Goal: Obtain resource: Download file/media

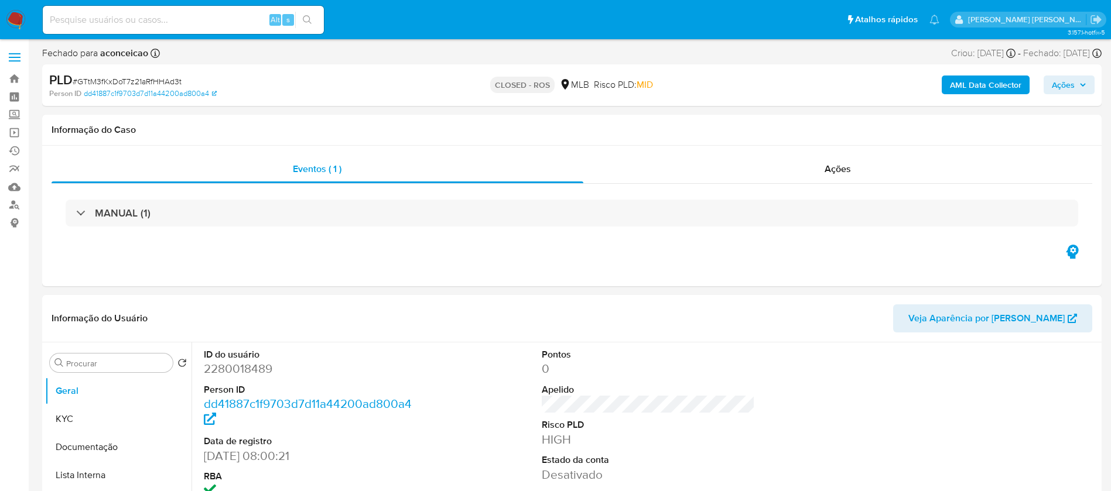
select select "10"
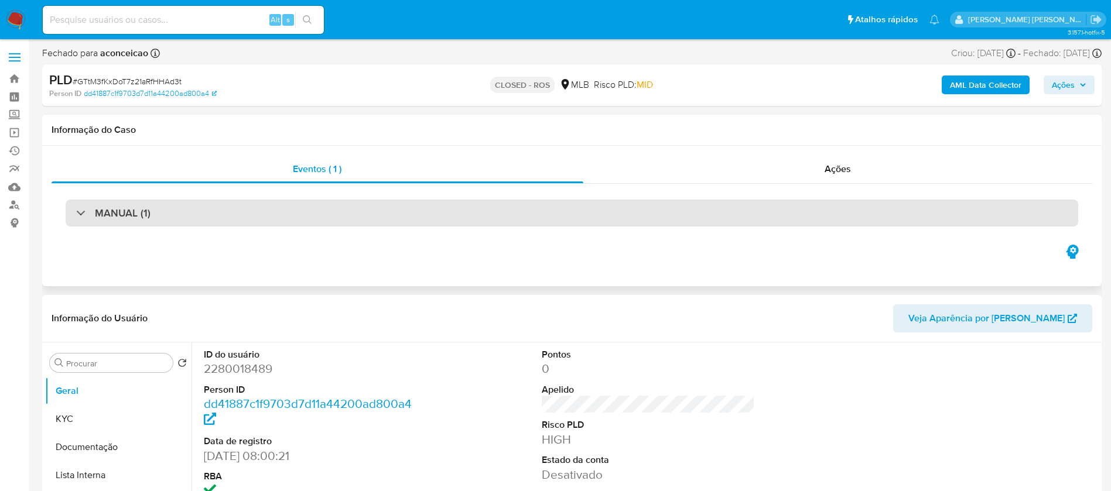
click at [159, 213] on div "MANUAL (1)" at bounding box center [572, 213] width 1012 height 27
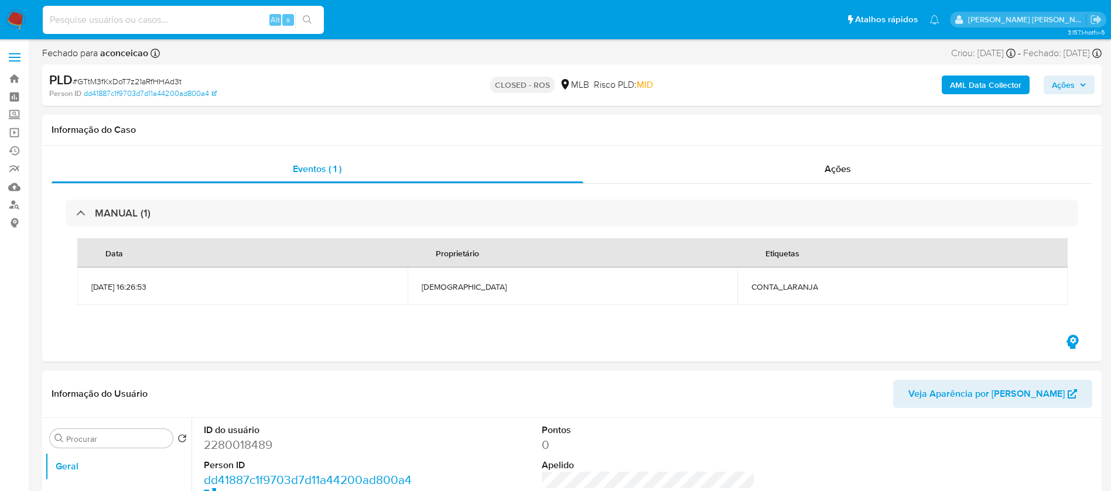
click at [177, 17] on input at bounding box center [183, 19] width 281 height 15
paste input "HhefsUxu7pAA24pzZ6796bHl"
type input "HhefsUxu7pAA24pzZ6796bHl"
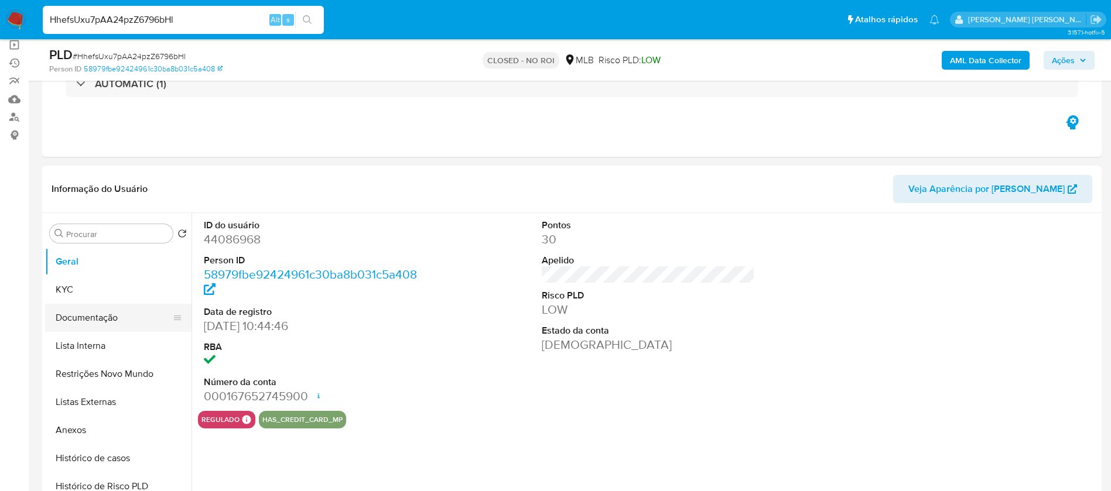
scroll to position [88, 0]
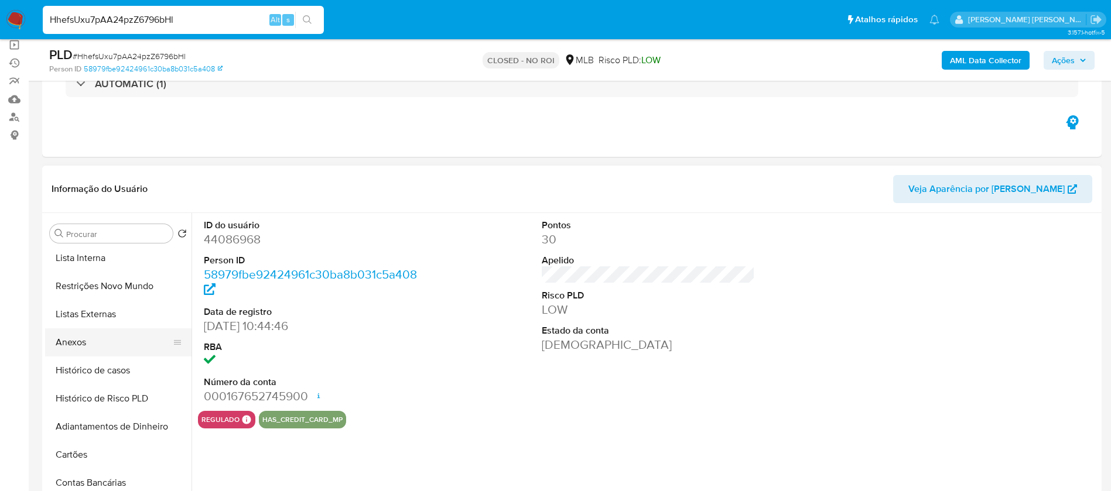
click at [84, 348] on button "Anexos" at bounding box center [113, 342] width 137 height 28
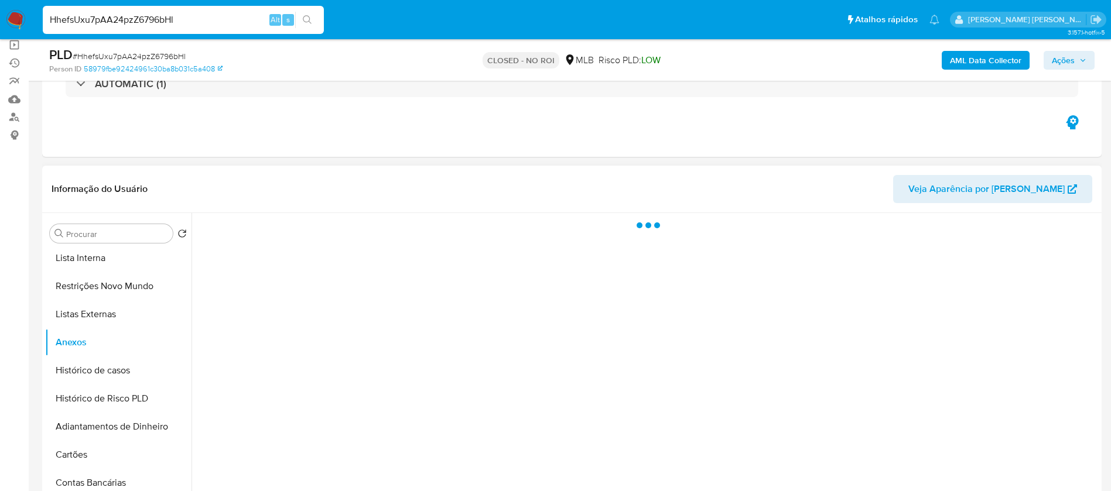
select select "10"
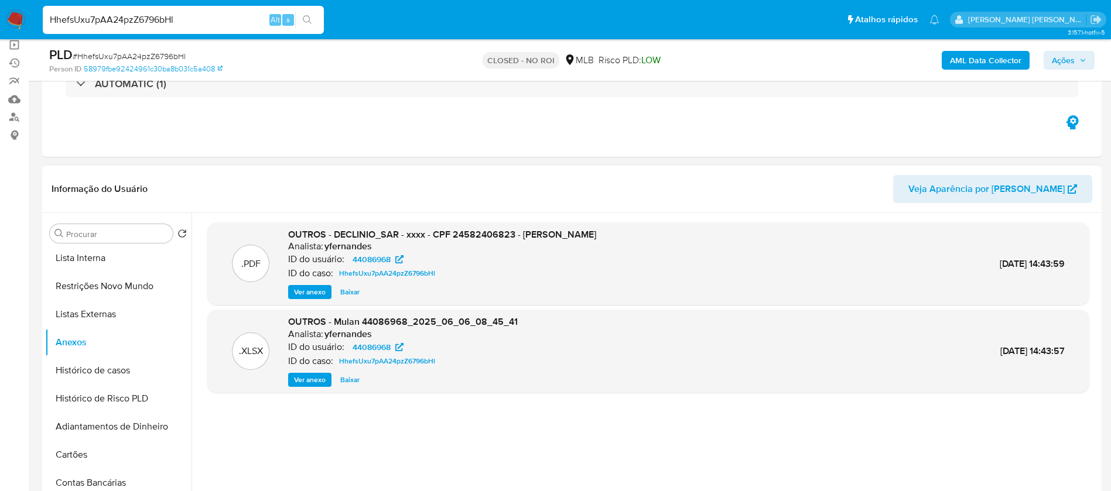
click at [349, 290] on span "Baixar" at bounding box center [349, 292] width 19 height 12
click at [350, 379] on span "Baixar" at bounding box center [349, 380] width 19 height 12
click at [350, 380] on span "Baixar" at bounding box center [349, 380] width 19 height 12
click at [348, 380] on span "Baixar" at bounding box center [349, 380] width 19 height 12
click at [351, 379] on span "Baixar" at bounding box center [349, 380] width 19 height 12
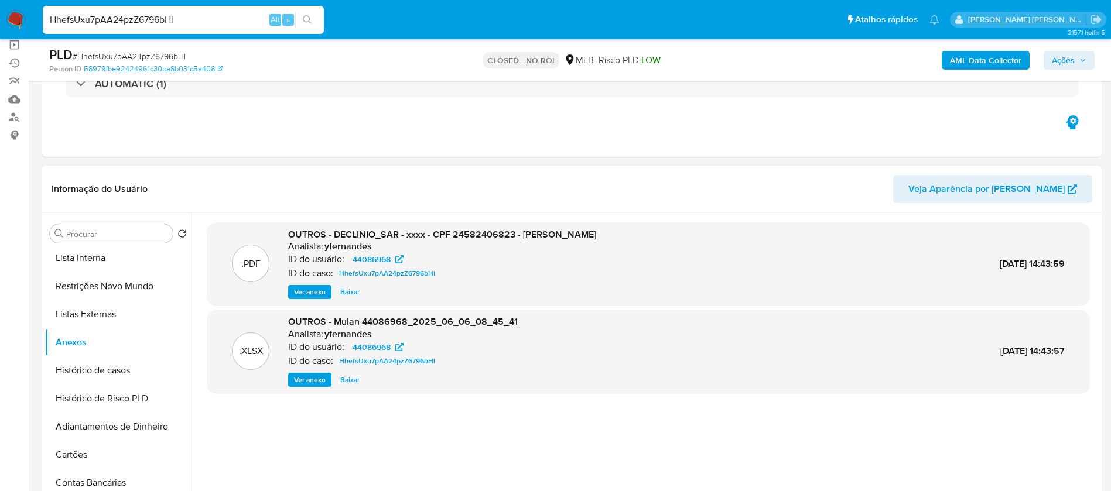
click at [647, 422] on div ".PDF OUTROS - DECLINIO_SAR - xxxx - CPF 24582406823 - EDSON ZUCON Analista: yfe…" at bounding box center [648, 363] width 882 height 281
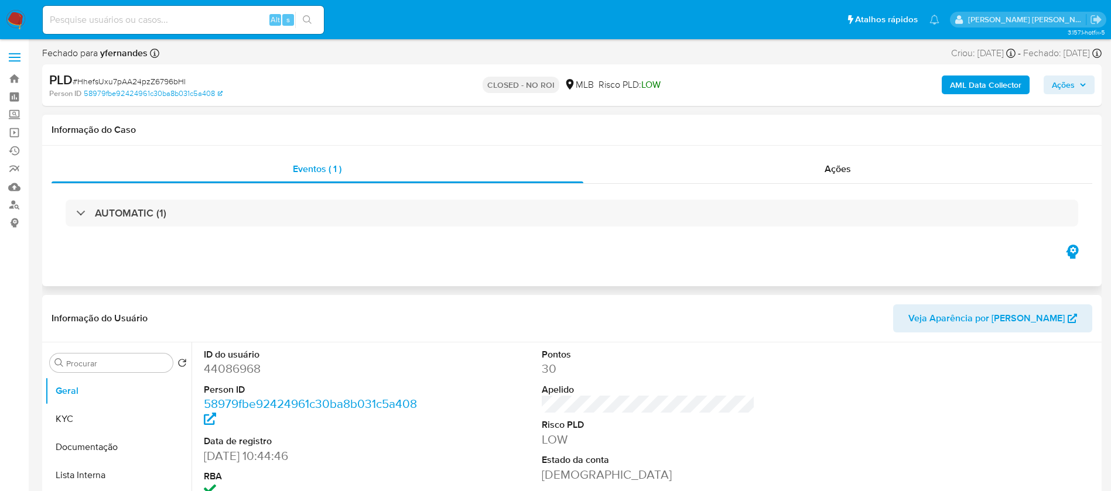
scroll to position [176, 0]
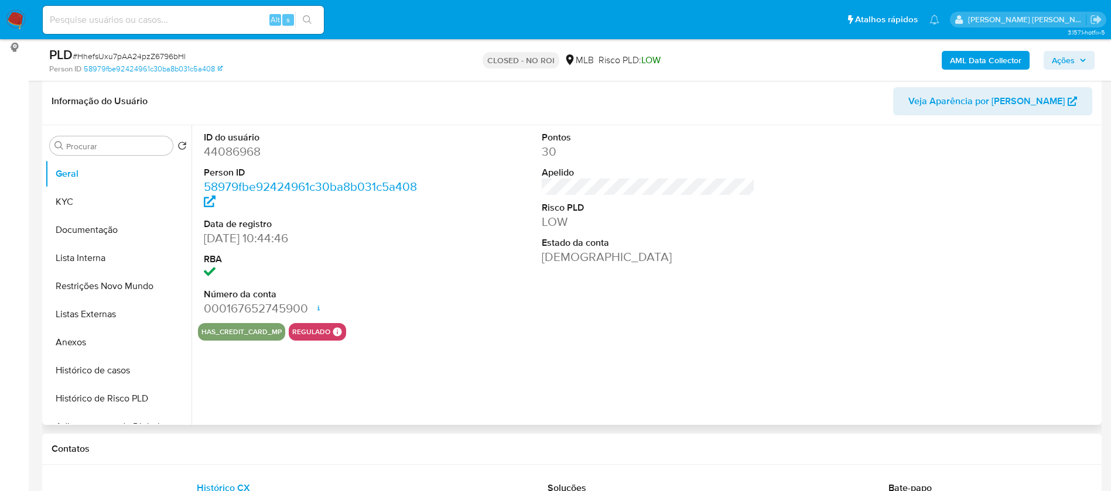
select select "10"
click at [71, 337] on button "Anexos" at bounding box center [113, 342] width 137 height 28
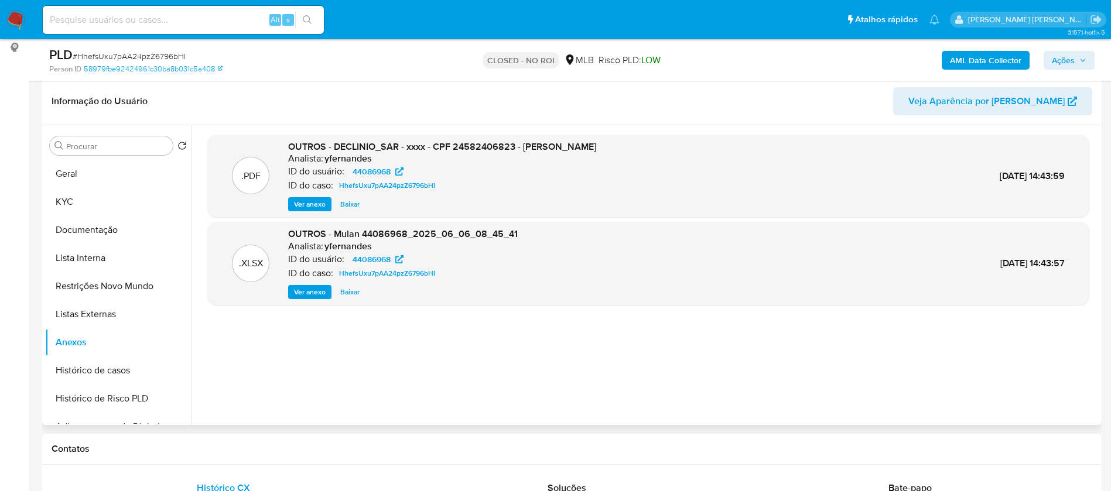
click at [350, 289] on span "Baixar" at bounding box center [349, 292] width 19 height 12
click at [130, 24] on input at bounding box center [183, 19] width 281 height 15
paste input "HhPq28VVeBIyY2EqbcCuu7Cv"
type input "HhPq28VVeBIyY2EqbcCuu7Cv"
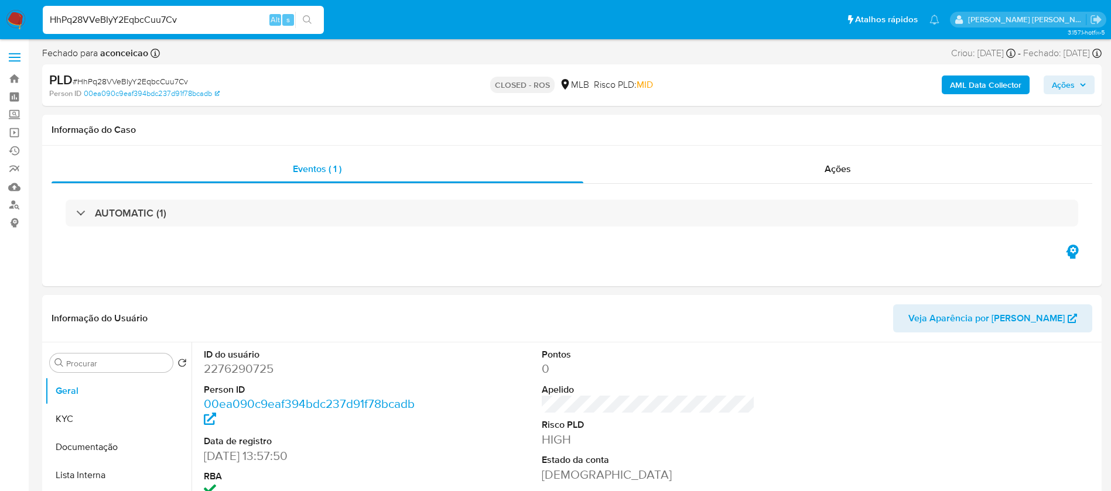
select select "10"
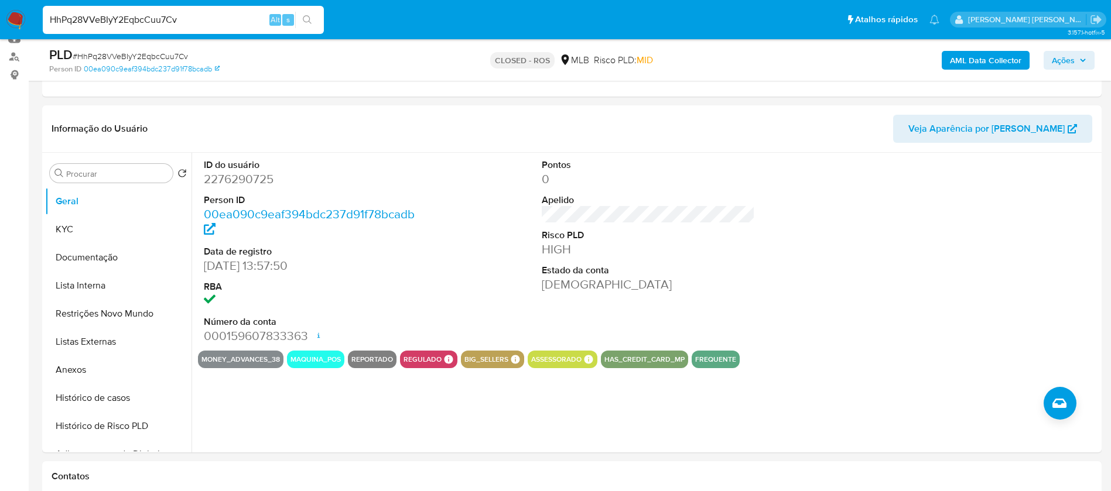
scroll to position [176, 0]
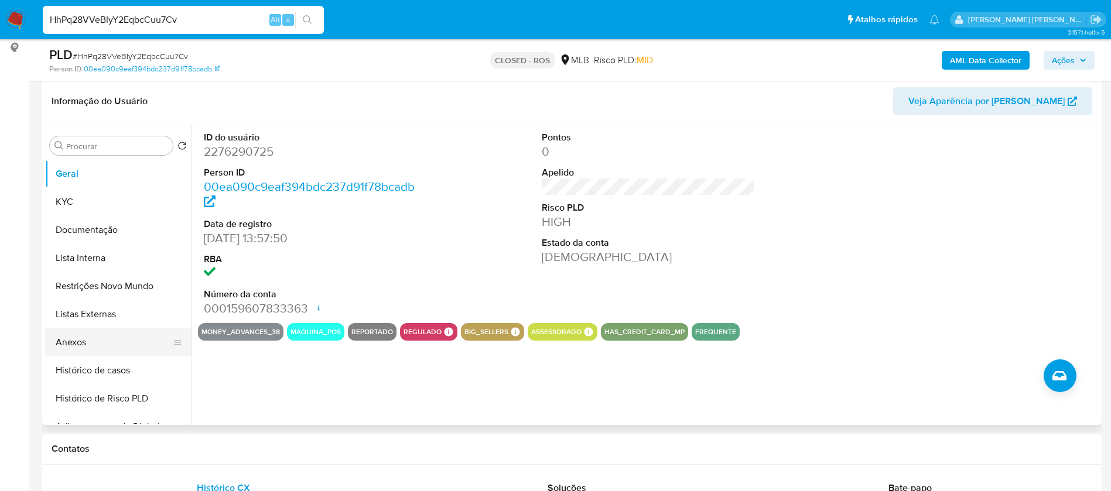
click at [81, 335] on button "Anexos" at bounding box center [113, 342] width 137 height 28
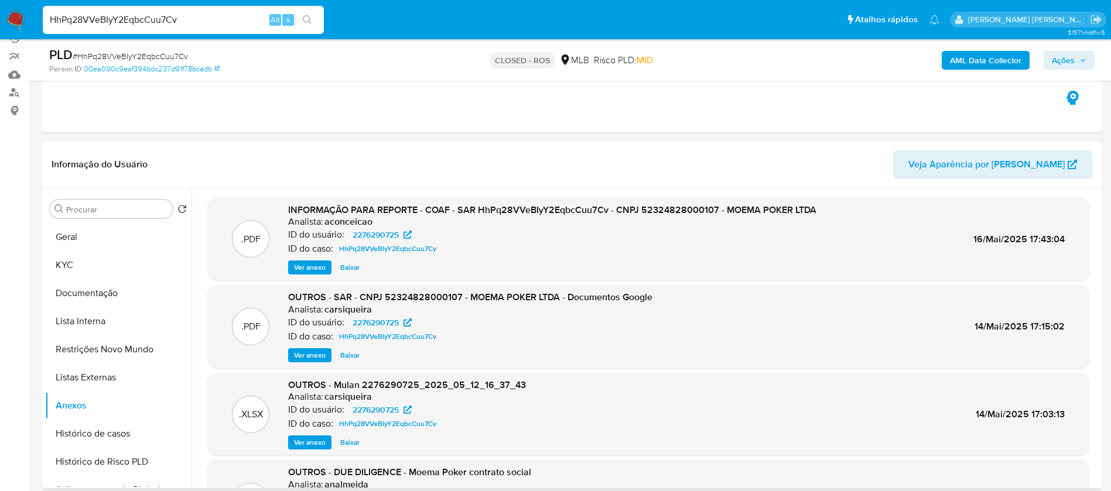
scroll to position [88, 0]
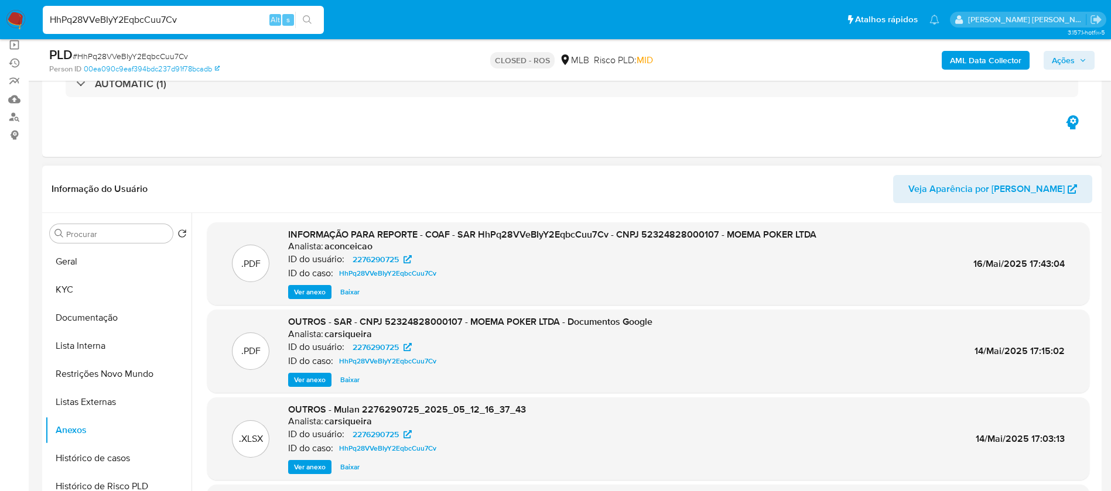
click at [349, 290] on span "Baixar" at bounding box center [349, 292] width 19 height 12
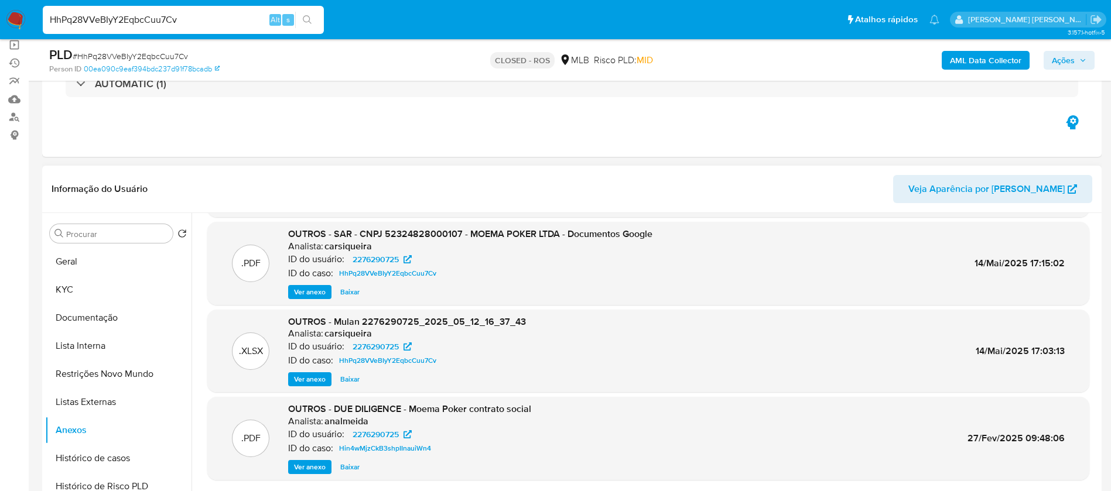
click at [348, 382] on span "Baixar" at bounding box center [349, 380] width 19 height 12
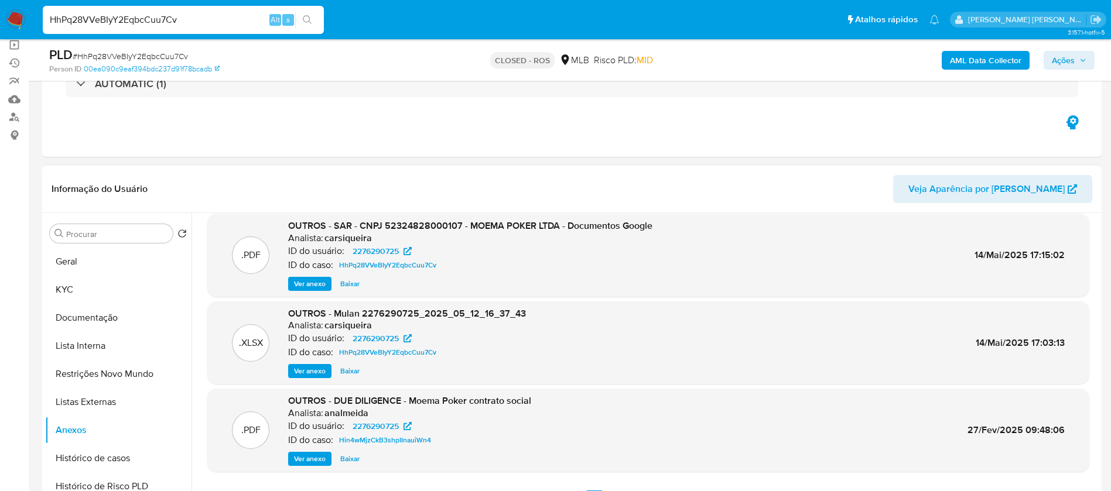
scroll to position [98, 0]
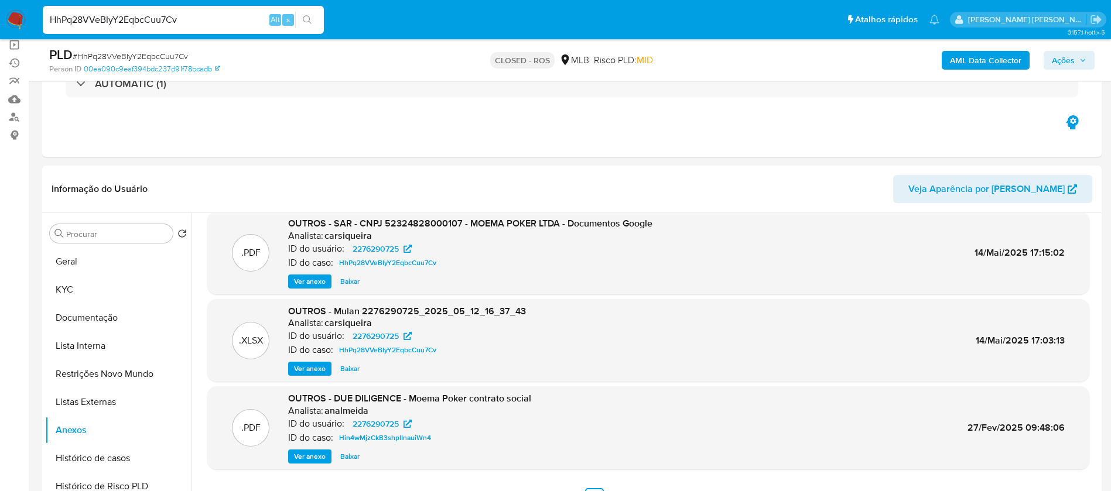
click at [223, 15] on input "HhPq28VVeBIyY2EqbcCuu7Cv" at bounding box center [183, 19] width 281 height 15
paste input "IL3EGgddUI6vWelApsAeESlU"
type input "IL3EGgddUI6vWelApsAeESlU"
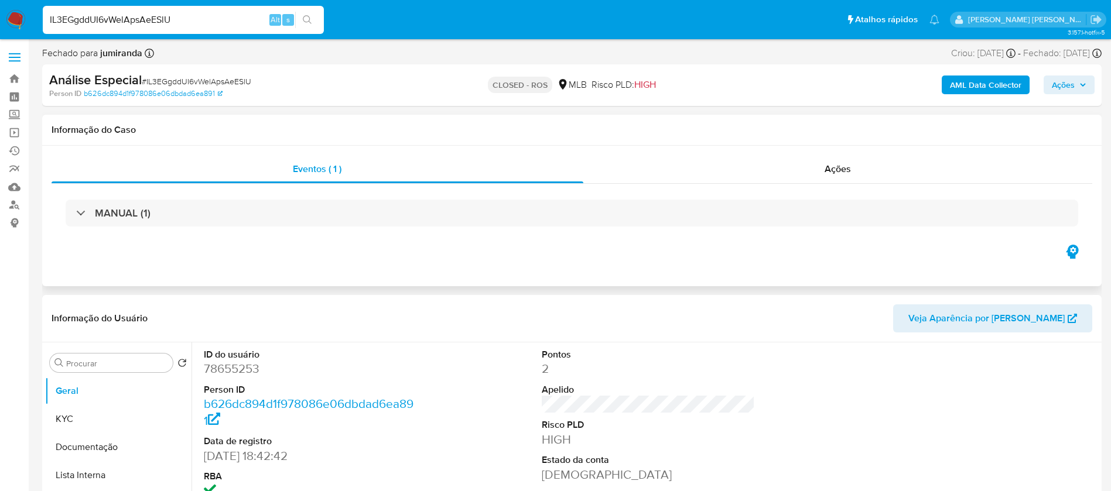
select select "10"
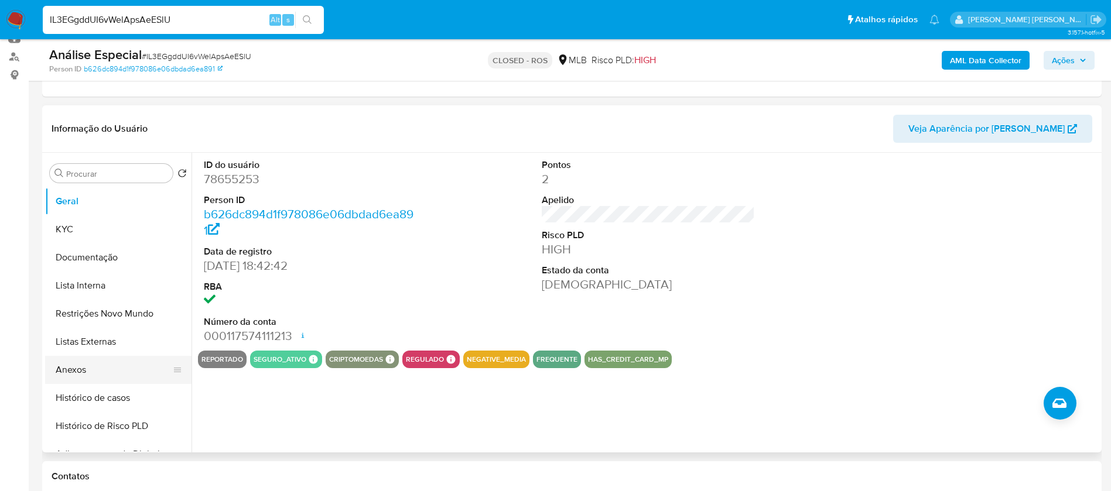
scroll to position [176, 0]
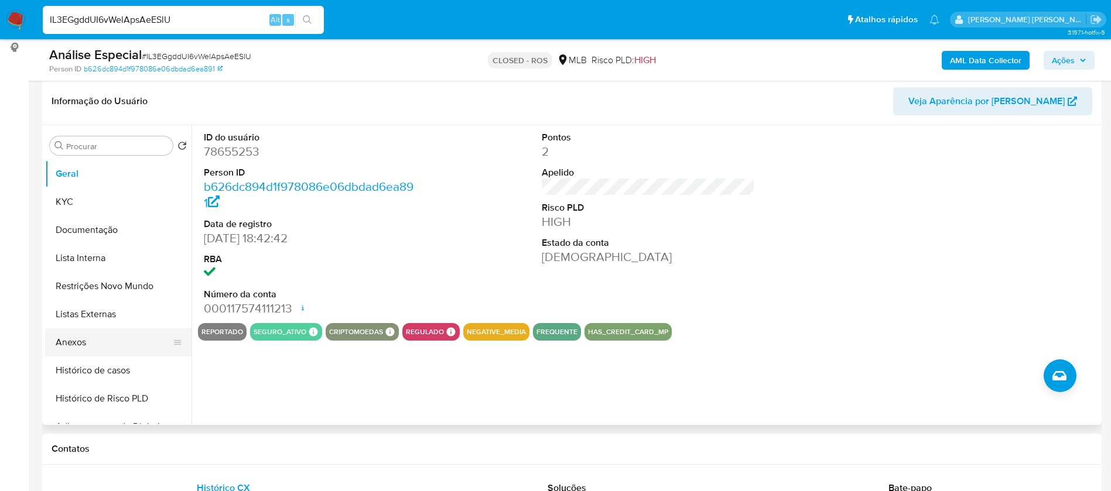
click at [85, 341] on button "Anexos" at bounding box center [113, 342] width 137 height 28
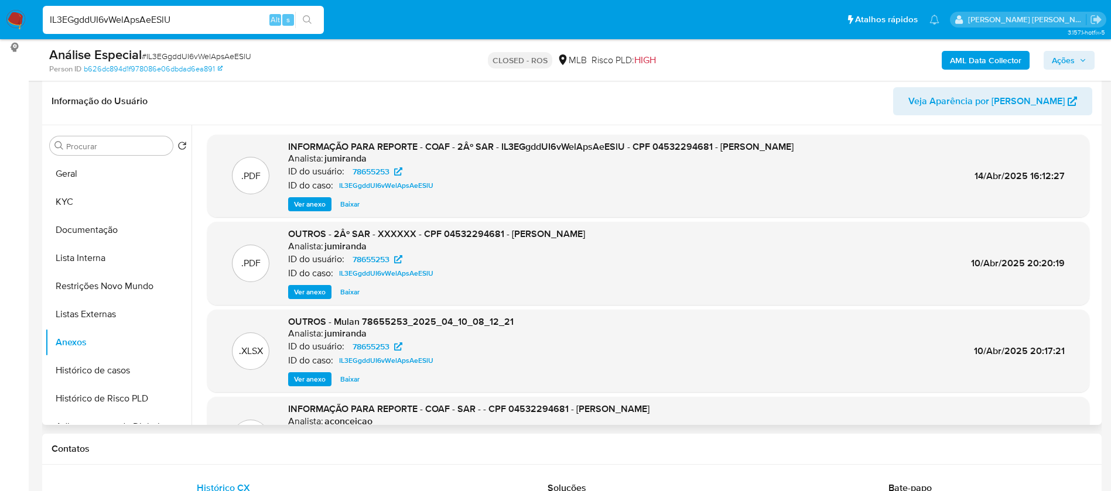
scroll to position [88, 0]
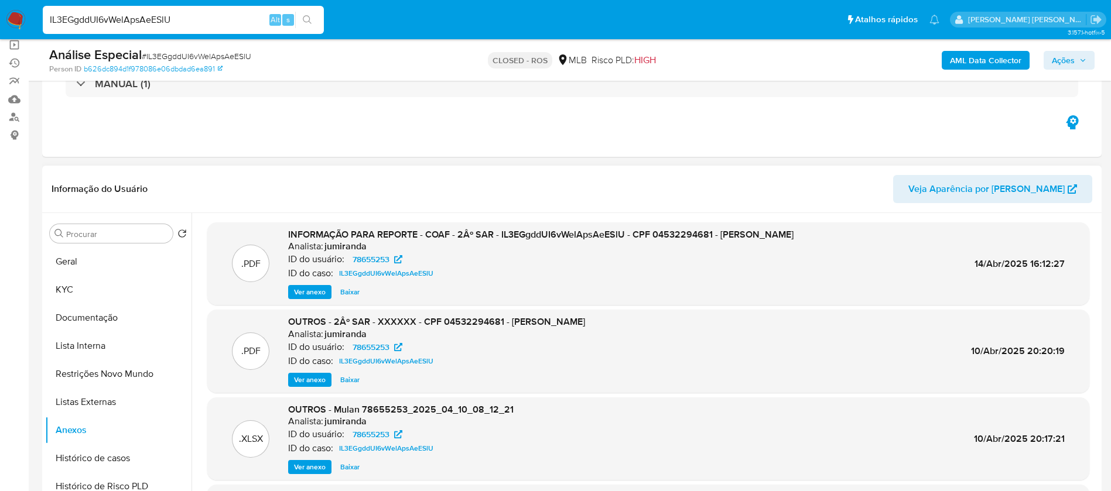
click at [351, 290] on span "Baixar" at bounding box center [349, 292] width 19 height 12
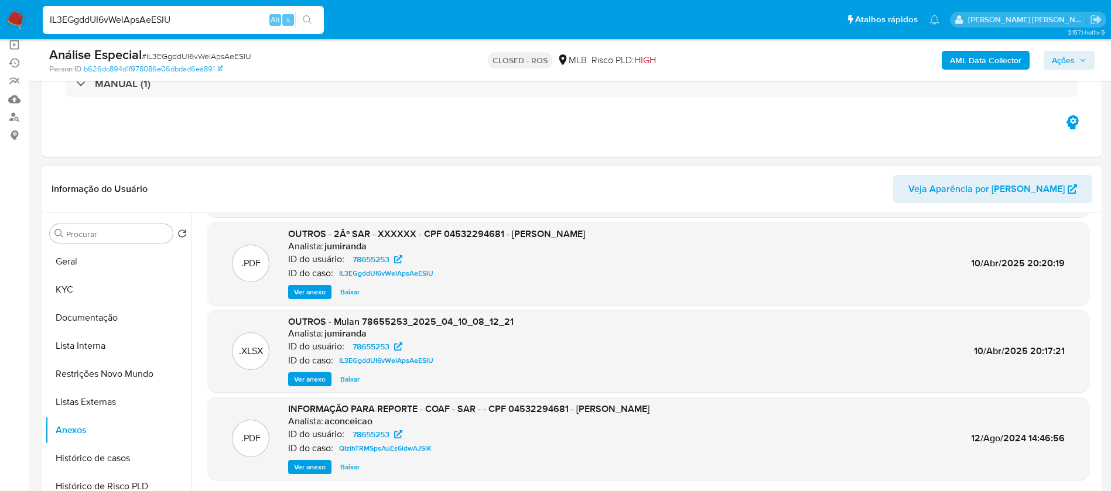
click at [348, 377] on span "Baixar" at bounding box center [349, 380] width 19 height 12
click at [198, 26] on input "IL3EGgddUI6vWelApsAeESlU" at bounding box center [183, 19] width 281 height 15
paste input "iwxAnymcsLnx3T1M7eYJss1L"
type input "iwxAnymcsLnx3T1M7eYJss1L"
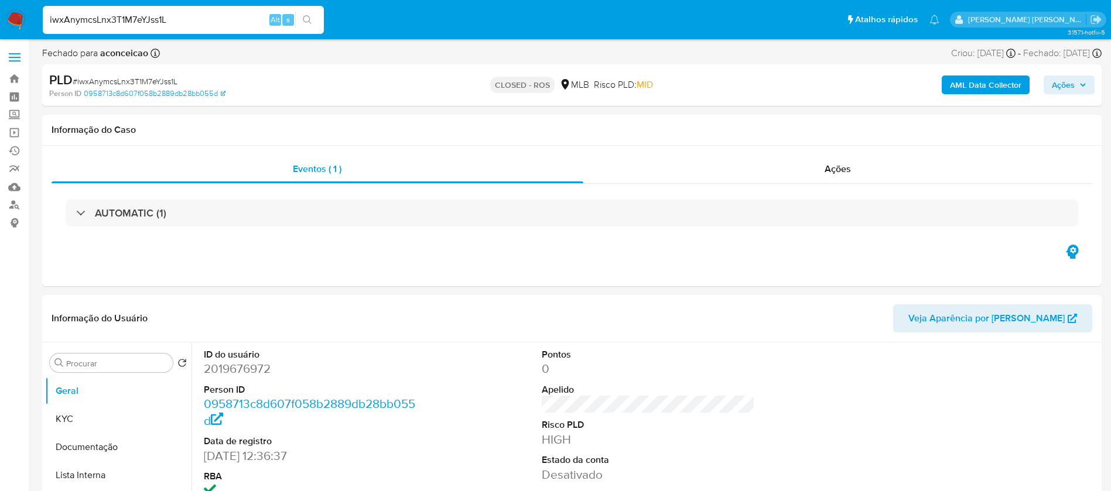
select select "10"
click at [218, 15] on input "iwxAnymcsLnx3T1M7eYJss1L" at bounding box center [183, 19] width 281 height 15
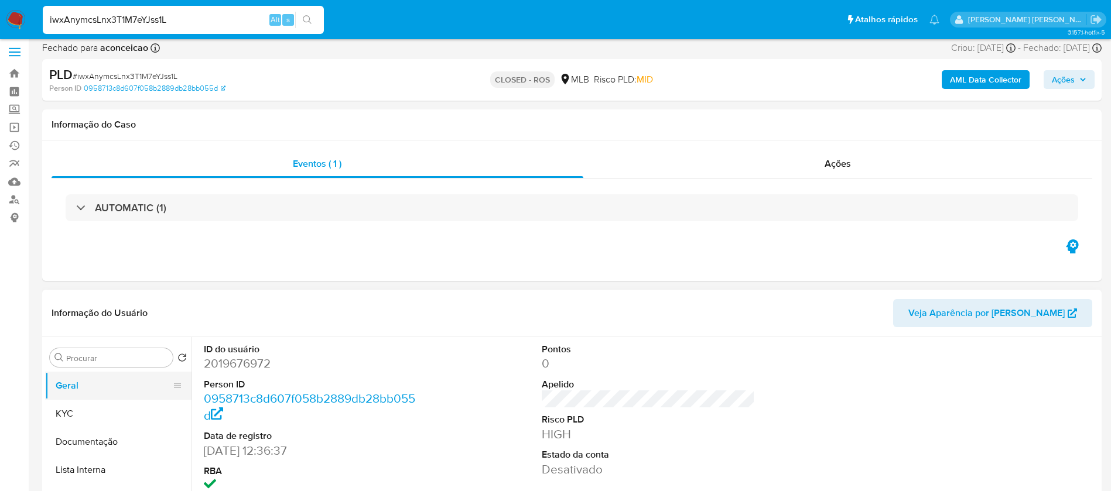
scroll to position [88, 0]
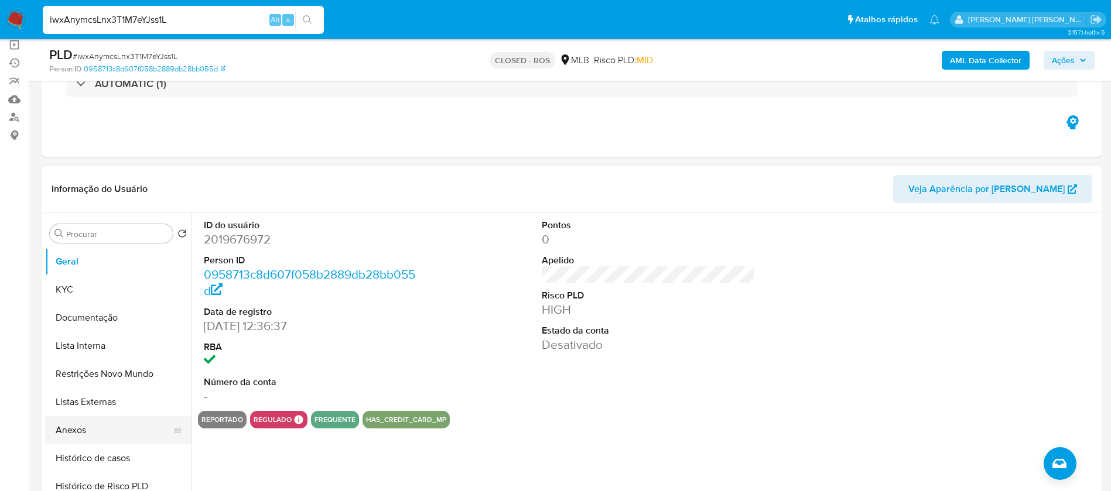
click at [76, 427] on button "Anexos" at bounding box center [113, 430] width 137 height 28
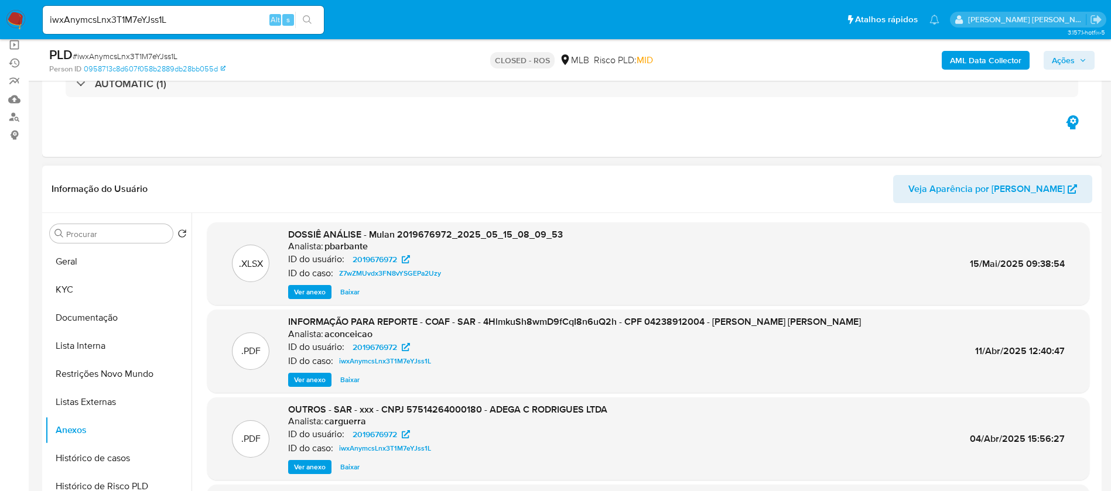
scroll to position [66, 0]
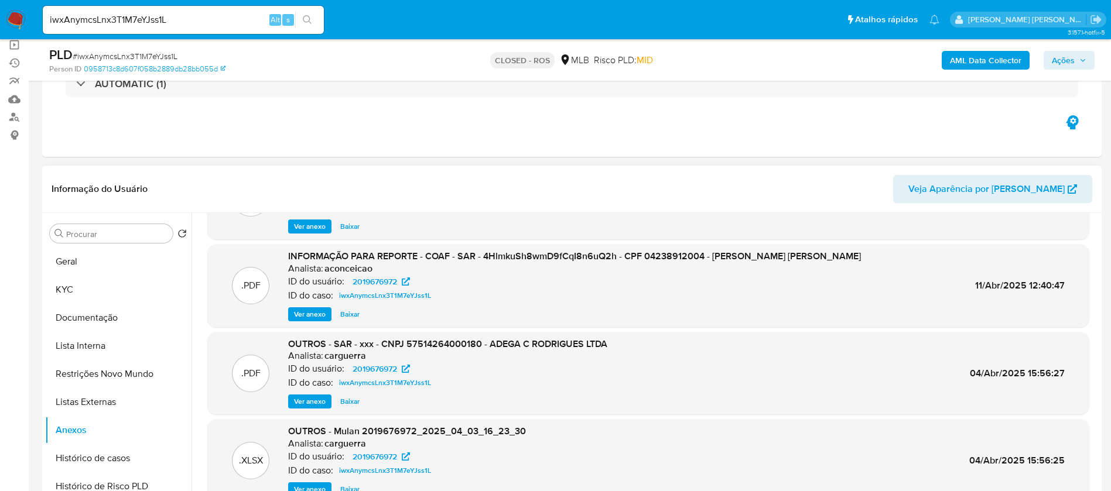
click at [344, 317] on span "Baixar" at bounding box center [349, 315] width 19 height 12
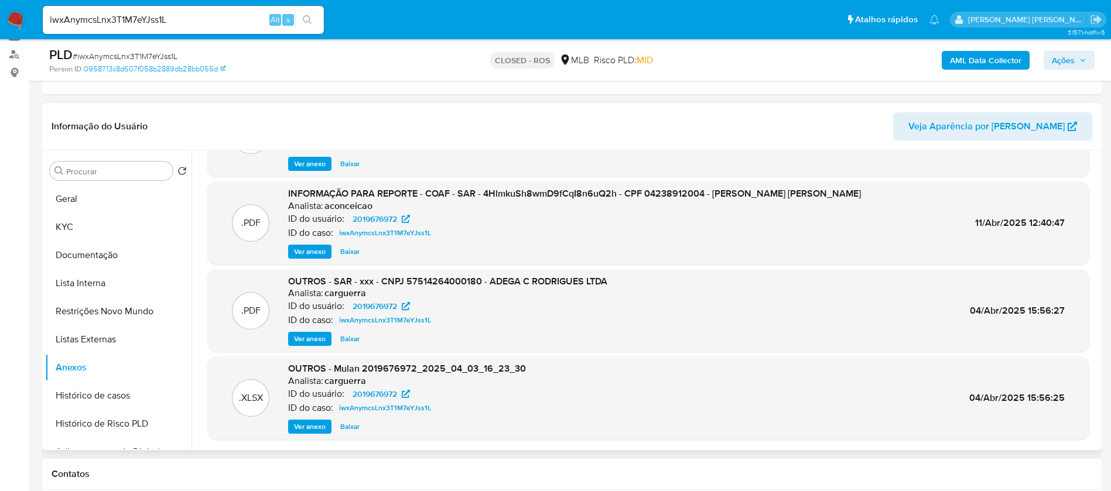
scroll to position [176, 0]
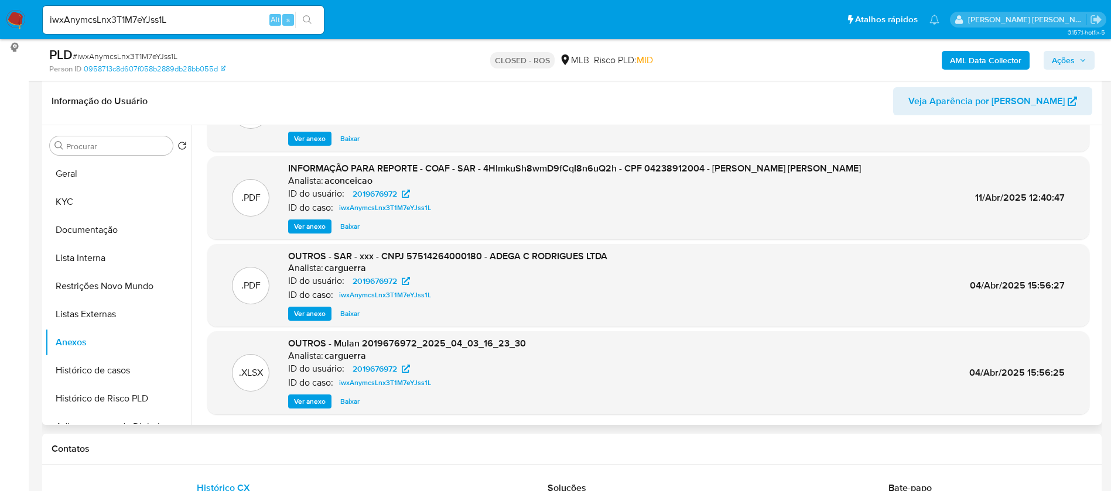
click at [346, 401] on span "Baixar" at bounding box center [349, 402] width 19 height 12
click at [347, 401] on div "Ver anexo Baixar" at bounding box center [407, 402] width 238 height 14
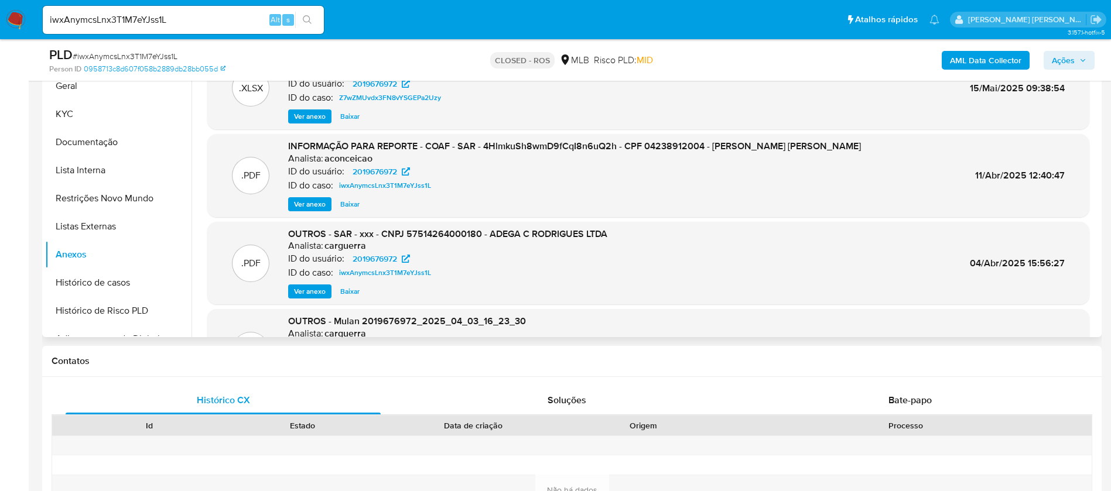
scroll to position [66, 0]
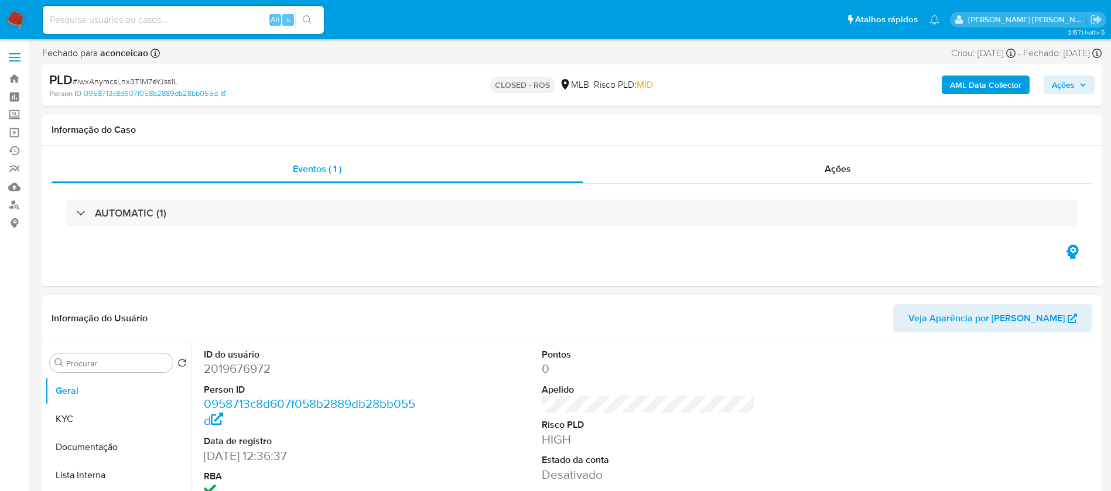
select select "10"
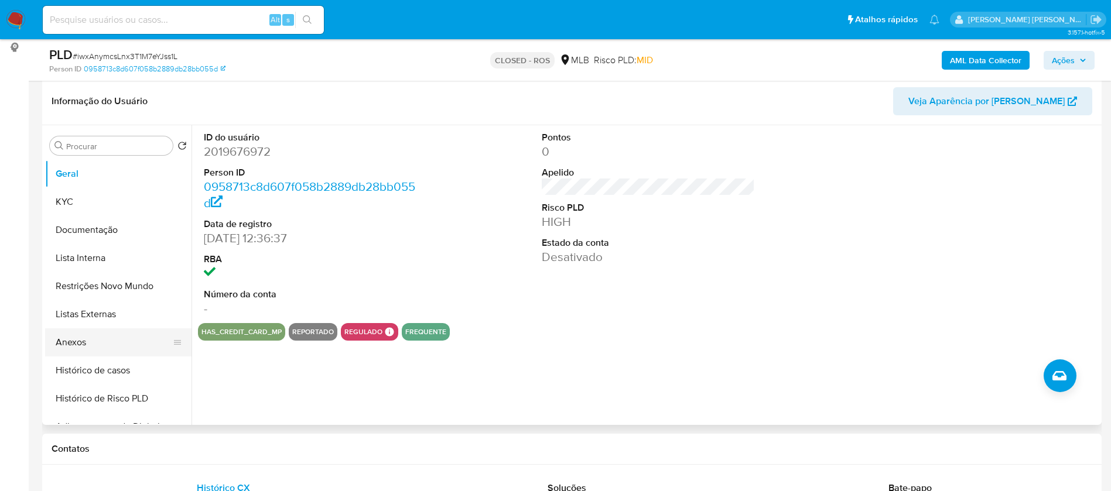
click at [78, 340] on button "Anexos" at bounding box center [113, 342] width 137 height 28
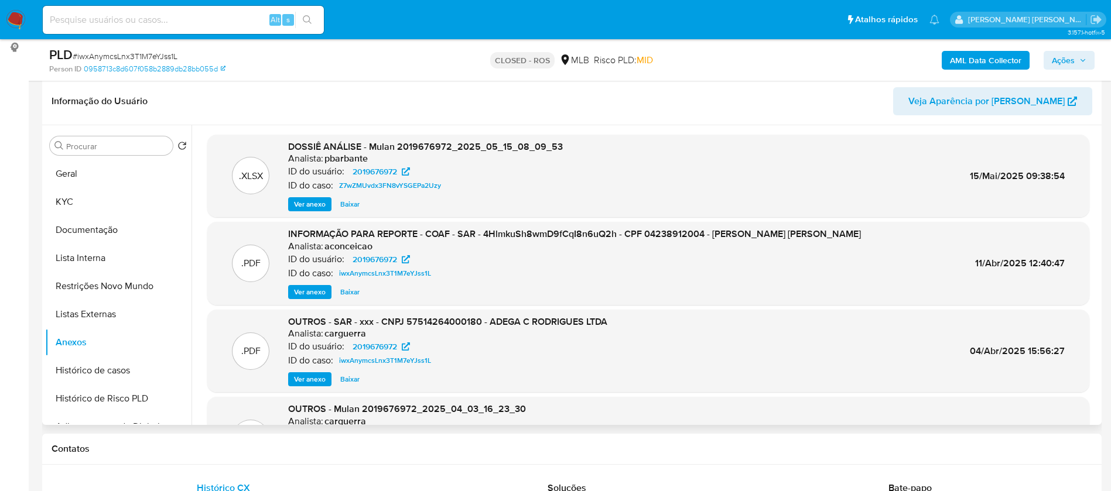
scroll to position [66, 0]
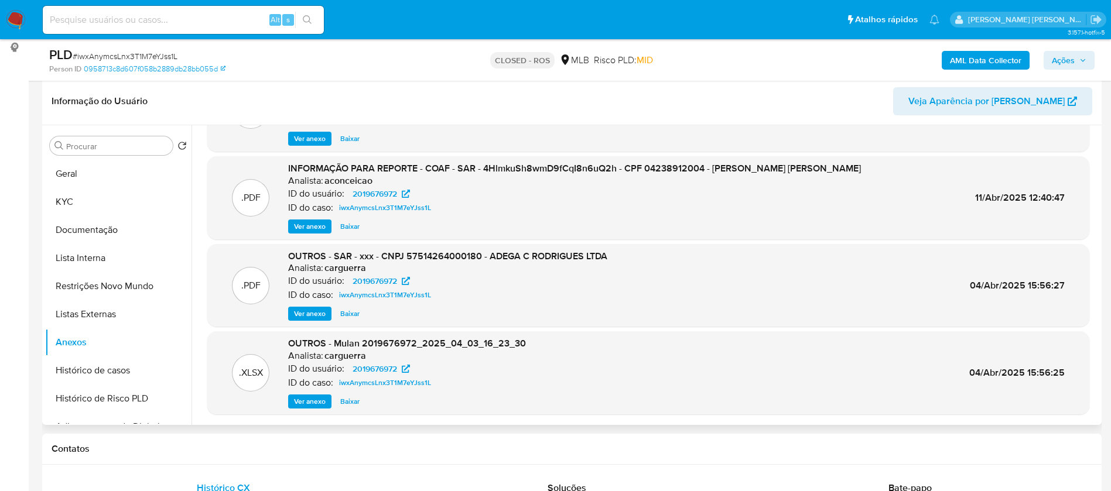
click at [309, 311] on span "Ver anexo" at bounding box center [310, 314] width 32 height 12
click at [309, 311] on div "Ver anexo Baixar" at bounding box center [447, 314] width 319 height 14
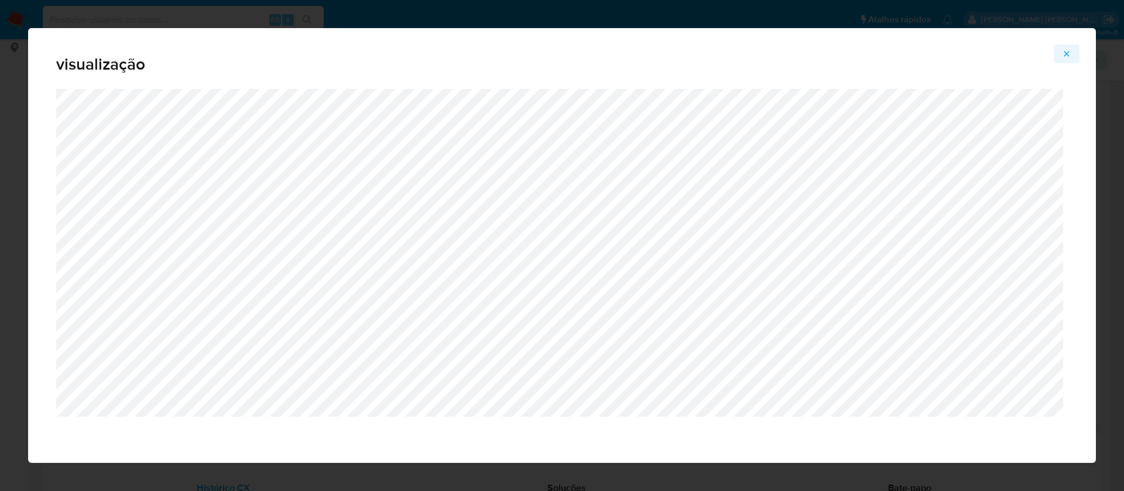
click at [1066, 52] on icon "Attachment preview" at bounding box center [1066, 53] width 9 height 9
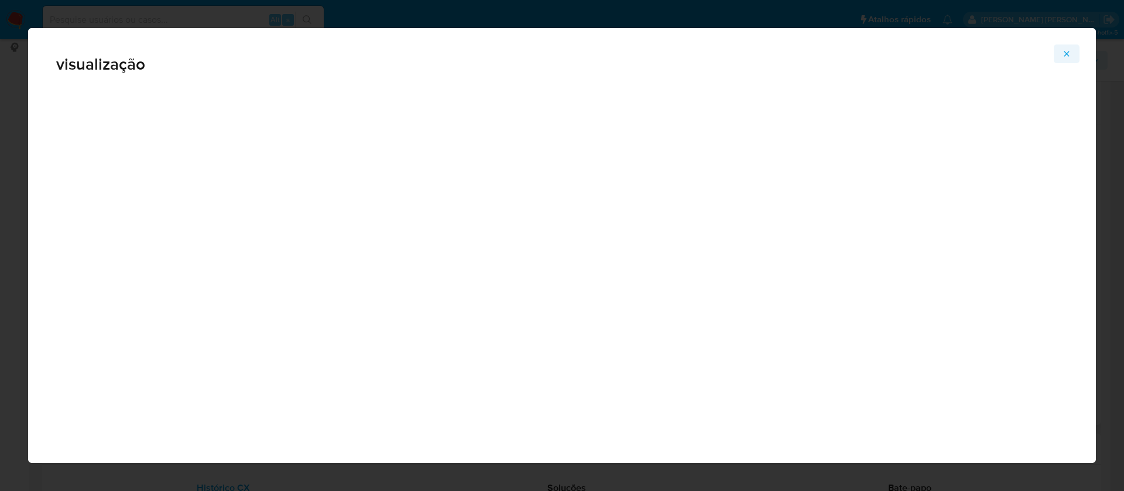
click at [1066, 52] on icon "Attachment preview" at bounding box center [1066, 53] width 9 height 9
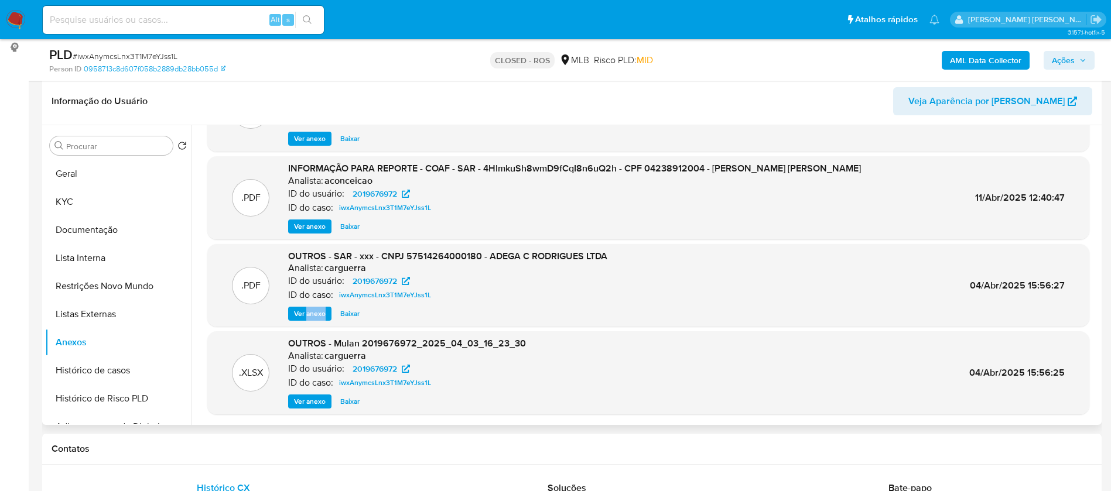
click at [310, 313] on span "Ver anexo" at bounding box center [310, 314] width 32 height 12
click at [310, 313] on div "Ver anexo Baixar" at bounding box center [447, 314] width 319 height 14
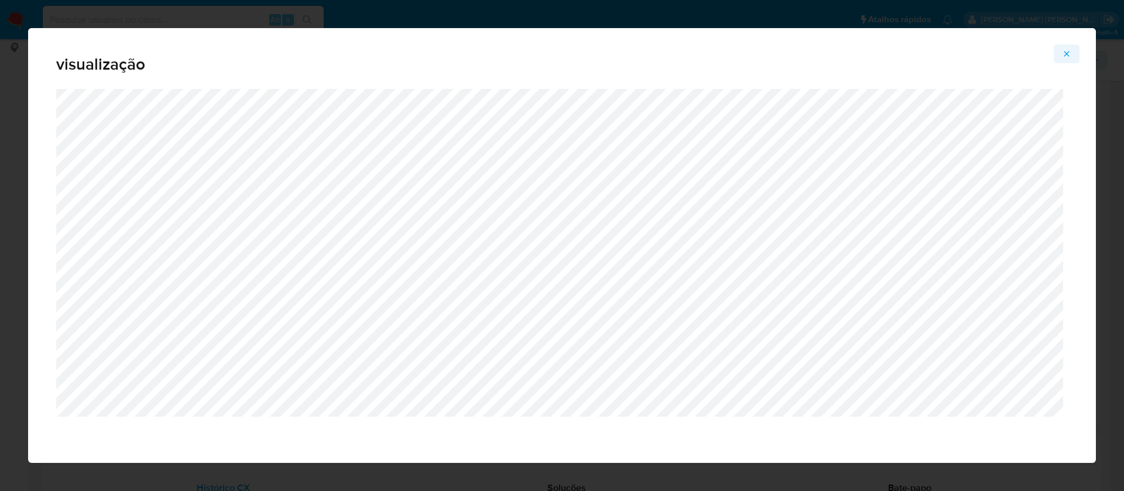
click at [1065, 49] on icon "Attachment preview" at bounding box center [1066, 53] width 9 height 9
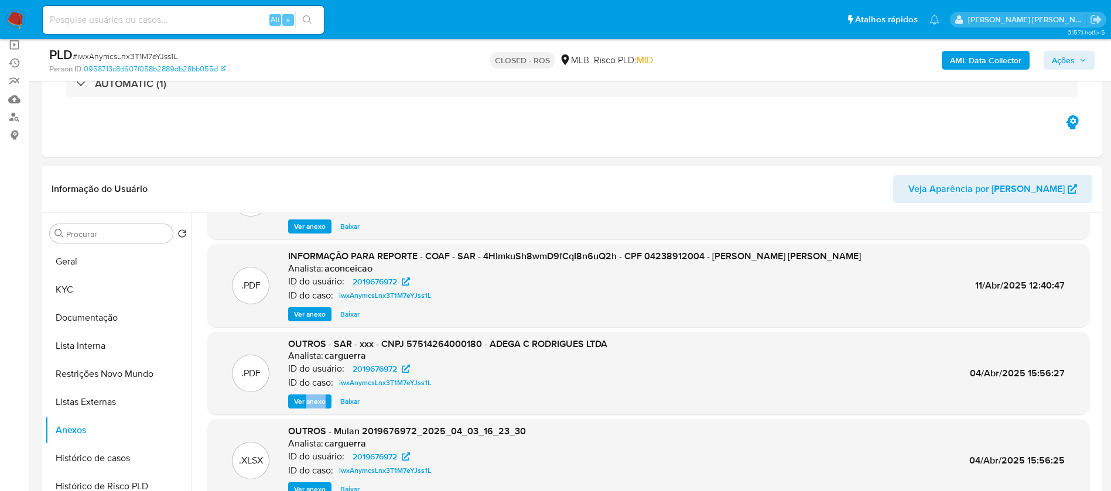
click at [302, 314] on span "Ver anexo" at bounding box center [310, 315] width 32 height 12
click at [302, 314] on div "Ver anexo Ver anexo Baixar" at bounding box center [574, 314] width 573 height 14
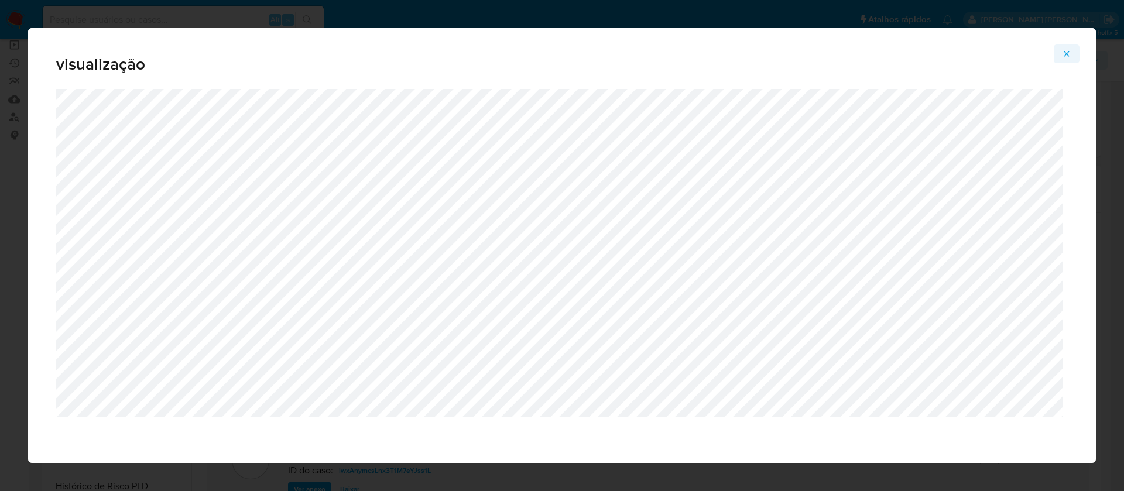
click at [1067, 51] on icon "Attachment preview" at bounding box center [1066, 53] width 9 height 9
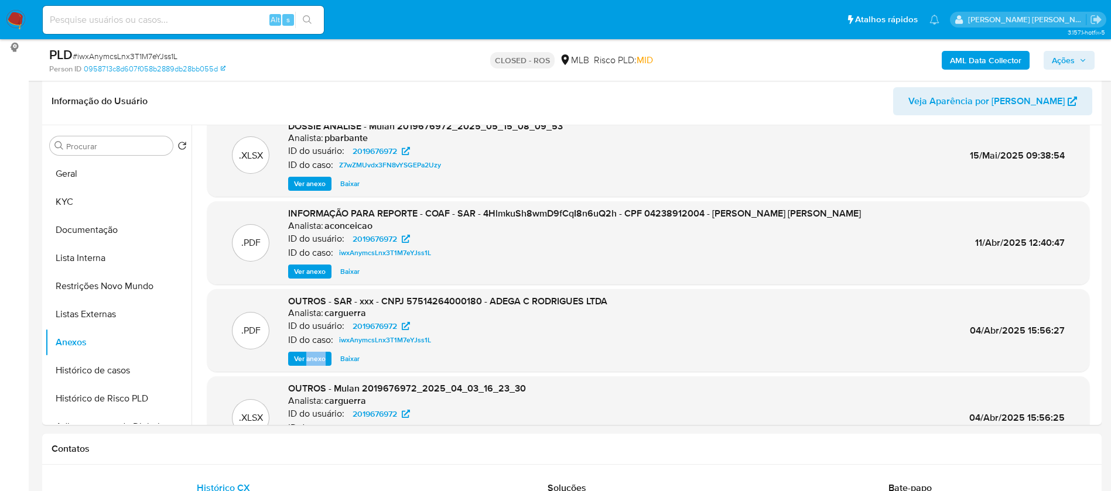
scroll to position [0, 0]
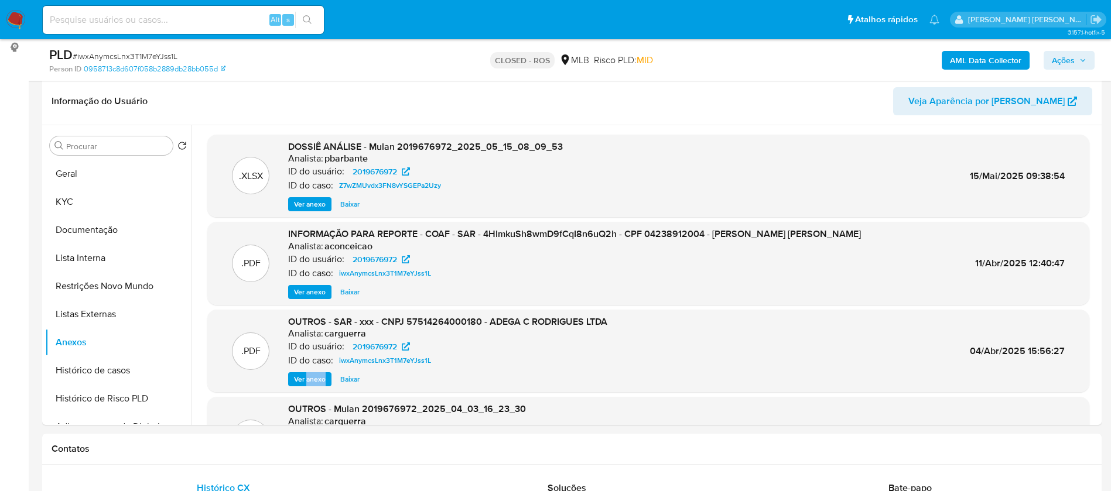
click at [310, 291] on span "Ver anexo" at bounding box center [310, 292] width 32 height 12
click at [310, 291] on div "Ver anexo Baixar" at bounding box center [574, 292] width 573 height 14
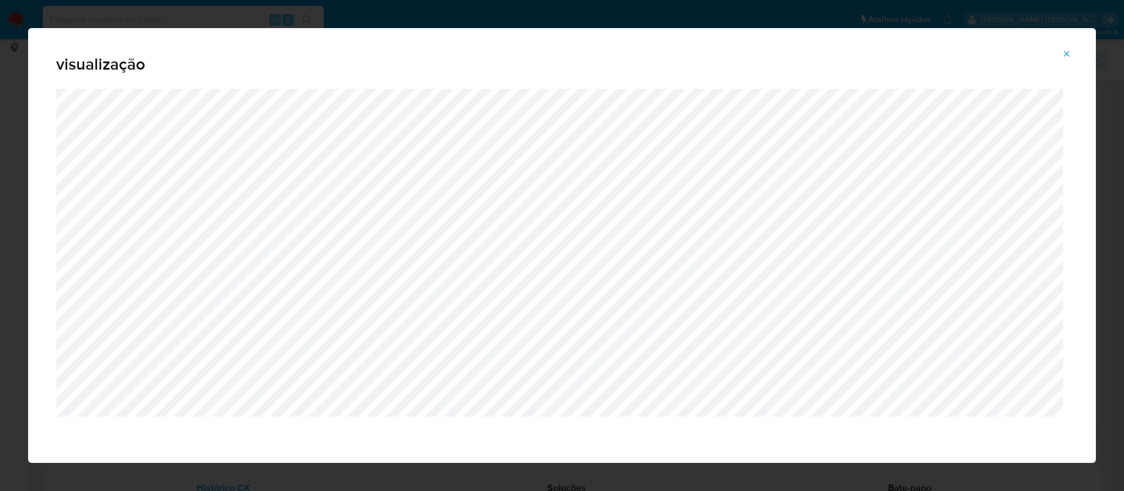
click at [1058, 59] on button "Attachment preview" at bounding box center [1067, 54] width 26 height 19
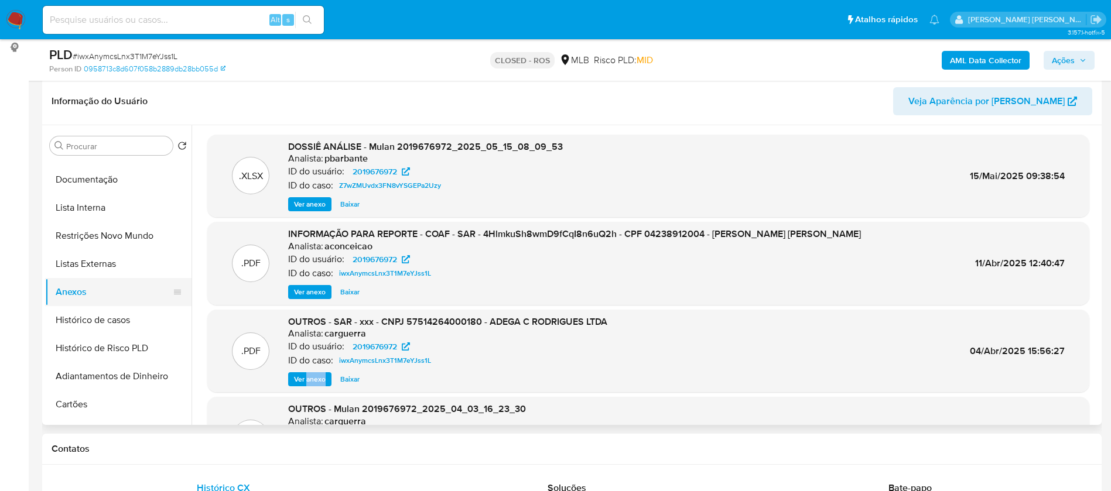
scroll to position [88, 0]
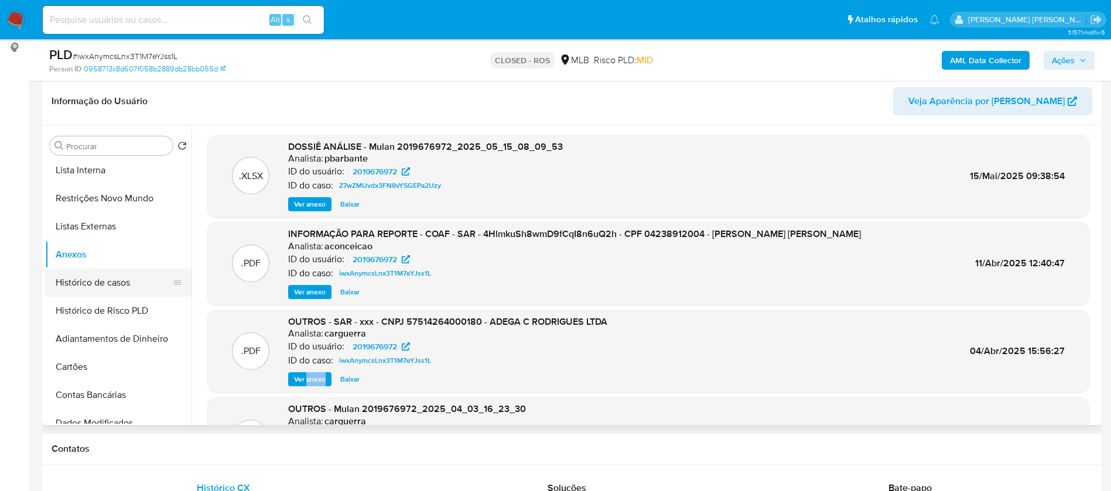
click at [90, 278] on button "Histórico de casos" at bounding box center [113, 283] width 137 height 28
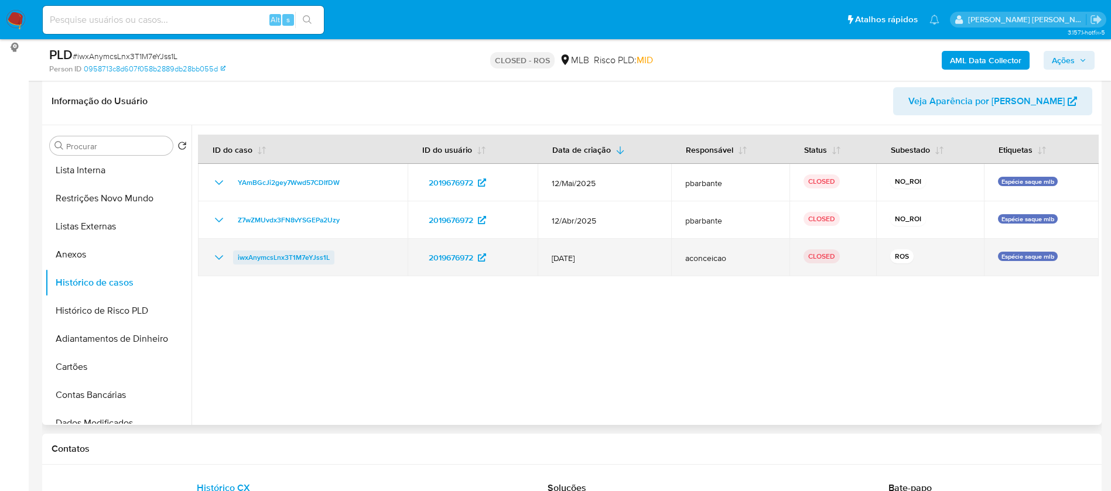
click at [294, 258] on span "iwxAnymcsLnx3T1M7eYJss1L" at bounding box center [284, 258] width 92 height 14
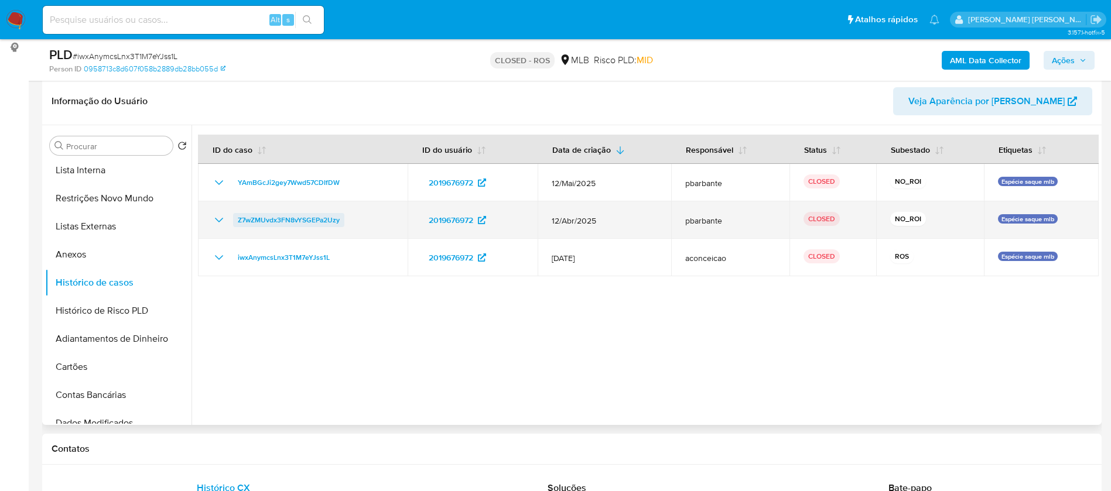
click at [307, 223] on span "Z7wZMUvdx3FN8vYSGEPa2Uzy" at bounding box center [289, 220] width 102 height 14
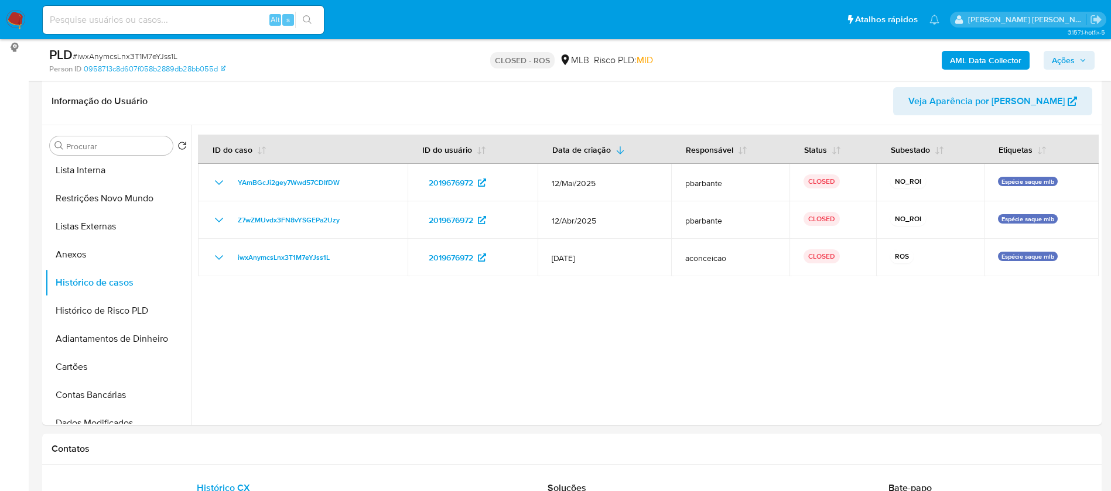
click at [189, 19] on input at bounding box center [183, 19] width 281 height 15
paste input "JjuDfUN3zbBqxvhhxy7VSEhD"
type input "JjuDfUN3zbBqxvhhxy7VSEhD"
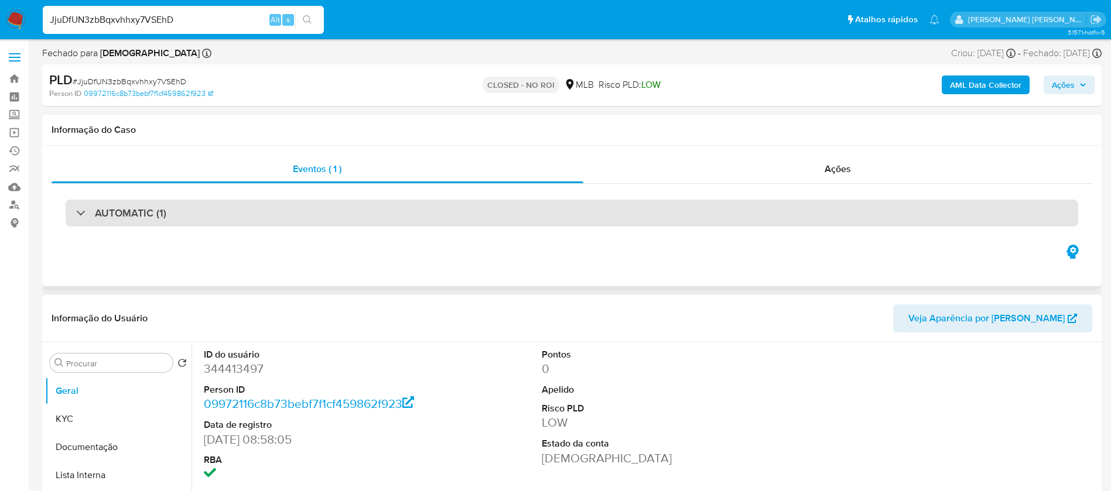
click at [207, 220] on div "AUTOMATIC (1)" at bounding box center [572, 213] width 1012 height 27
select select "10"
click at [207, 220] on div "AUTOMATIC (1)" at bounding box center [572, 213] width 1012 height 27
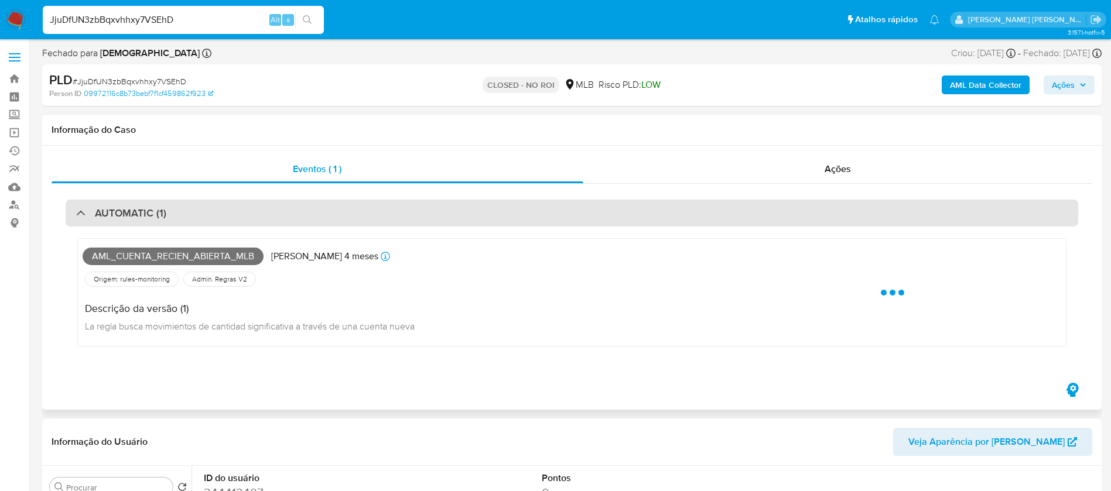
click at [207, 220] on div "AUTOMATIC (1)" at bounding box center [572, 213] width 1012 height 27
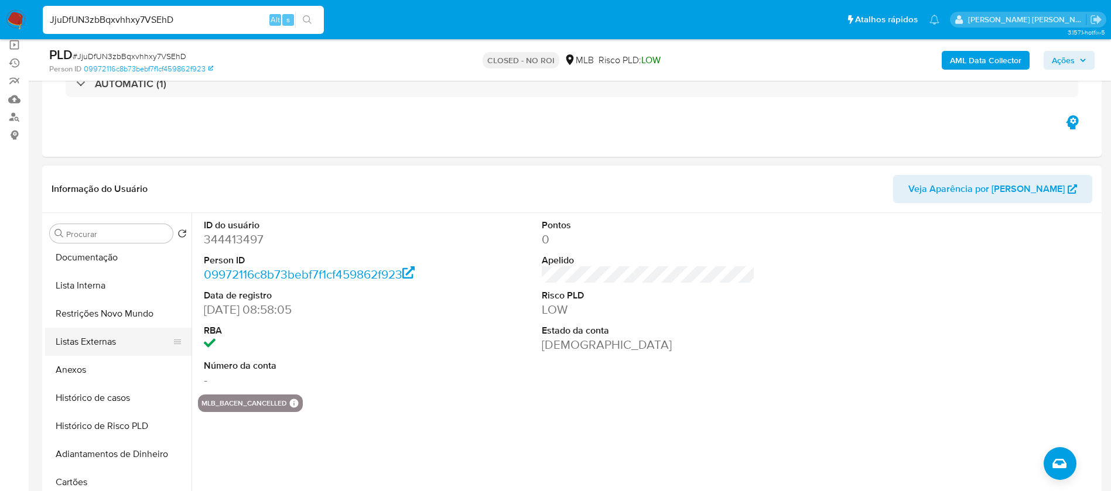
scroll to position [88, 0]
click at [70, 341] on button "Anexos" at bounding box center [113, 342] width 137 height 28
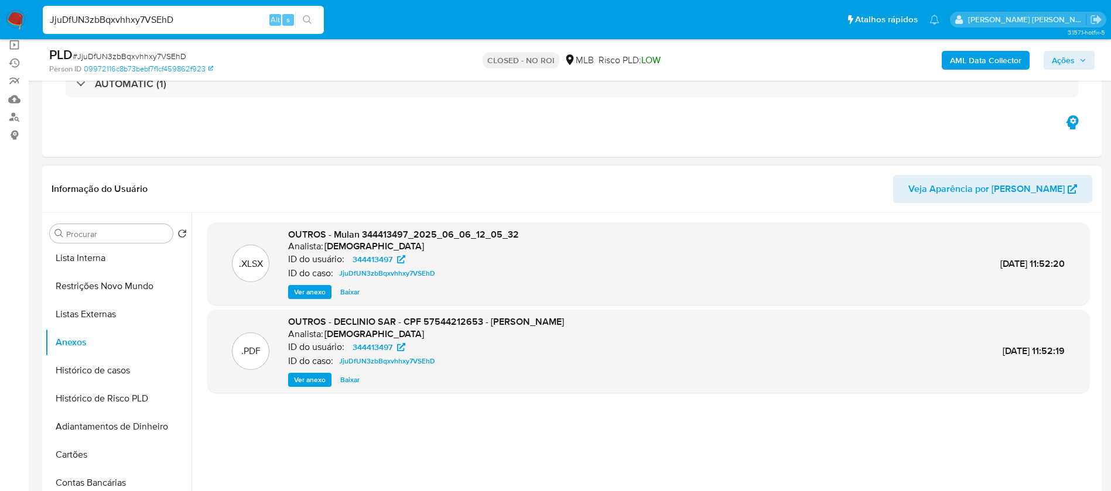
click at [348, 379] on span "Baixar" at bounding box center [349, 380] width 19 height 12
click at [348, 379] on div "Ver anexo Baixar Baixar" at bounding box center [426, 380] width 276 height 14
click at [350, 293] on span "Baixar" at bounding box center [349, 292] width 19 height 12
click at [350, 293] on div "Ver anexo Baixar" at bounding box center [403, 292] width 231 height 14
click at [147, 23] on input "JjuDfUN3zbBqxvhhxy7VSEhD" at bounding box center [183, 19] width 281 height 15
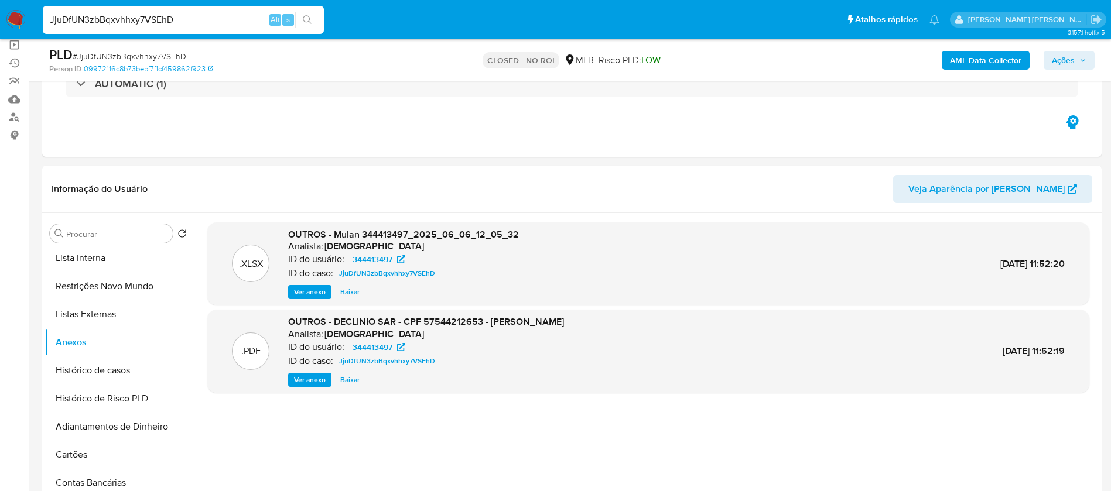
click at [147, 23] on input "JjuDfUN3zbBqxvhhxy7VSEhD" at bounding box center [183, 19] width 281 height 15
paste input "kFa1fjcVWJeI5SmV3rIcA8BJ"
type input "kFa1fjcVWJeI5SmV3rIcA8BJ"
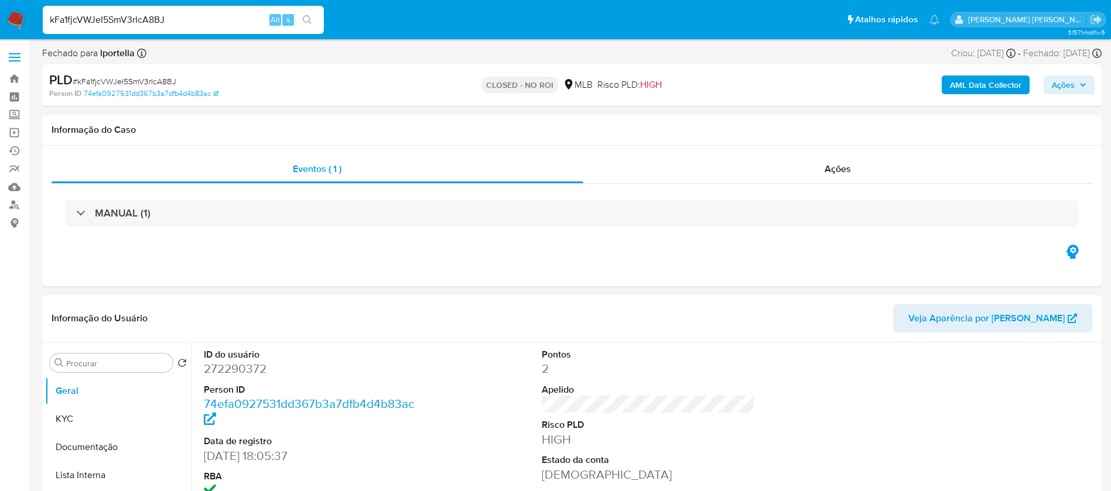
select select "10"
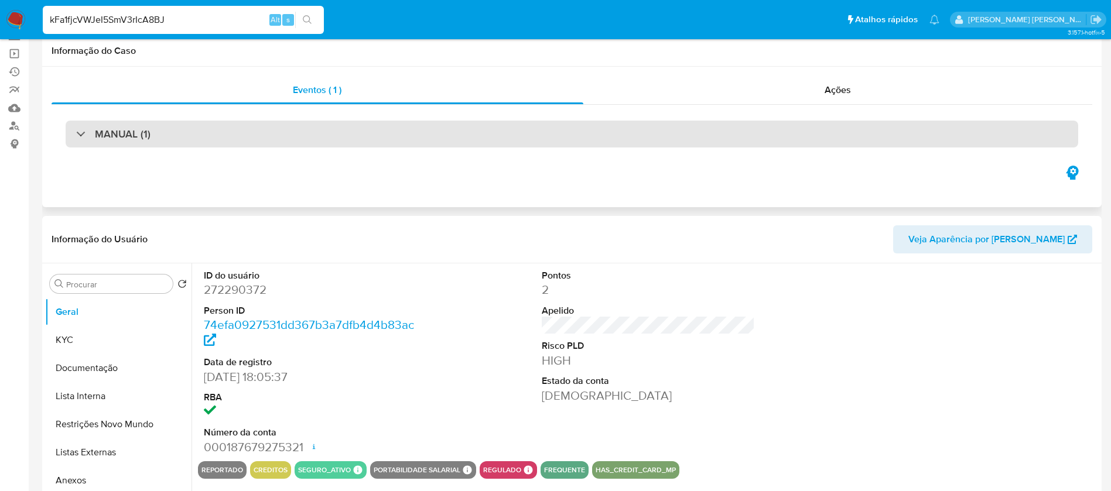
scroll to position [176, 0]
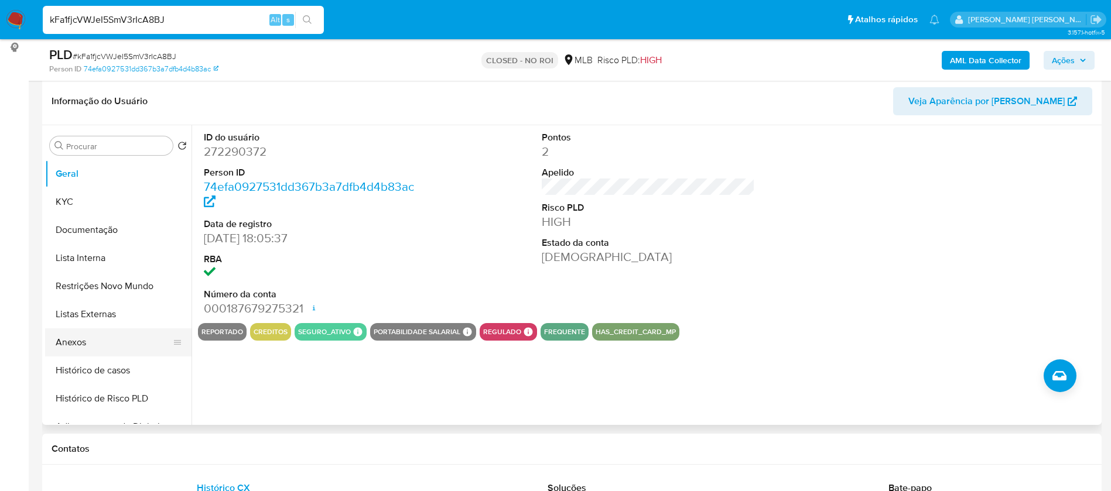
click at [68, 337] on button "Anexos" at bounding box center [113, 342] width 137 height 28
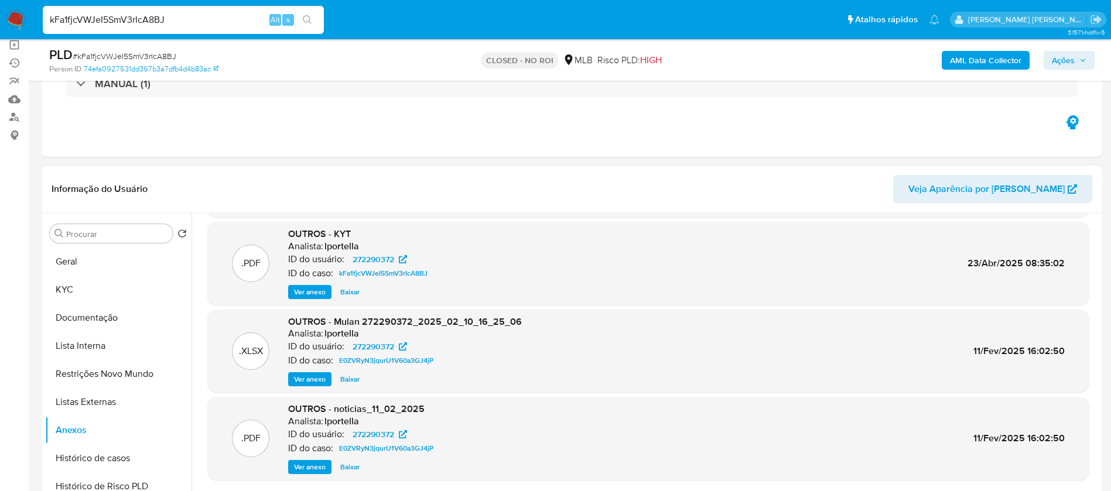
scroll to position [0, 0]
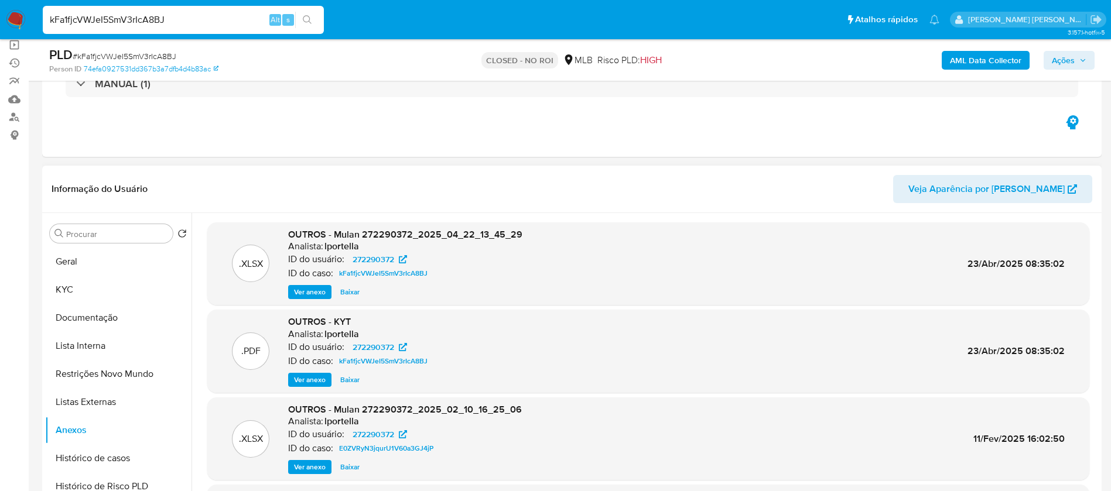
click at [347, 291] on span "Baixar" at bounding box center [349, 292] width 19 height 12
click at [350, 379] on span "Baixar" at bounding box center [349, 380] width 19 height 12
click at [299, 286] on span "Ver anexo" at bounding box center [310, 292] width 32 height 12
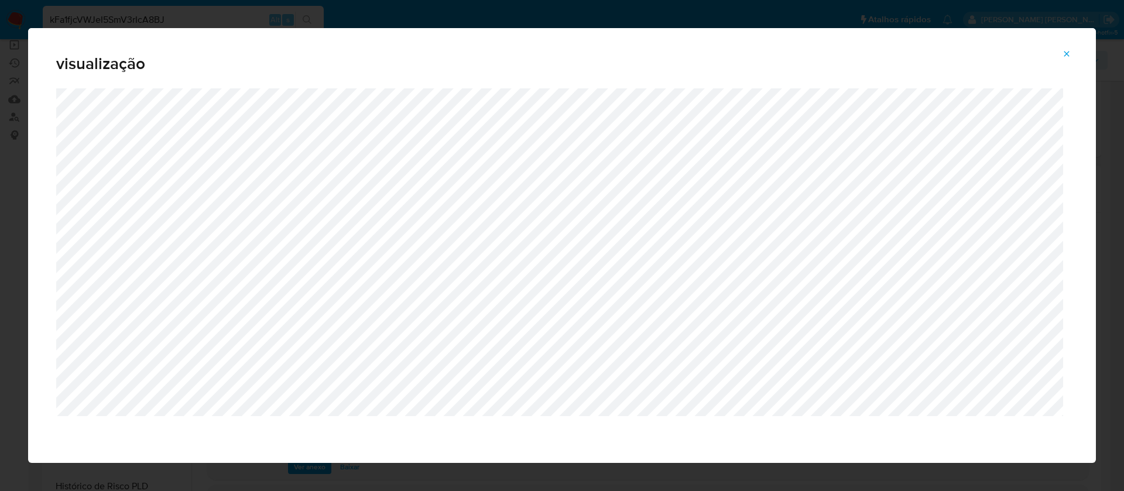
scroll to position [1, 0]
click at [1067, 53] on icon "Attachment preview" at bounding box center [1067, 53] width 5 height 5
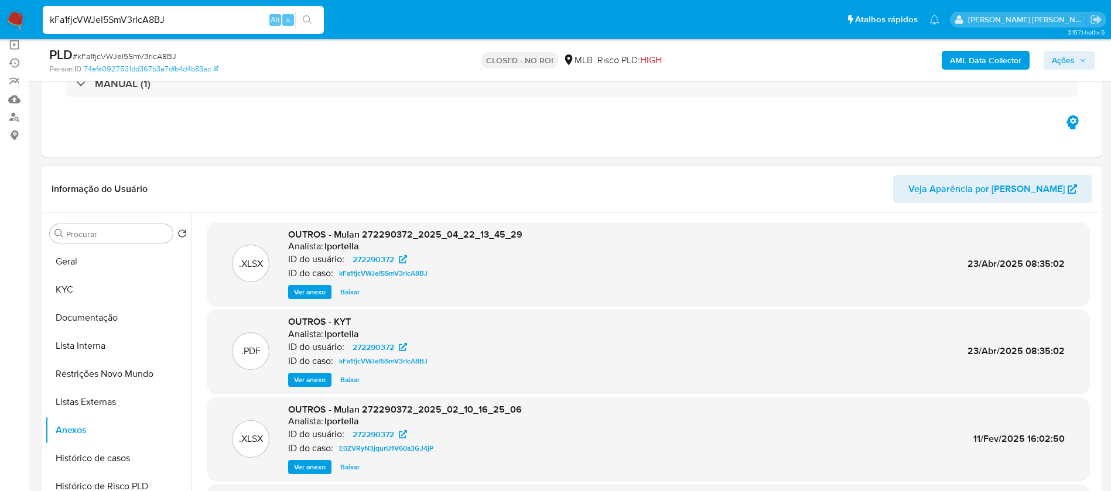
click at [319, 289] on span "Ver anexo" at bounding box center [310, 292] width 32 height 12
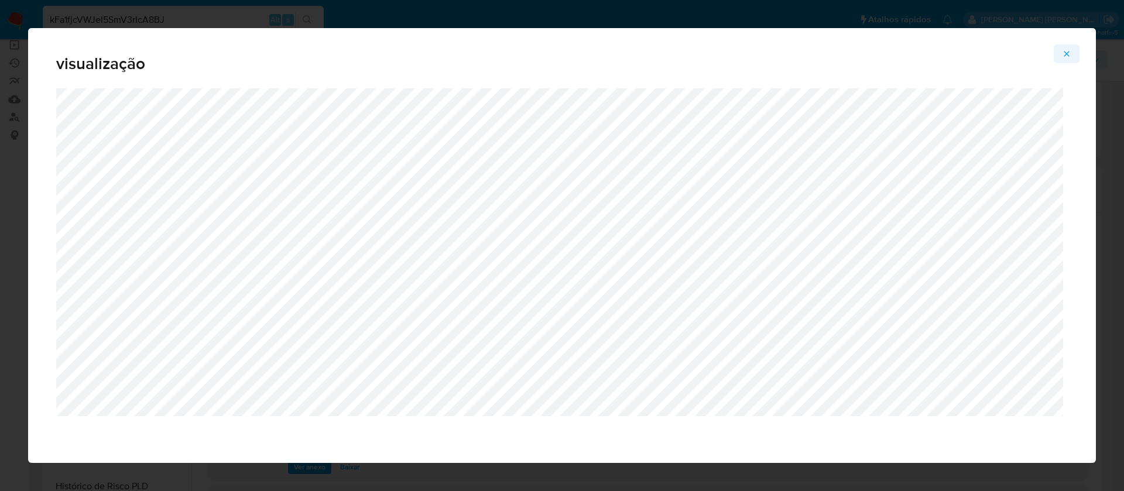
click at [1068, 52] on icon "Attachment preview" at bounding box center [1067, 53] width 5 height 5
click at [1068, 52] on span "Attachment preview" at bounding box center [1066, 54] width 9 height 16
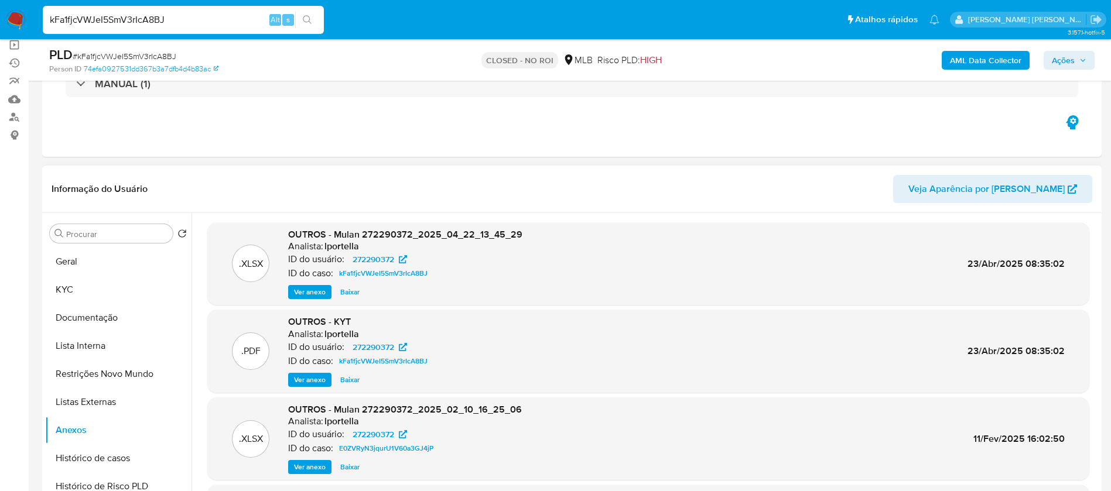
click at [307, 382] on span "Ver anexo" at bounding box center [310, 380] width 32 height 12
click at [307, 382] on div "Ver anexo Baixar" at bounding box center [360, 380] width 144 height 14
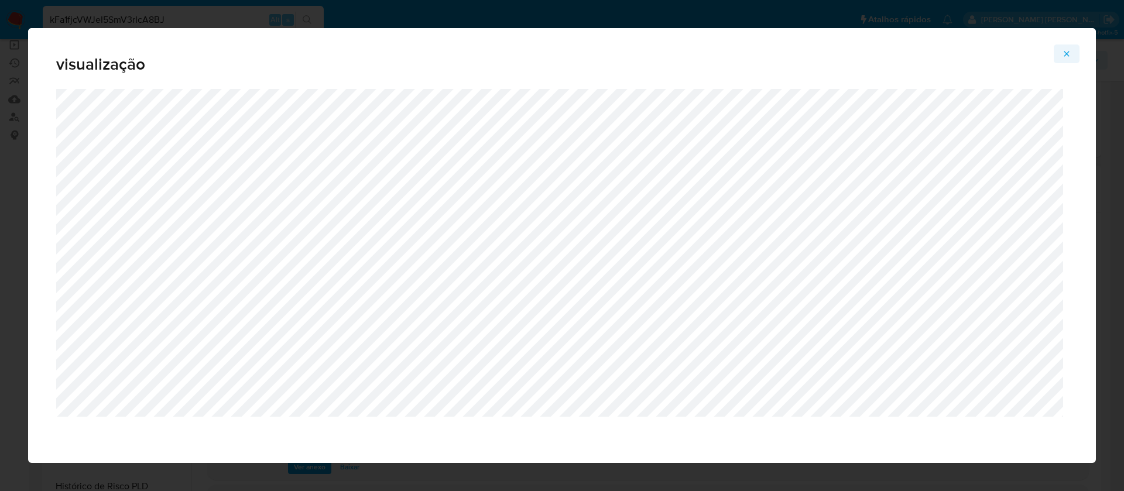
click at [1065, 48] on span "Attachment preview" at bounding box center [1066, 54] width 9 height 16
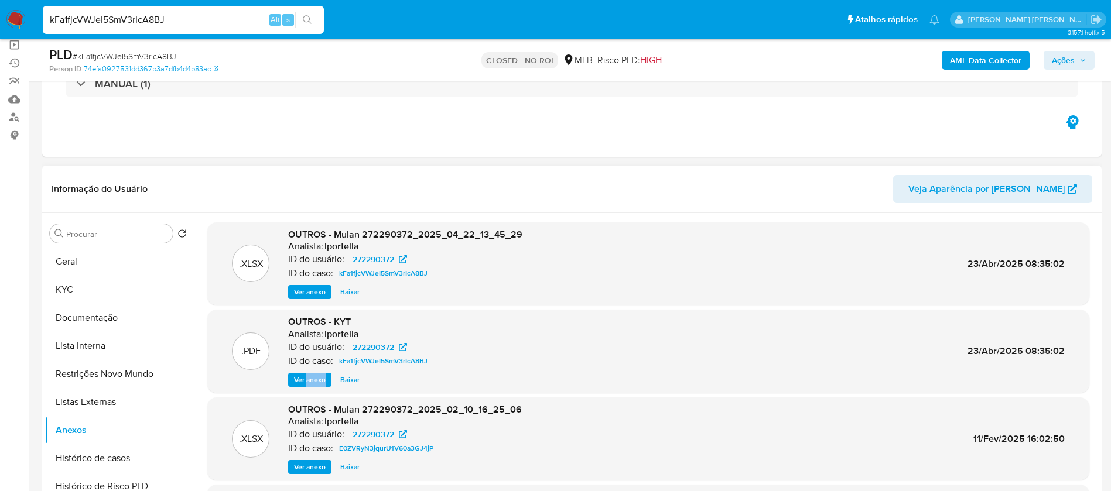
click at [350, 293] on span "Baixar" at bounding box center [349, 292] width 19 height 12
drag, startPoint x: 355, startPoint y: 374, endPoint x: 350, endPoint y: 378, distance: 6.7
click at [350, 378] on span "Baixar" at bounding box center [349, 380] width 19 height 12
click at [208, 23] on input "kFa1fjcVWJeI5SmV3rIcA8BJ" at bounding box center [183, 19] width 281 height 15
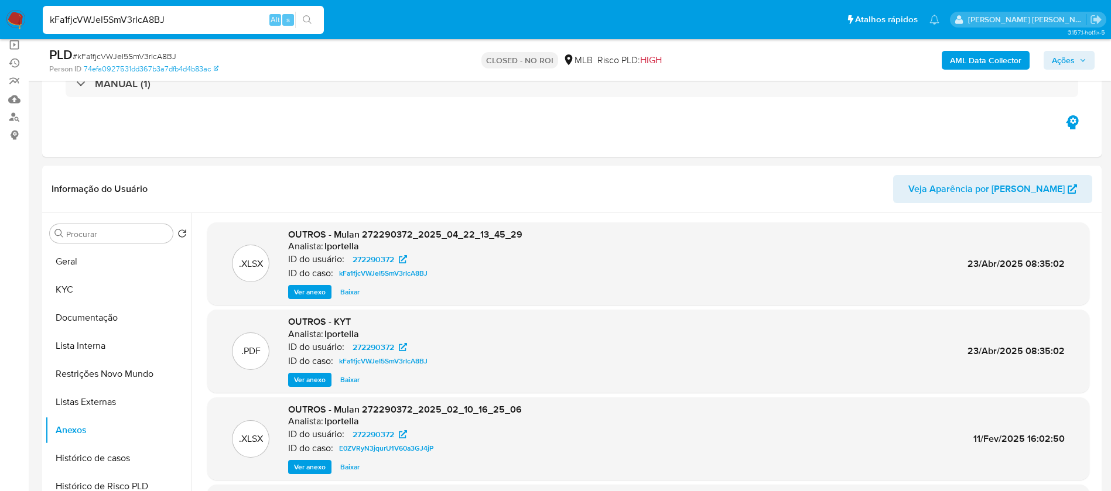
click at [208, 23] on input "kFa1fjcVWJeI5SmV3rIcA8BJ" at bounding box center [183, 19] width 281 height 15
paste input "lkpvZEuF5jIB9HEfvpnfTCkL"
type input "lkpvZEuF5jIB9HEfvpnfTCkL"
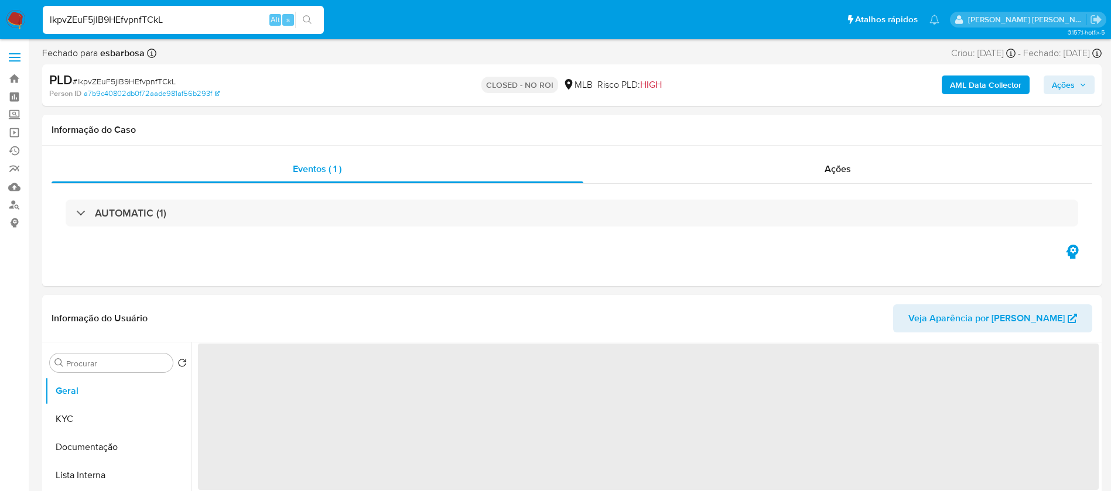
select select "10"
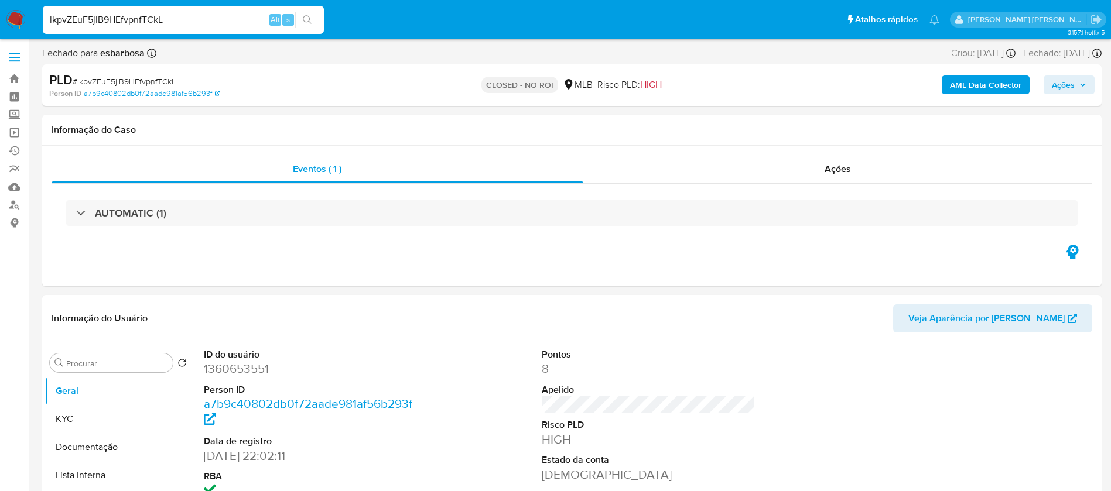
click at [213, 16] on input "lkpvZEuF5jIB9HEfvpnfTCkL" at bounding box center [183, 19] width 281 height 15
click at [180, 13] on input "lkpvZEuF5jIB9HEfvpnfTCkL" at bounding box center [183, 19] width 281 height 15
click at [180, 22] on input "lkpvZEuF5jIB9HEfvpnfTCkL" at bounding box center [183, 19] width 281 height 15
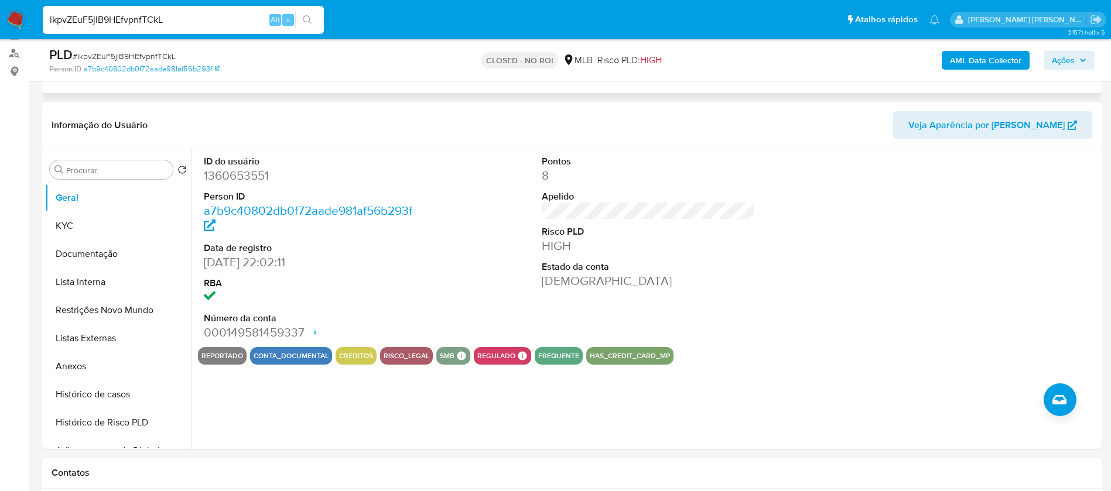
scroll to position [264, 0]
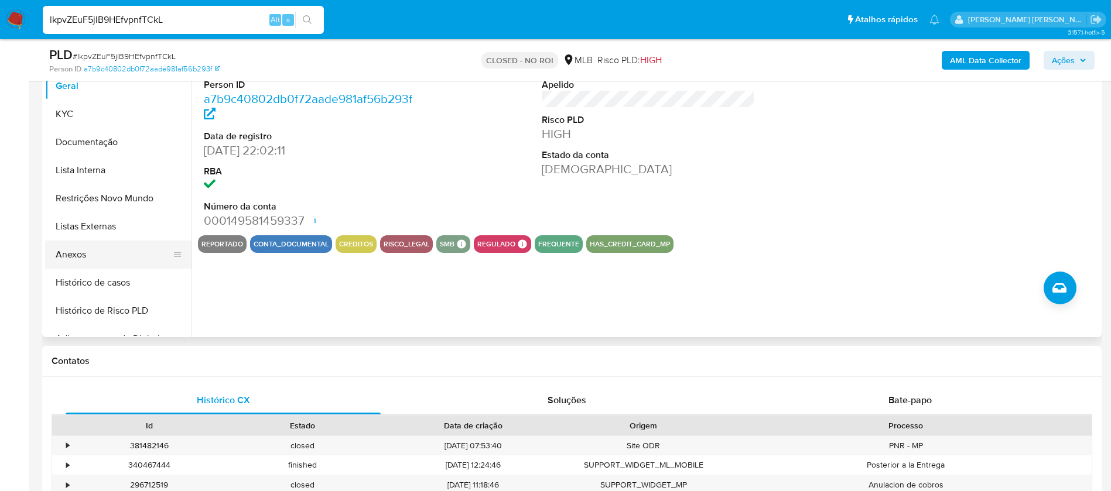
click at [80, 251] on button "Anexos" at bounding box center [113, 255] width 137 height 28
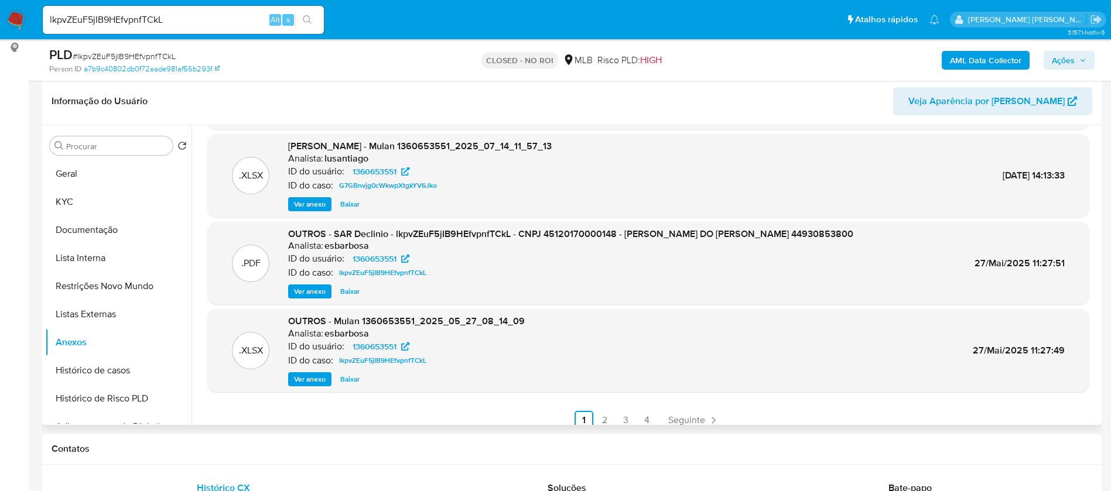
scroll to position [98, 0]
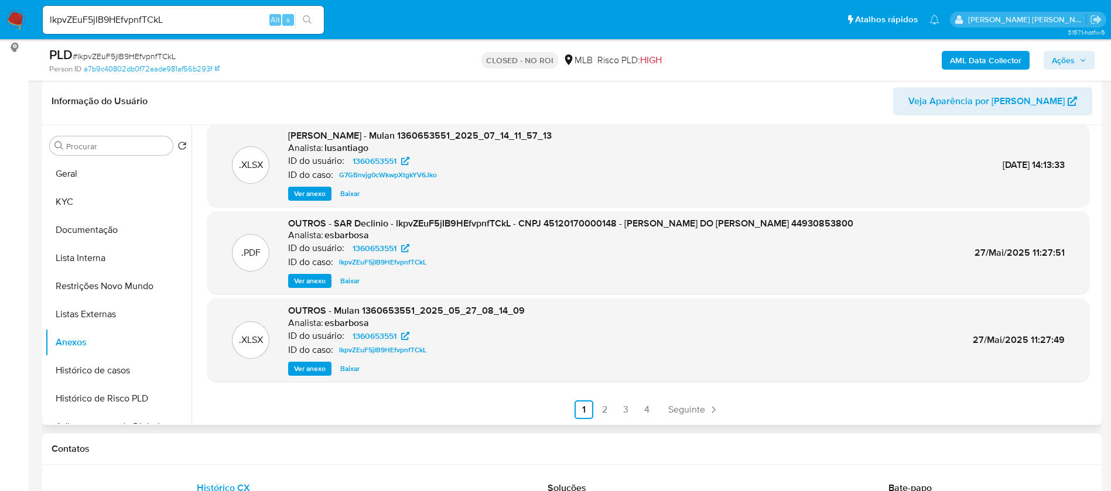
click at [353, 279] on span "Baixar" at bounding box center [349, 281] width 19 height 12
click at [353, 279] on div "Ver anexo Baixar Baixar" at bounding box center [570, 281] width 565 height 14
click at [347, 371] on span "Baixar" at bounding box center [349, 369] width 19 height 12
click at [549, 345] on div ".XLSX OUTROS - Mulan 1360653551_2025_05_27_08_14_09 Analista: esbarbosa ID do u…" at bounding box center [648, 339] width 870 height 71
click at [162, 15] on input "lkpvZEuF5jIB9HEfvpnfTCkL" at bounding box center [183, 19] width 281 height 15
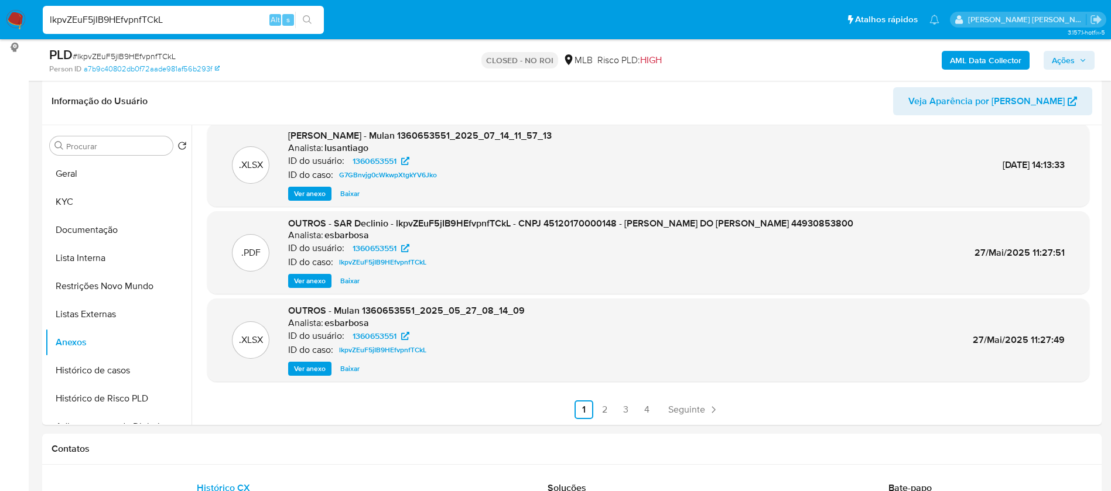
click at [162, 15] on input "lkpvZEuF5jIB9HEfvpnfTCkL" at bounding box center [183, 19] width 281 height 15
paste input "m14XEZuY3SViMvCCtVvcysnS"
type input "m14XEZuY3SViMvCCtVvcysnS"
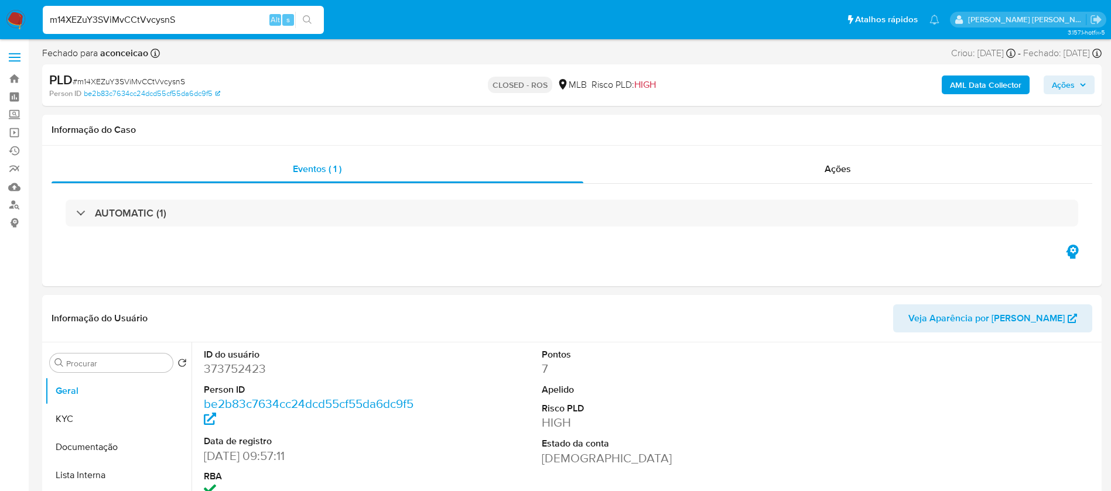
select select "10"
click at [249, 19] on input "m14XEZuY3SViMvCCtVvcysnS" at bounding box center [183, 19] width 281 height 15
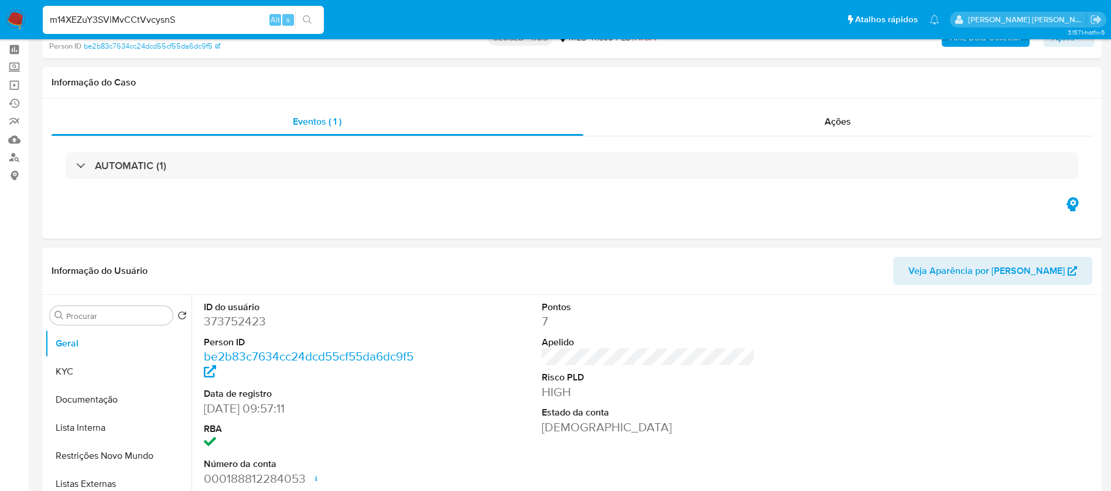
scroll to position [176, 0]
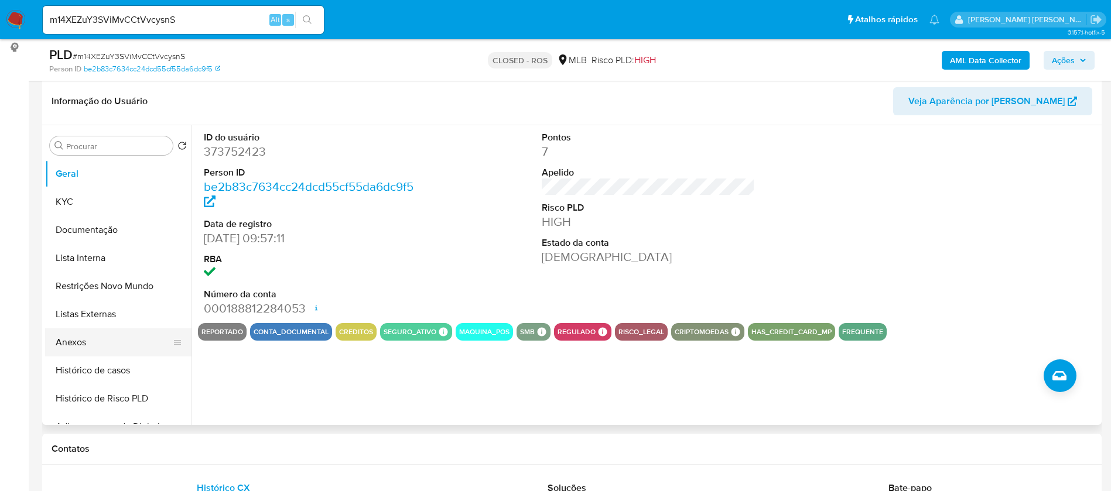
click at [64, 348] on button "Anexos" at bounding box center [113, 342] width 137 height 28
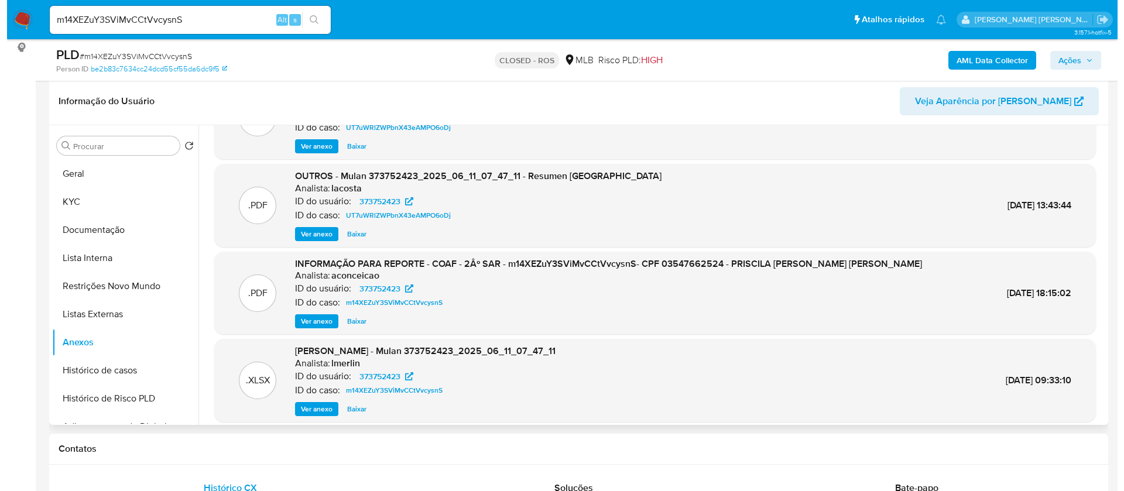
scroll to position [98, 0]
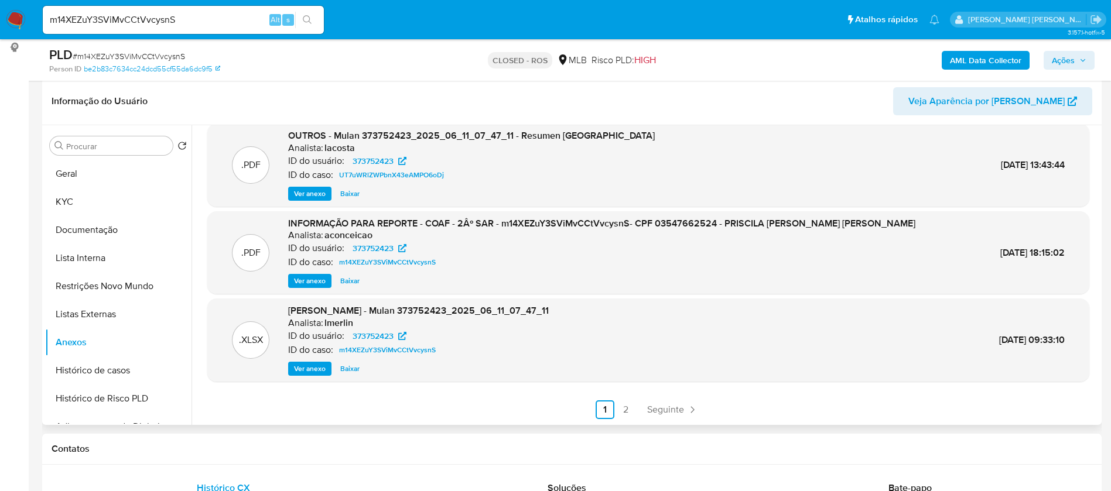
click at [350, 281] on span "Baixar" at bounding box center [349, 281] width 19 height 12
click at [345, 371] on span "Baixar" at bounding box center [349, 369] width 19 height 12
click at [309, 369] on span "Ver anexo" at bounding box center [310, 369] width 32 height 12
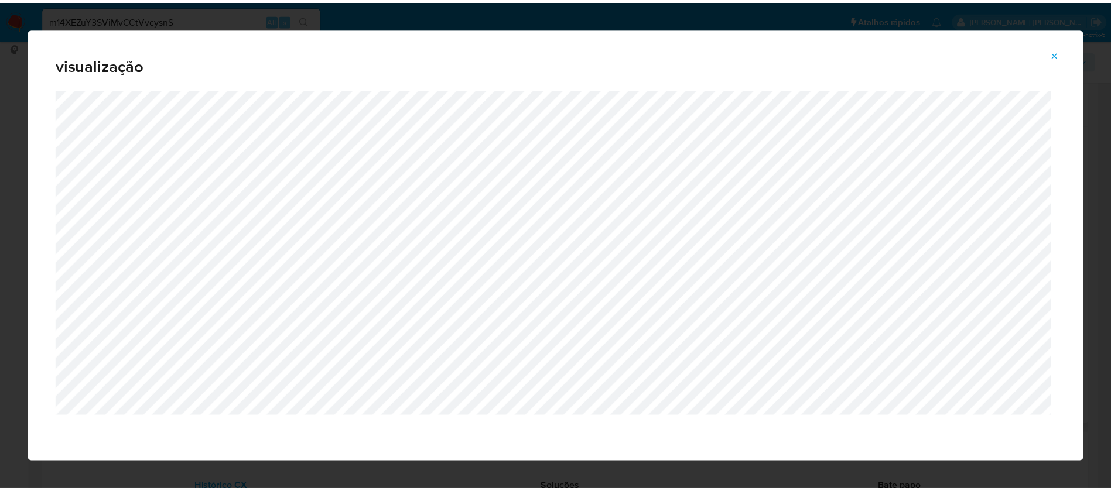
scroll to position [1, 0]
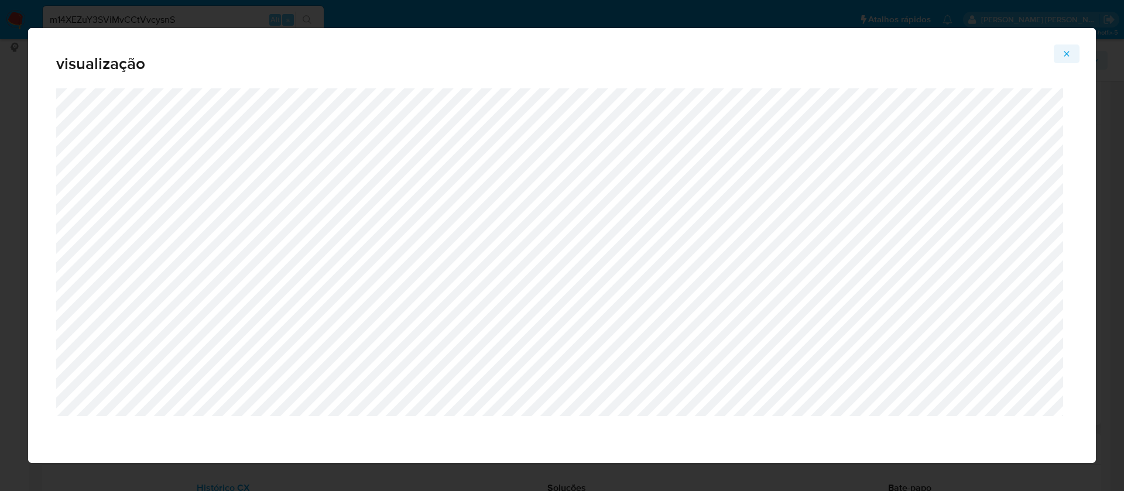
click at [1063, 50] on icon "Attachment preview" at bounding box center [1066, 53] width 9 height 9
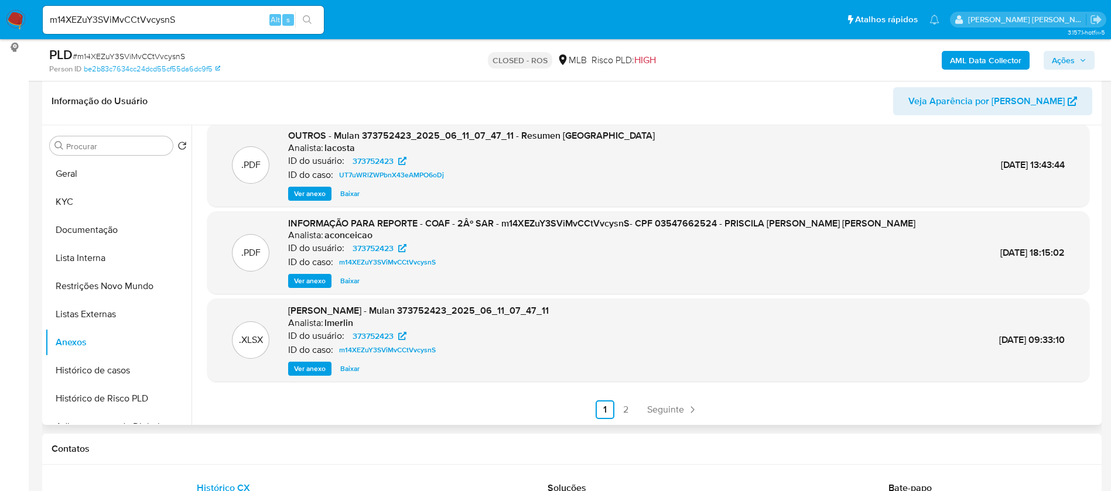
click at [502, 351] on div "ID do caso: m14XEZuY3SViMvCCtVvcysnS" at bounding box center [418, 350] width 261 height 14
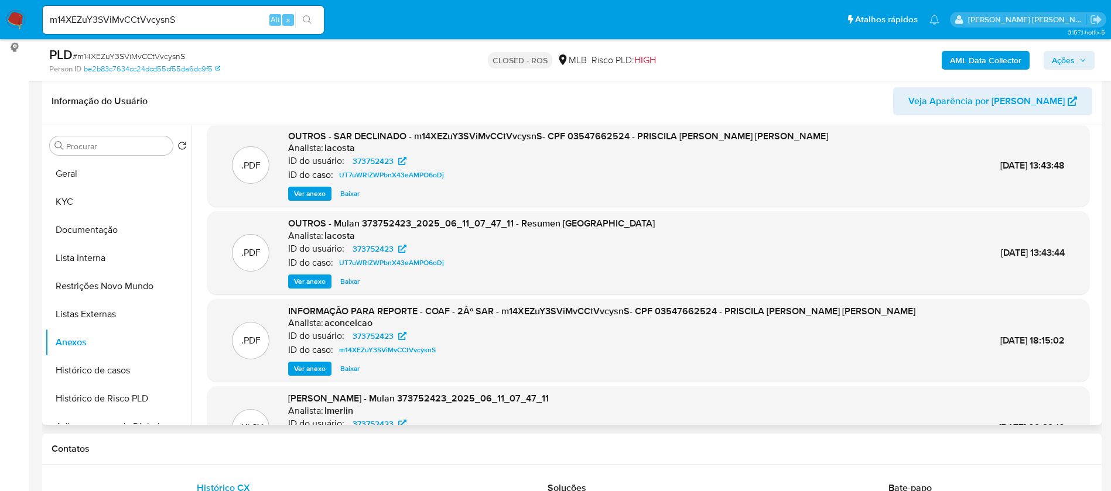
scroll to position [98, 0]
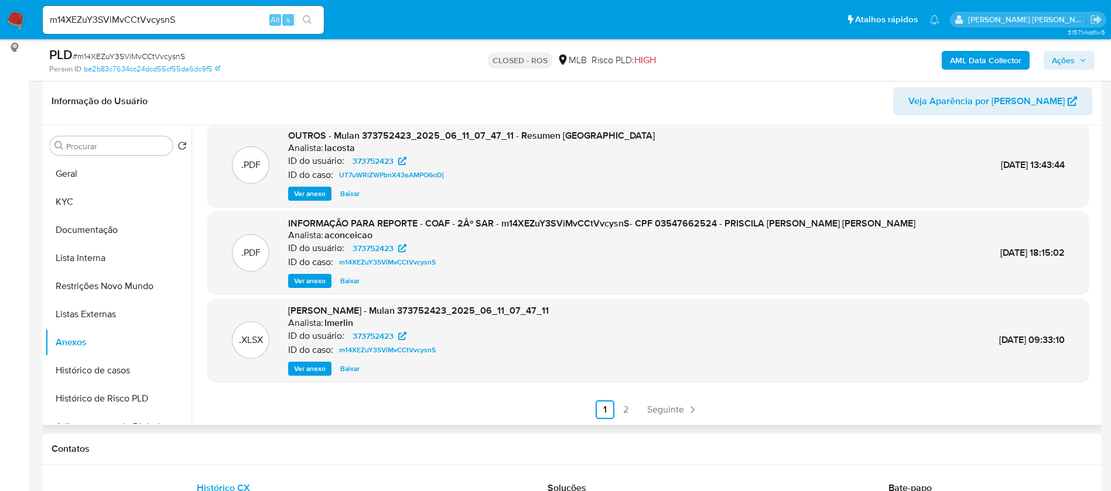
click at [347, 282] on span "Baixar" at bounding box center [349, 281] width 19 height 12
click at [347, 372] on span "Baixar" at bounding box center [349, 369] width 19 height 12
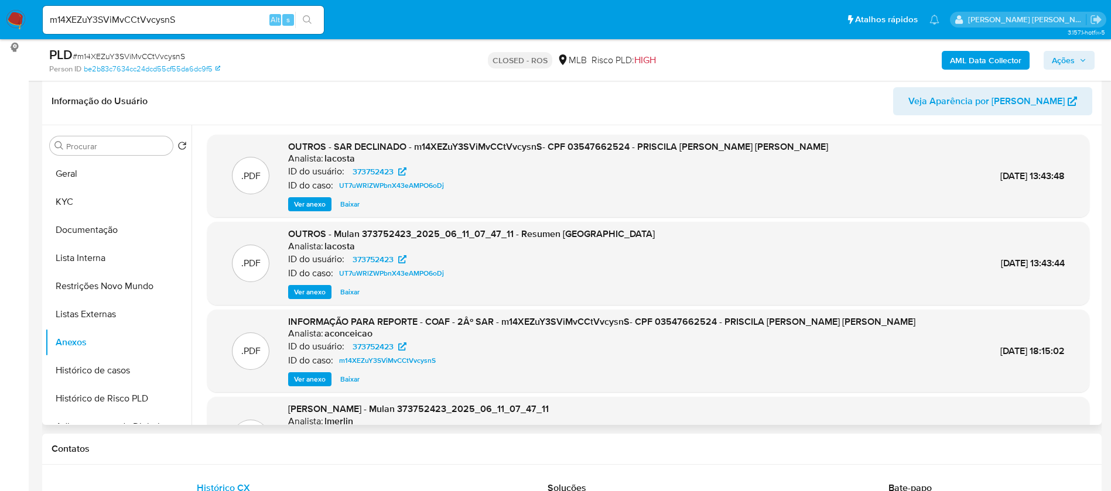
scroll to position [0, 0]
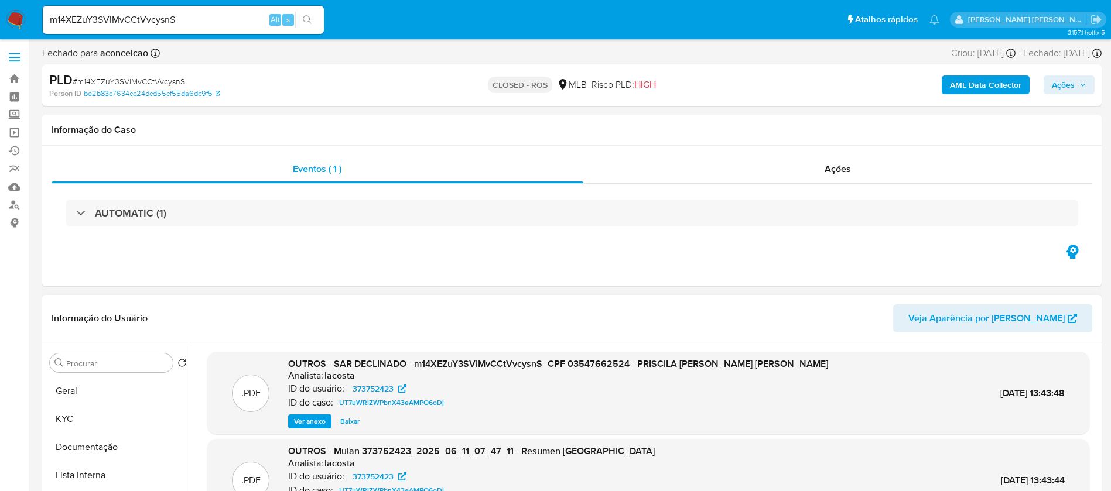
drag, startPoint x: 569, startPoint y: 325, endPoint x: 493, endPoint y: 330, distance: 76.3
click at [493, 330] on header "Informação do Usuário Veja Aparência por Pessoa" at bounding box center [572, 318] width 1041 height 28
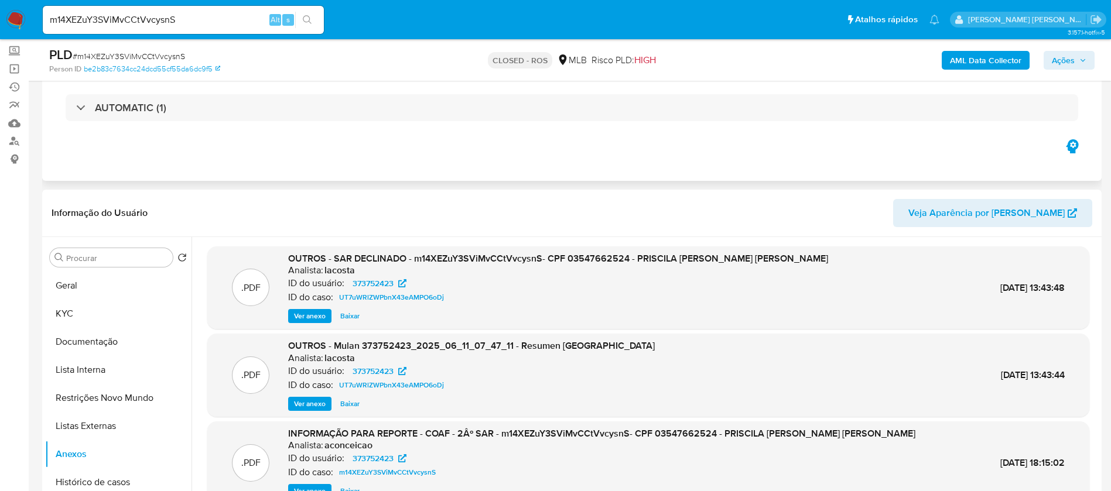
scroll to position [88, 0]
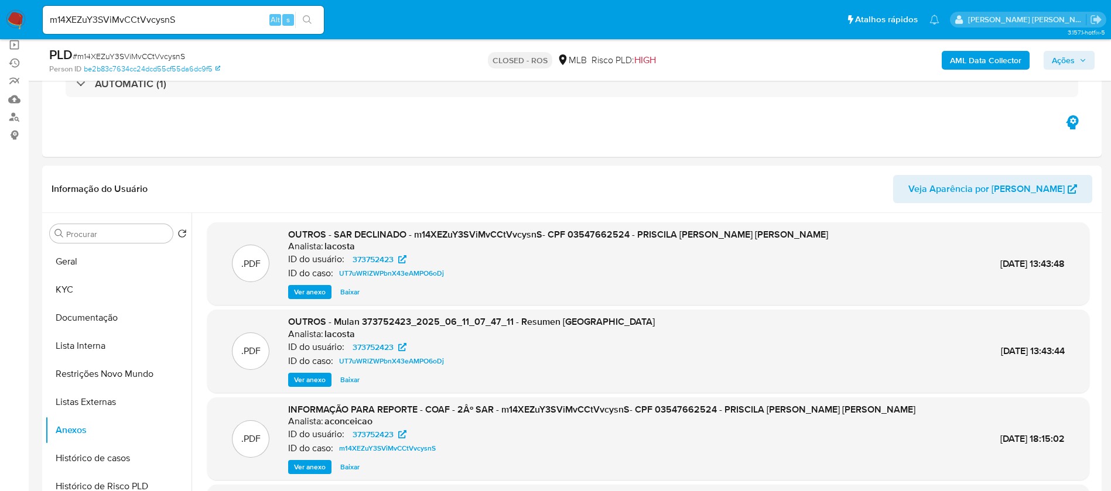
click at [233, 10] on div "m14XEZuY3SViMvCCtVvcysnS Alt s" at bounding box center [183, 20] width 281 height 28
click at [227, 15] on input "m14XEZuY3SViMvCCtVvcysnS" at bounding box center [183, 19] width 281 height 15
paste input "8CW34RMx7lcHVOrwGw4F9eD"
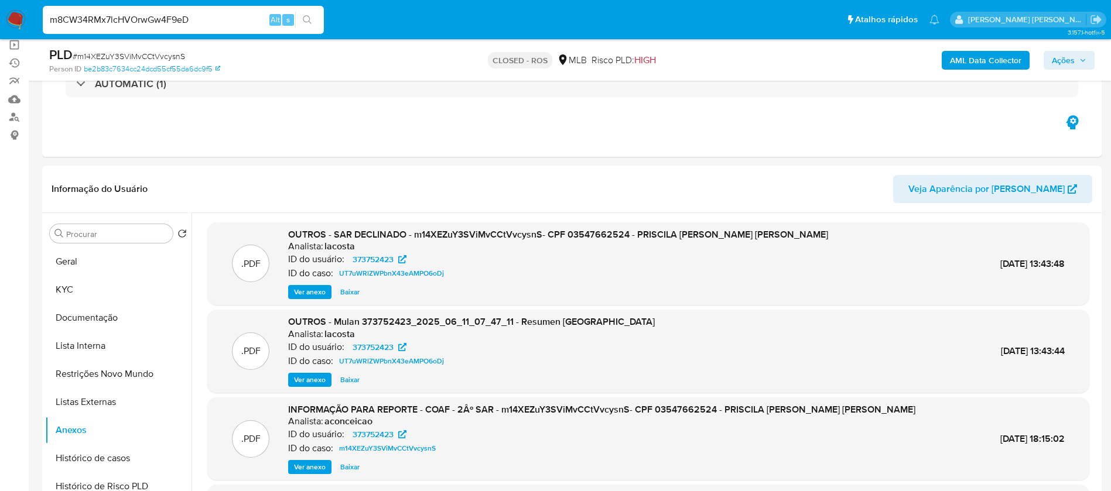
type input "m8CW34RMx7lcHVOrwGw4F9eD"
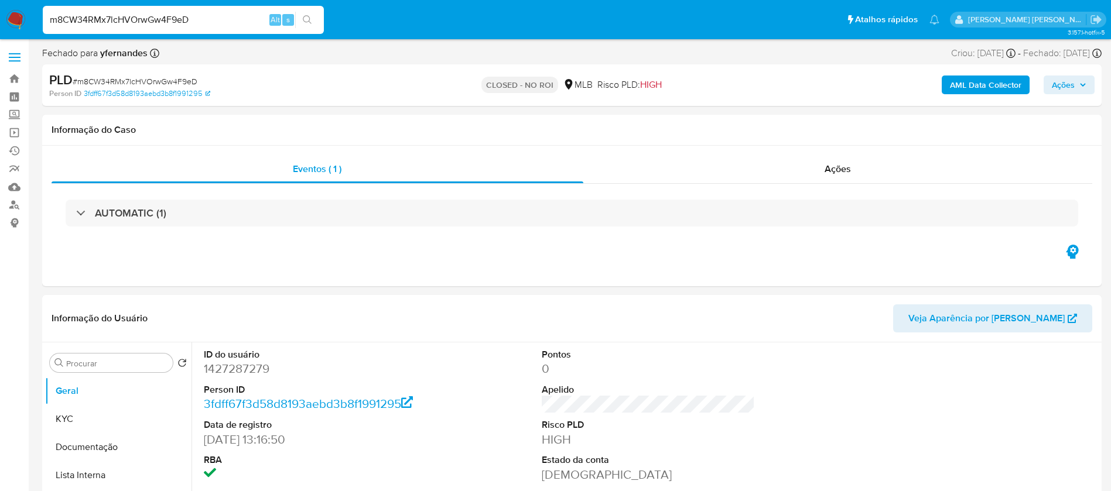
select select "10"
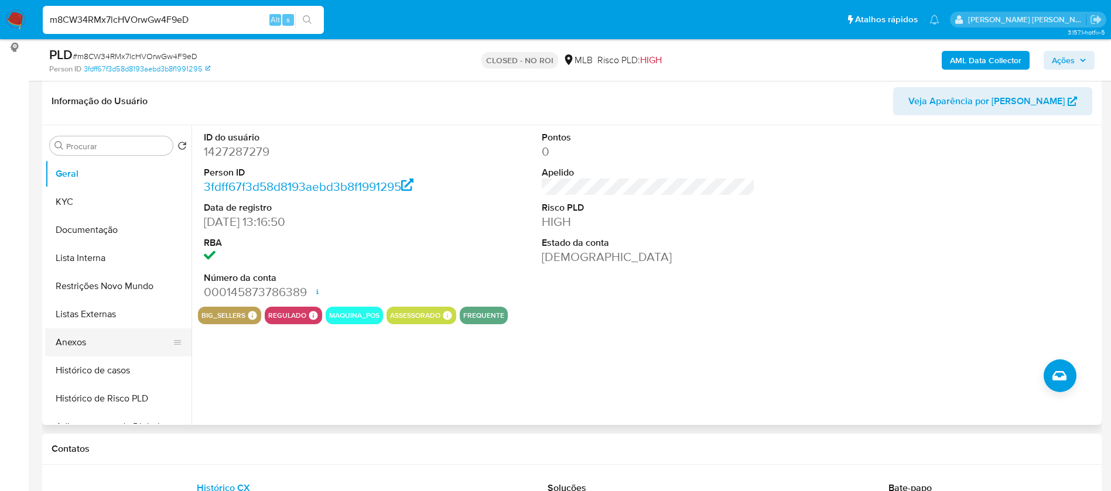
click at [72, 342] on button "Anexos" at bounding box center [113, 342] width 137 height 28
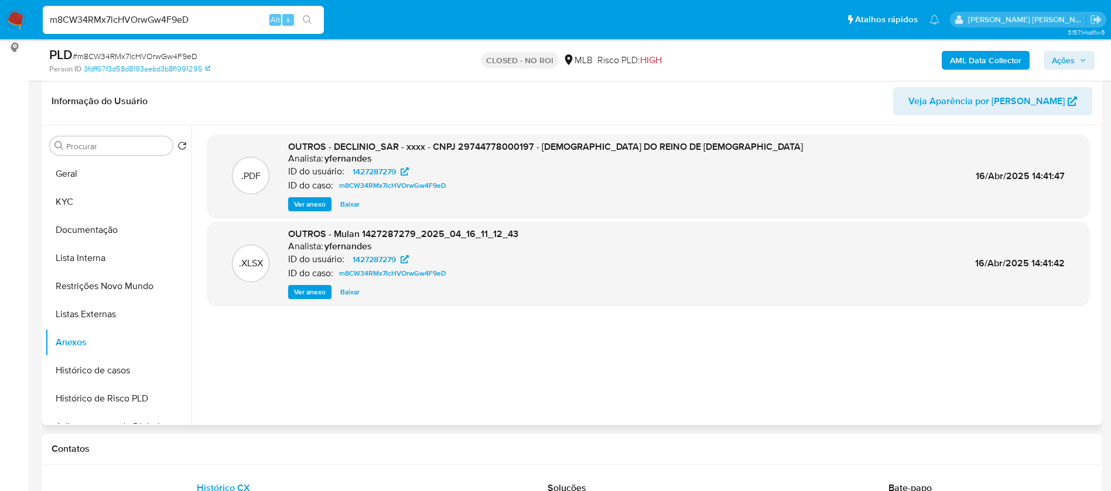
click at [344, 205] on span "Baixar" at bounding box center [349, 205] width 19 height 12
click at [351, 290] on span "Baixar" at bounding box center [349, 292] width 19 height 12
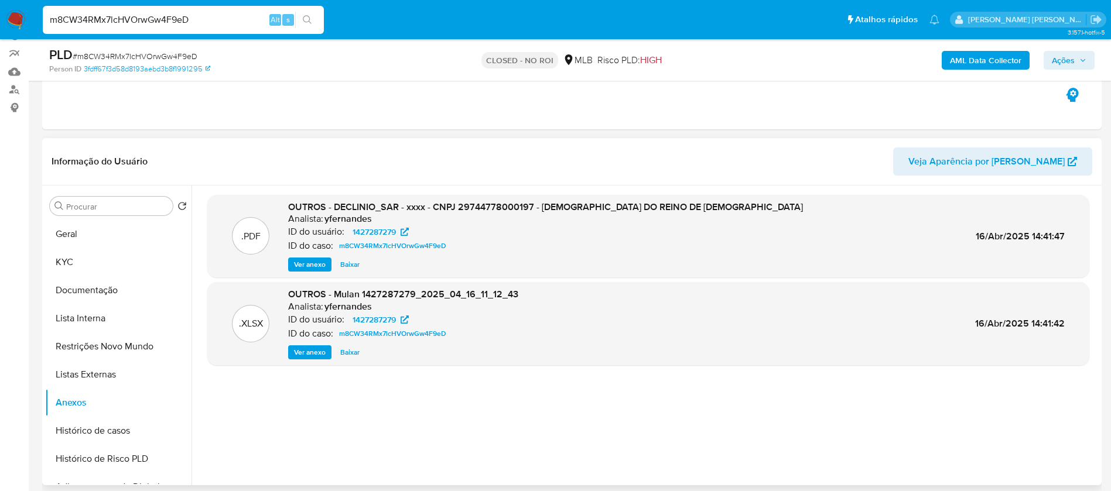
scroll to position [88, 0]
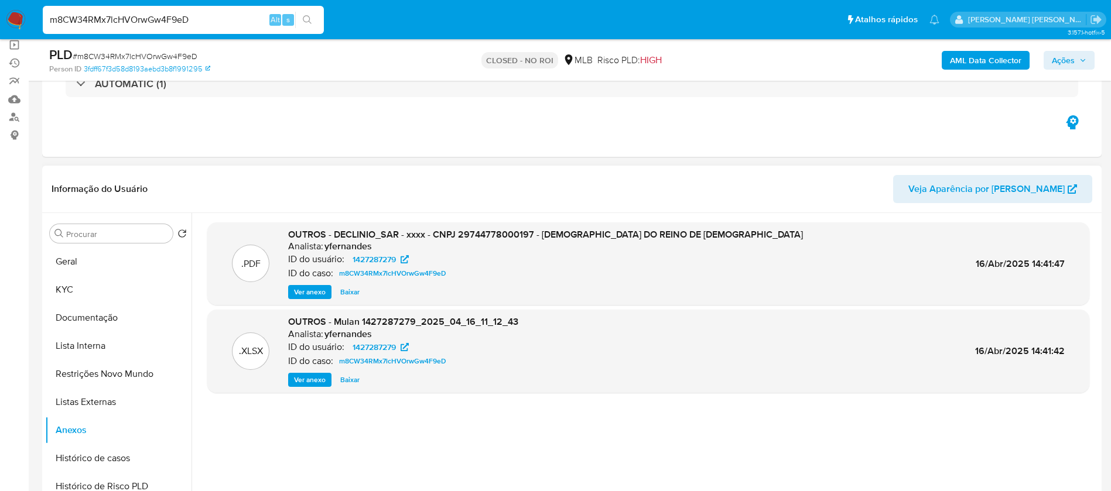
click at [350, 379] on span "Baixar" at bounding box center [349, 380] width 19 height 12
click at [145, 17] on input "m8CW34RMx7lcHVOrwGw4F9eD" at bounding box center [183, 19] width 281 height 15
paste input "rJ8sCU1HZNpj3n8iYJvJqlQ"
type input "mrJ8sCU1HZNpj3n8iYJvJqlQ"
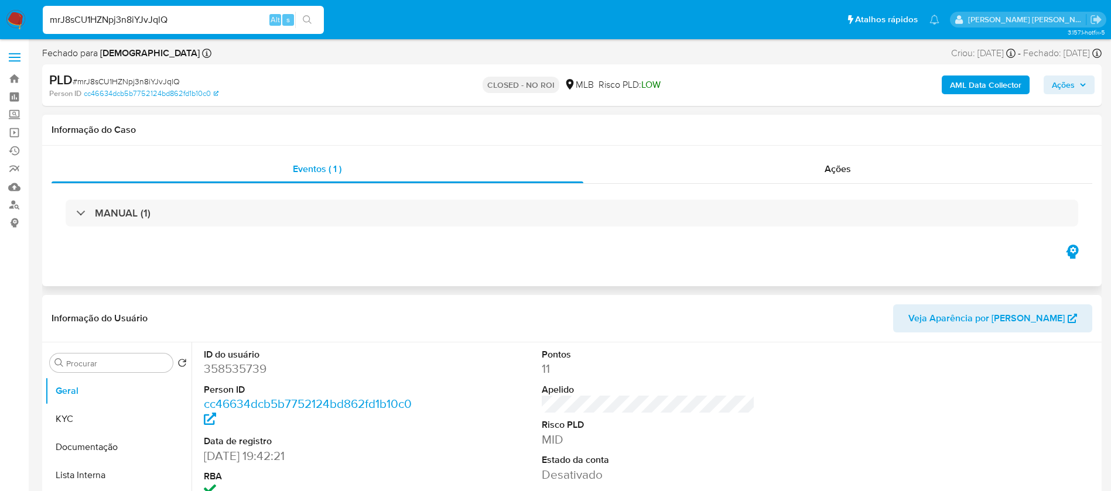
select select "10"
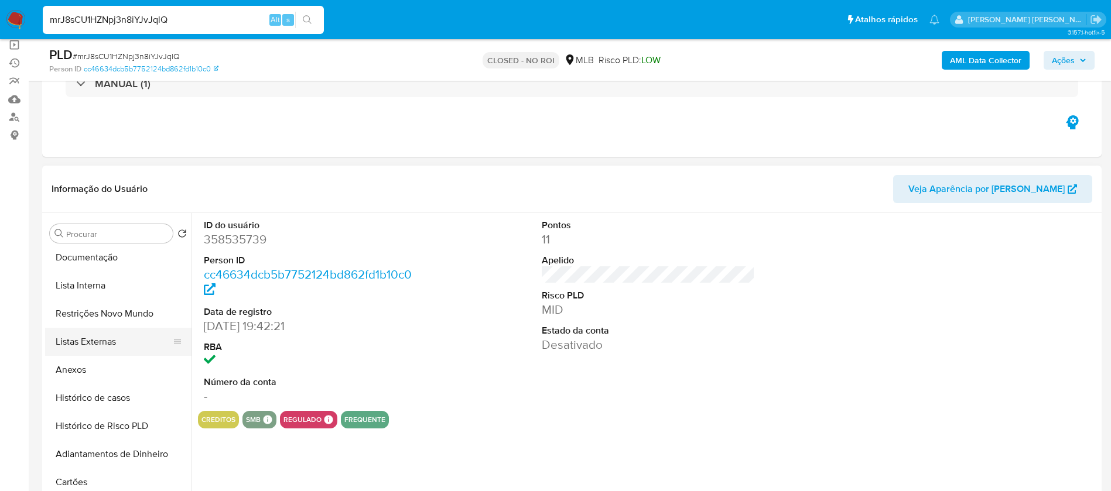
scroll to position [88, 0]
click at [89, 341] on button "Anexos" at bounding box center [113, 342] width 137 height 28
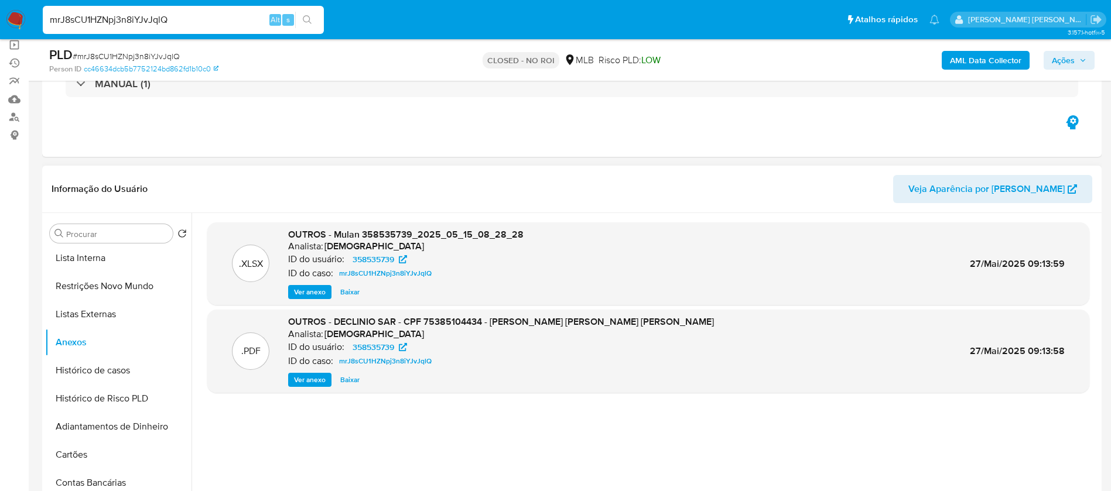
click at [350, 292] on span "Baixar" at bounding box center [349, 292] width 19 height 12
click at [351, 379] on span "Baixar" at bounding box center [349, 380] width 19 height 12
click at [224, 12] on input "mrJ8sCU1HZNpj3n8iYJvJqlQ" at bounding box center [183, 19] width 281 height 15
paste input "NjfNs8VIEBHSBauNFu7T849a"
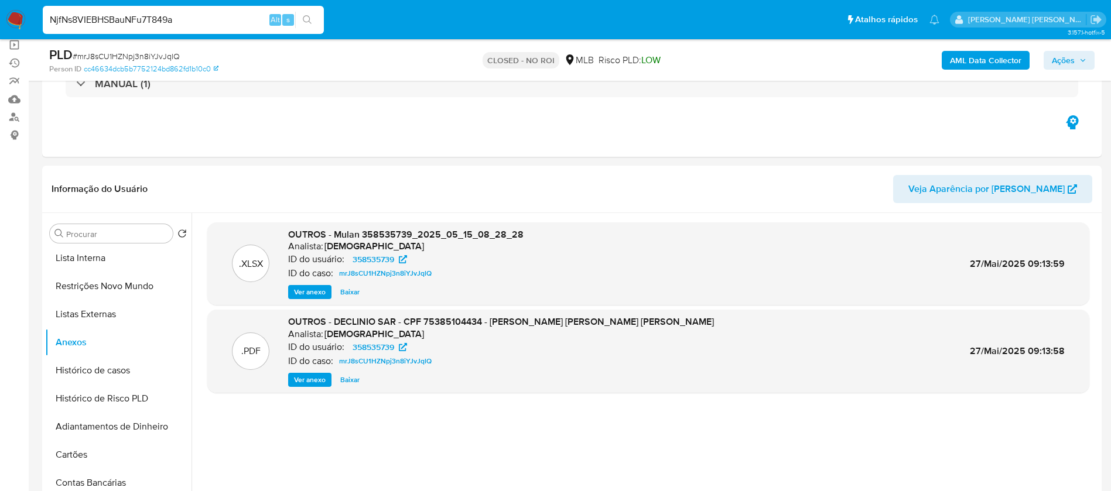
type input "NjfNs8VIEBHSBauNFu7T849a"
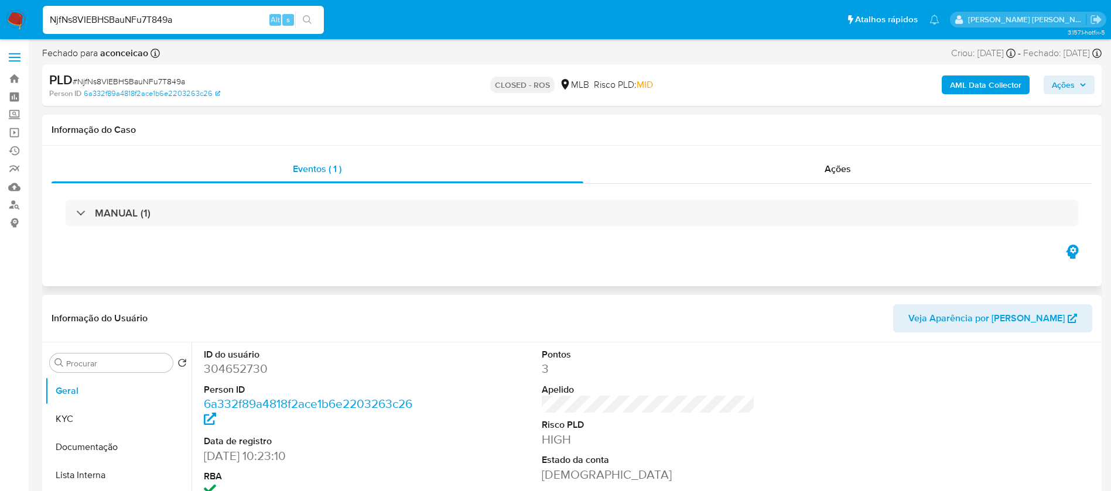
select select "10"
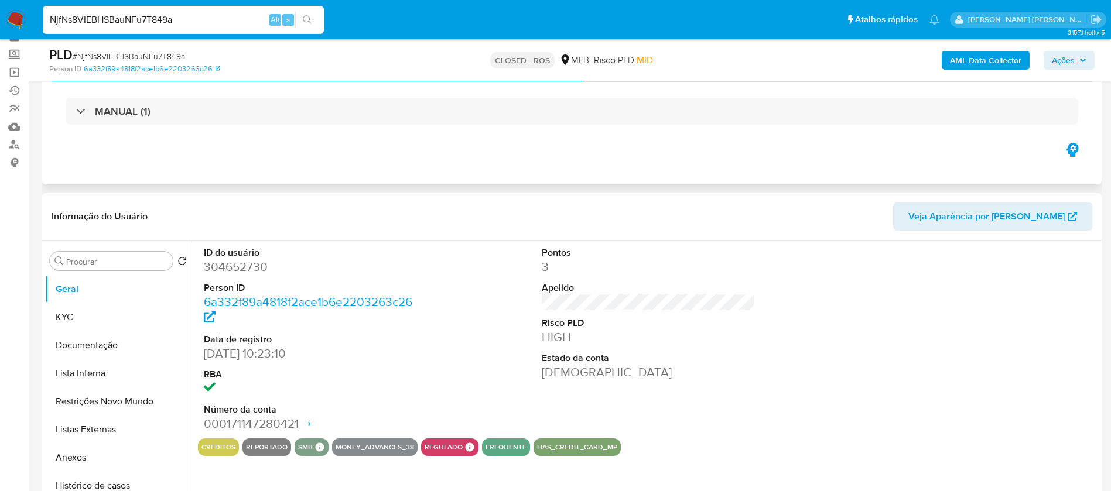
scroll to position [88, 0]
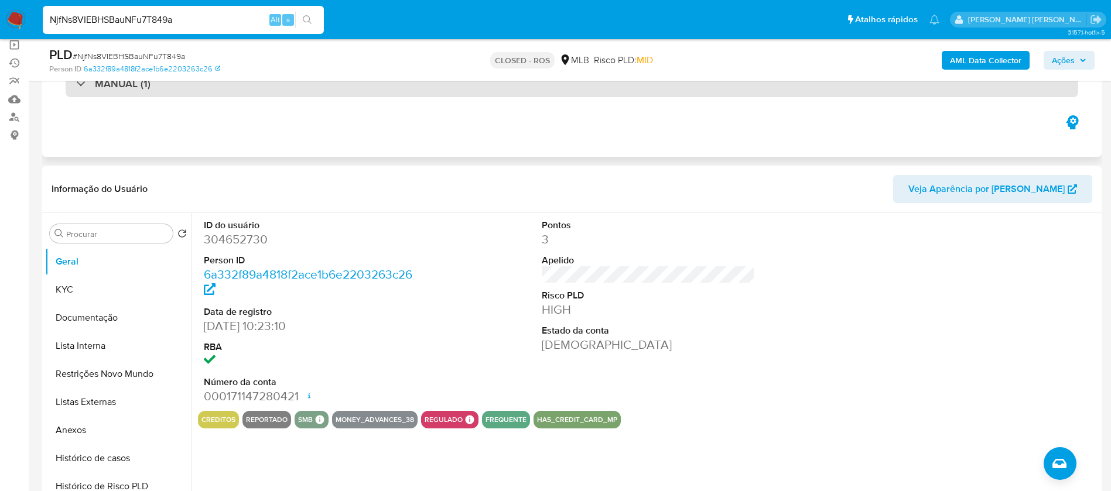
click at [271, 94] on div "MANUAL (1)" at bounding box center [572, 83] width 1012 height 27
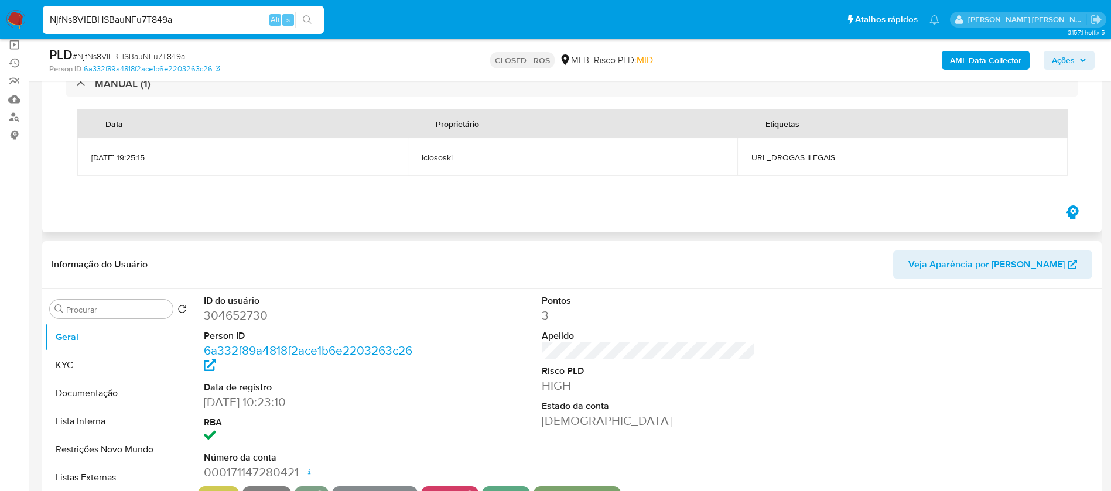
scroll to position [0, 0]
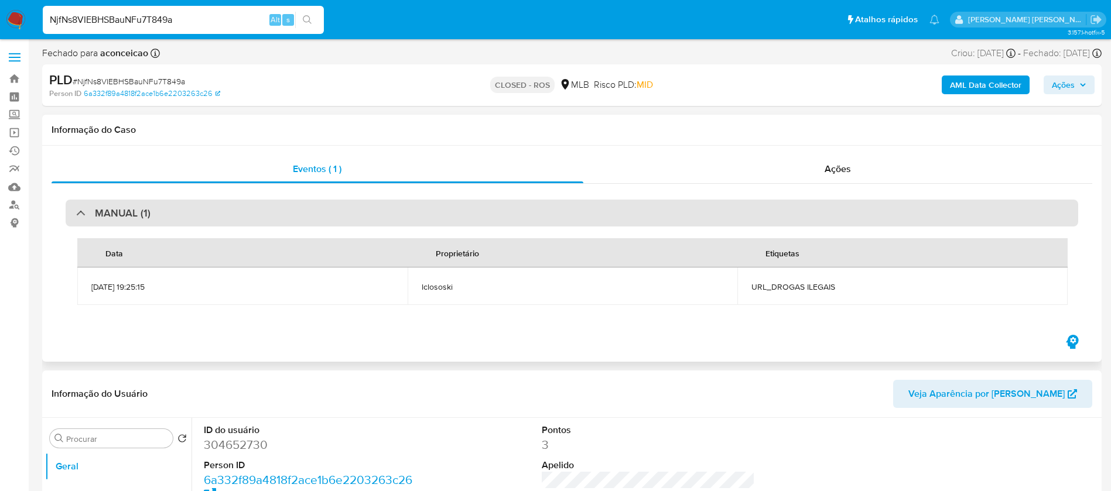
click at [190, 218] on div "MANUAL (1)" at bounding box center [572, 213] width 1012 height 27
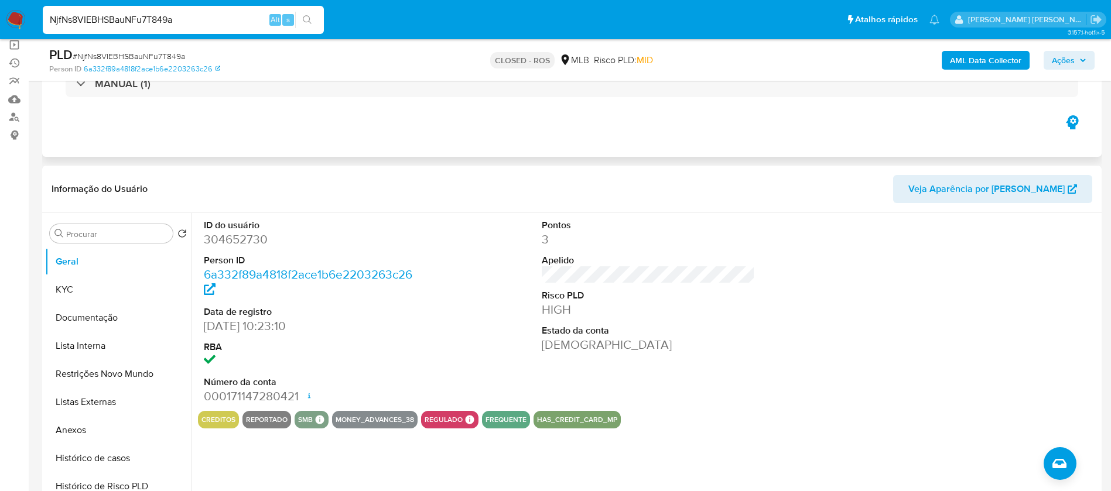
scroll to position [176, 0]
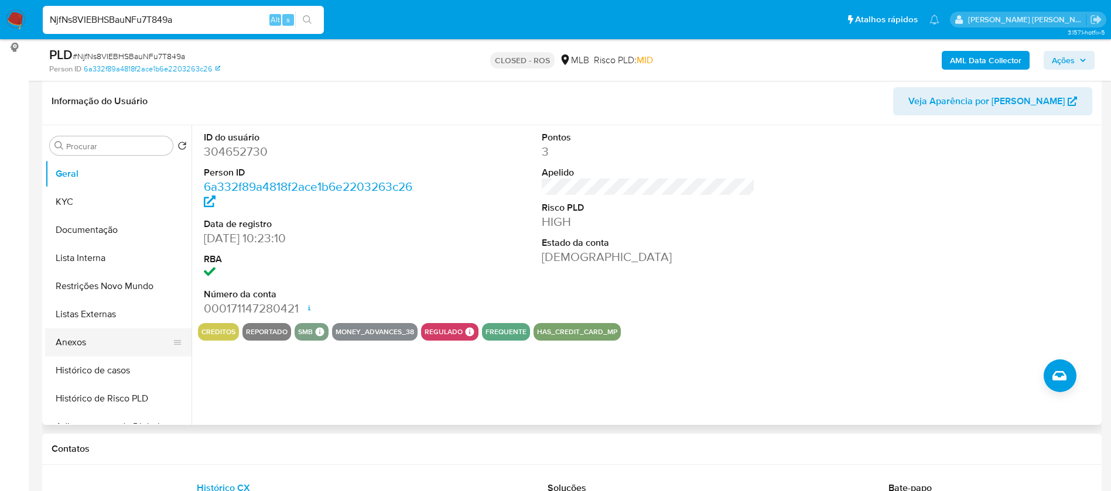
click at [88, 337] on button "Anexos" at bounding box center [113, 342] width 137 height 28
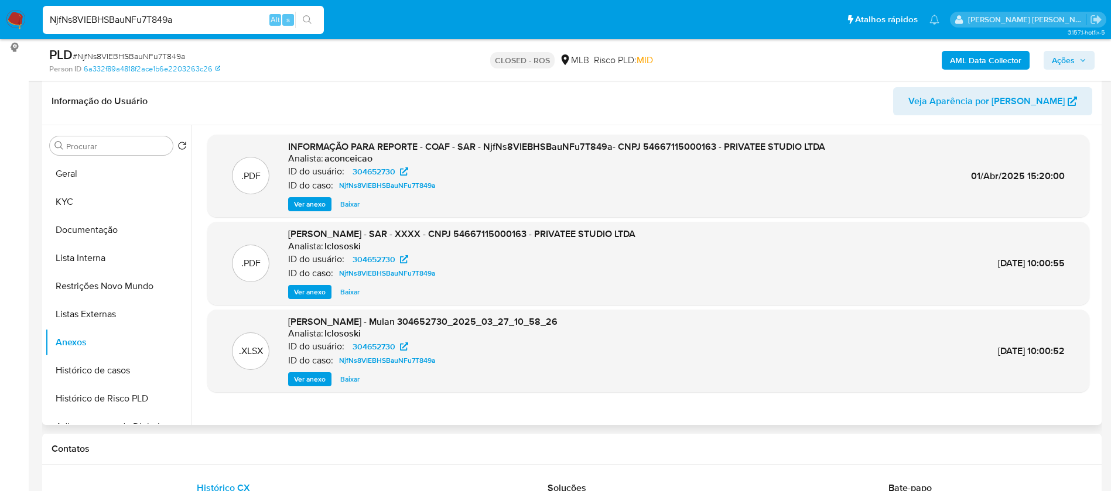
click at [350, 203] on span "Baixar" at bounding box center [349, 205] width 19 height 12
click at [351, 381] on span "Baixar" at bounding box center [349, 380] width 19 height 12
click at [347, 380] on span "Baixar" at bounding box center [349, 380] width 19 height 12
click at [188, 16] on input "NjfNs8VIEBHSBauNFu7T849a" at bounding box center [183, 19] width 281 height 15
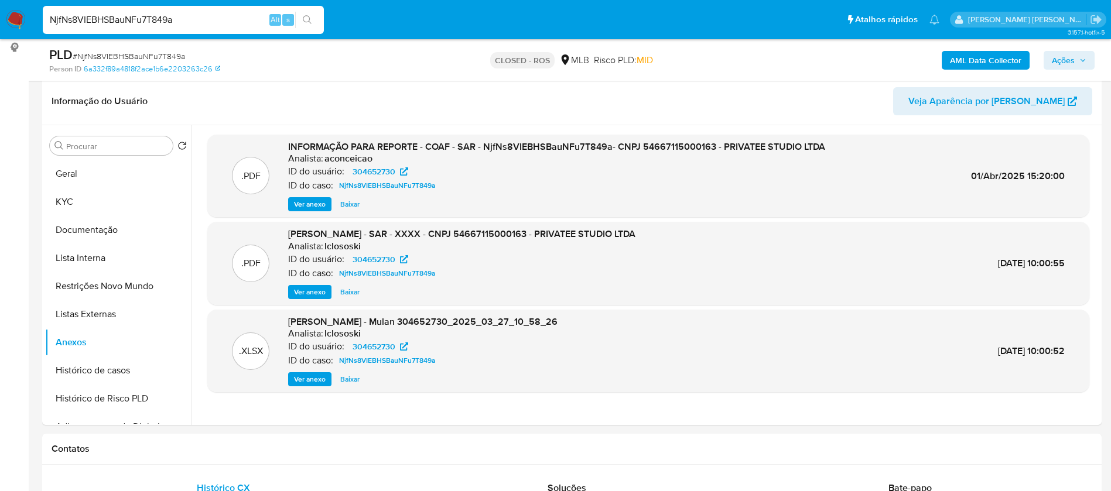
paste input "omSZrvhm8opKZI5P0JBLO5ZM"
type input "omSZrvhm8opKZI5P0JBLO5ZM"
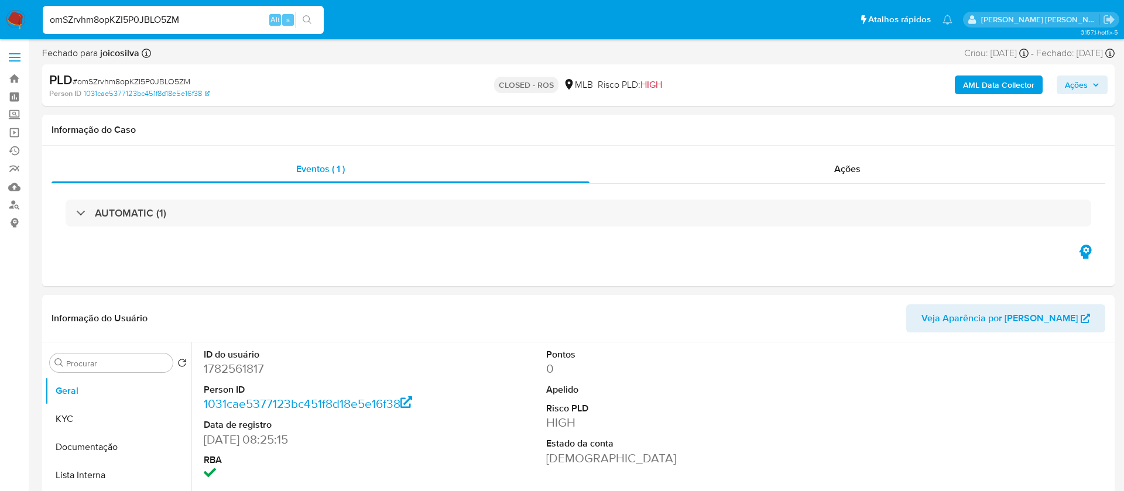
select select "10"
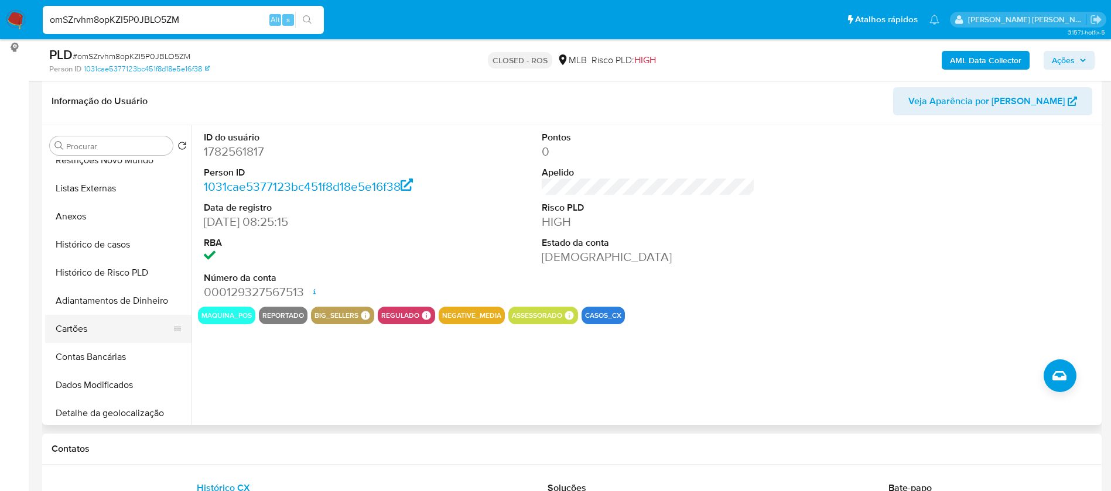
scroll to position [88, 0]
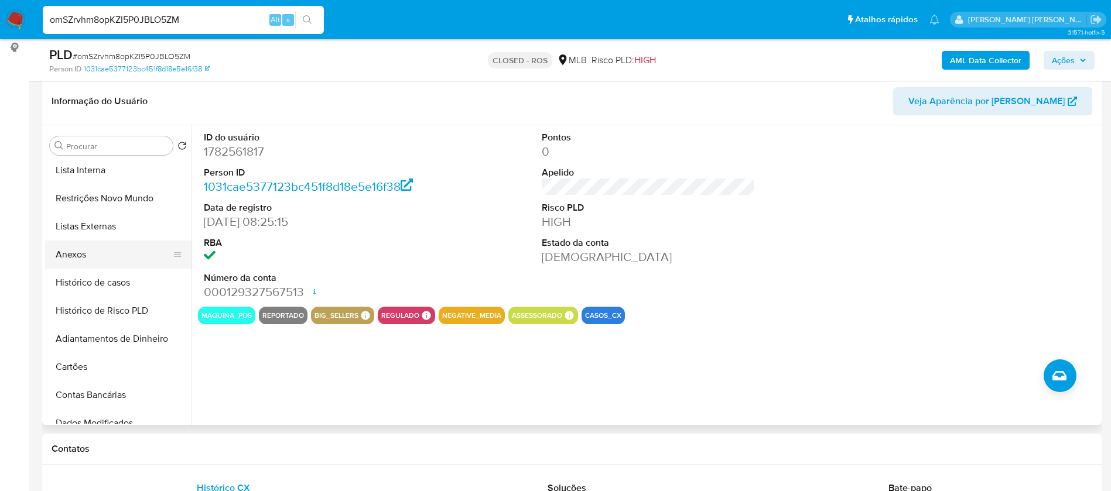
click at [72, 247] on button "Anexos" at bounding box center [113, 255] width 137 height 28
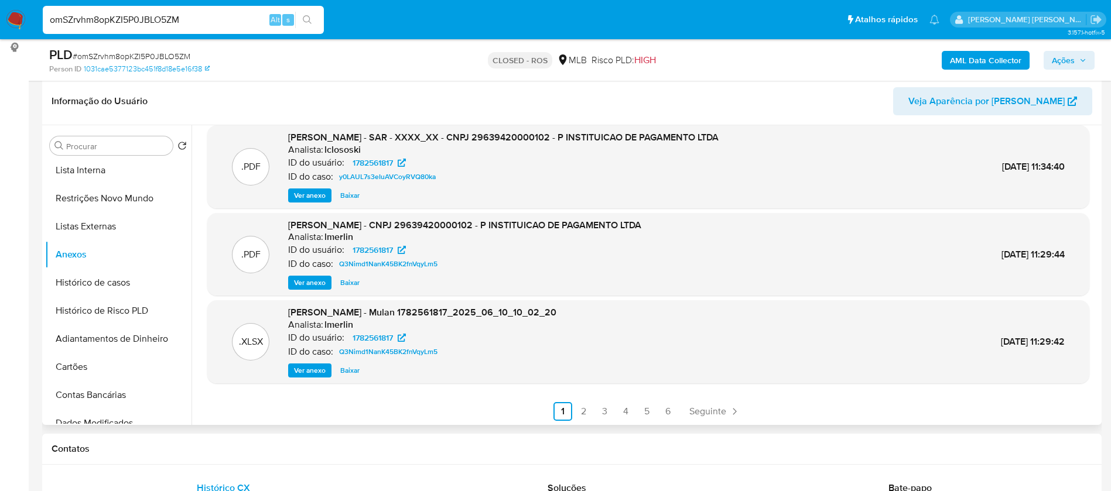
scroll to position [98, 0]
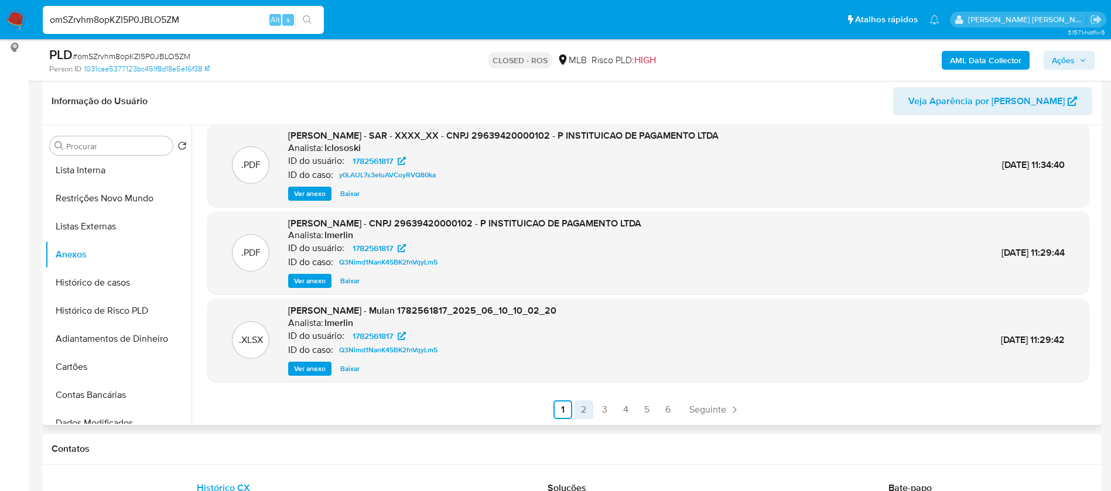
click at [584, 410] on link "2" at bounding box center [583, 410] width 19 height 19
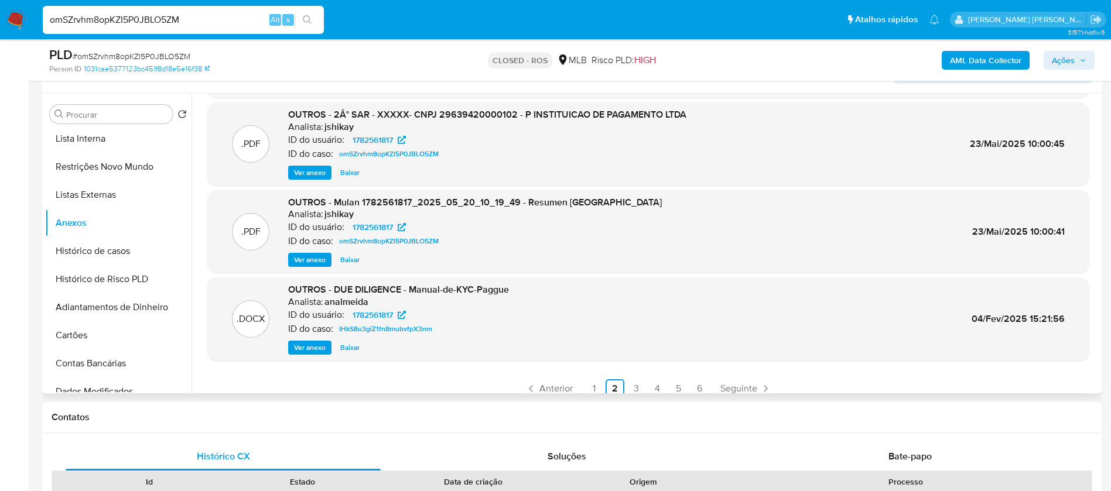
scroll to position [0, 0]
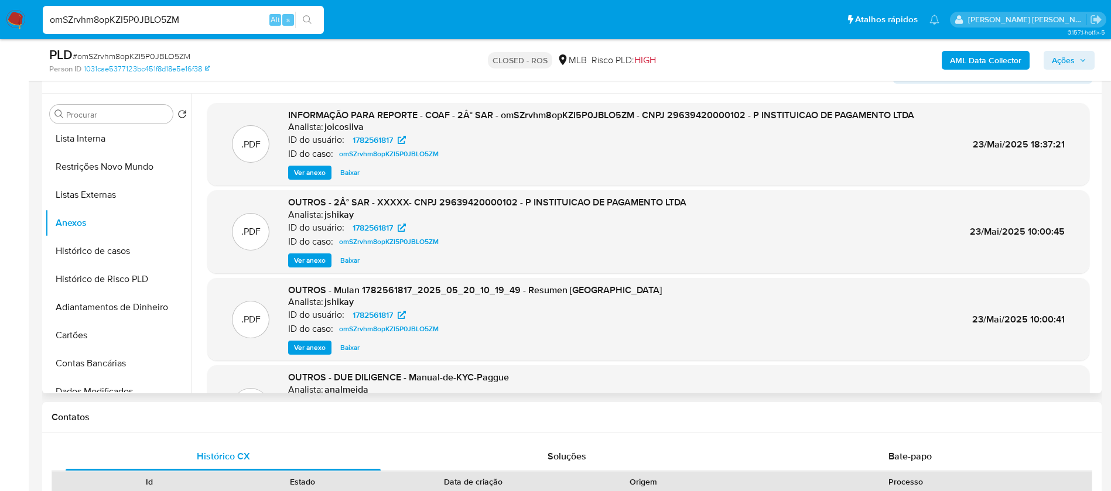
click at [350, 346] on span "Baixar" at bounding box center [349, 348] width 19 height 12
click at [347, 170] on span "Baixar" at bounding box center [349, 173] width 19 height 12
click at [229, 22] on input "omSZrvhm8opKZI5P0JBLO5ZM" at bounding box center [183, 19] width 281 height 15
paste input "Qjdqeh7ly2dSCr1HhaGy34qS"
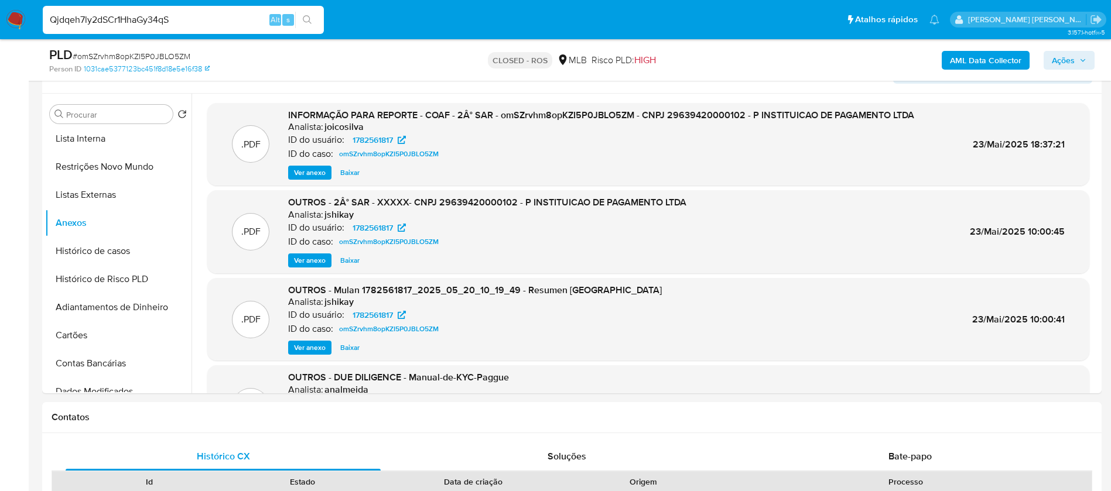
type input "Qjdqeh7ly2dSCr1HhaGy34qS"
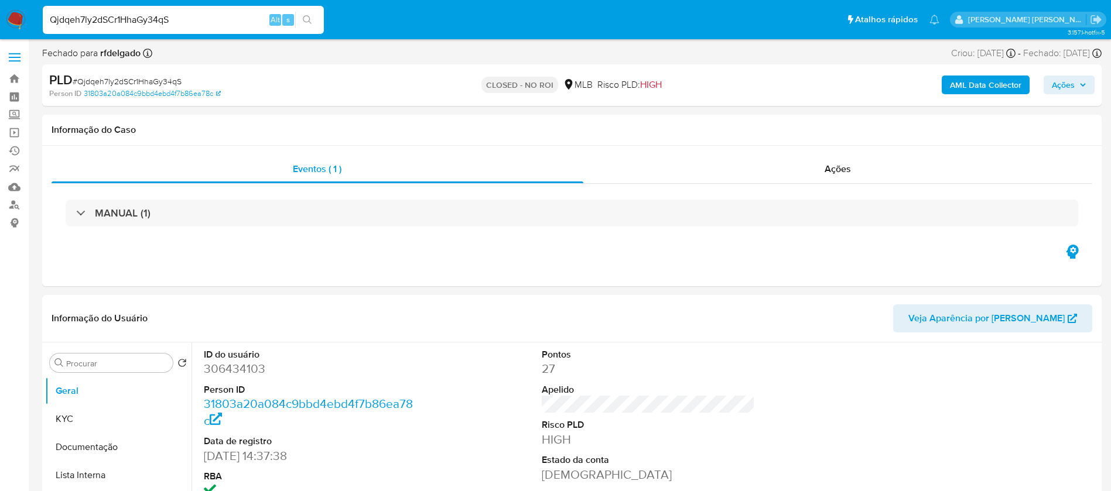
select select "10"
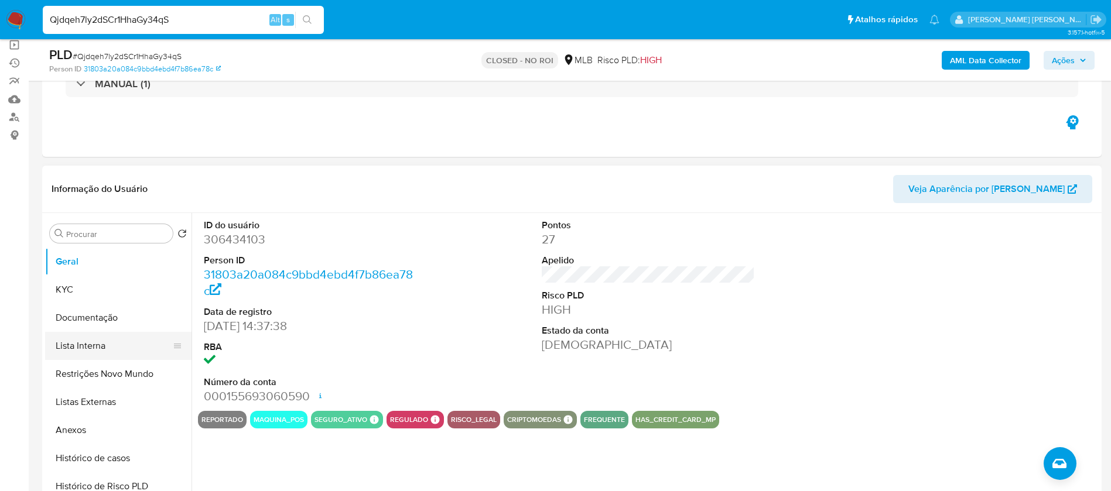
scroll to position [88, 0]
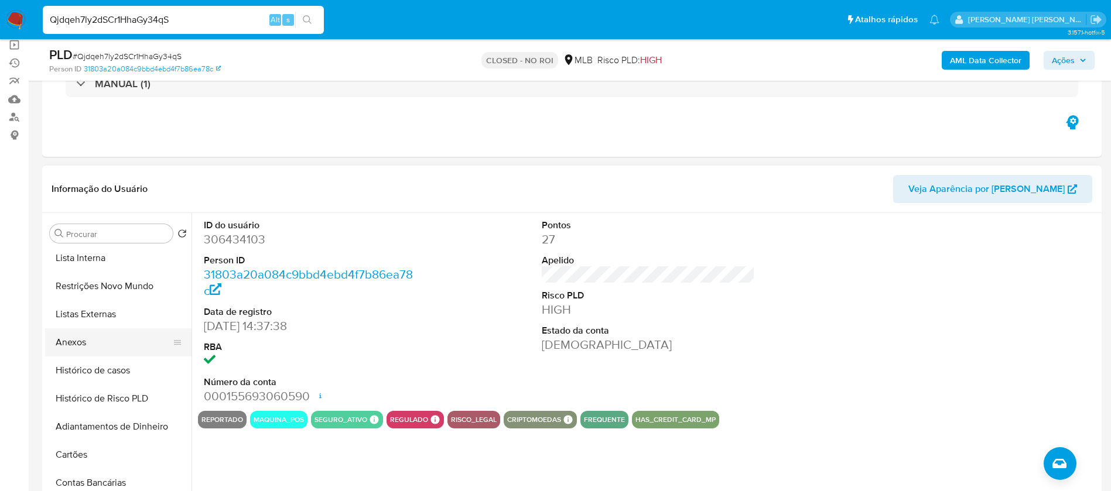
click at [84, 343] on button "Anexos" at bounding box center [113, 342] width 137 height 28
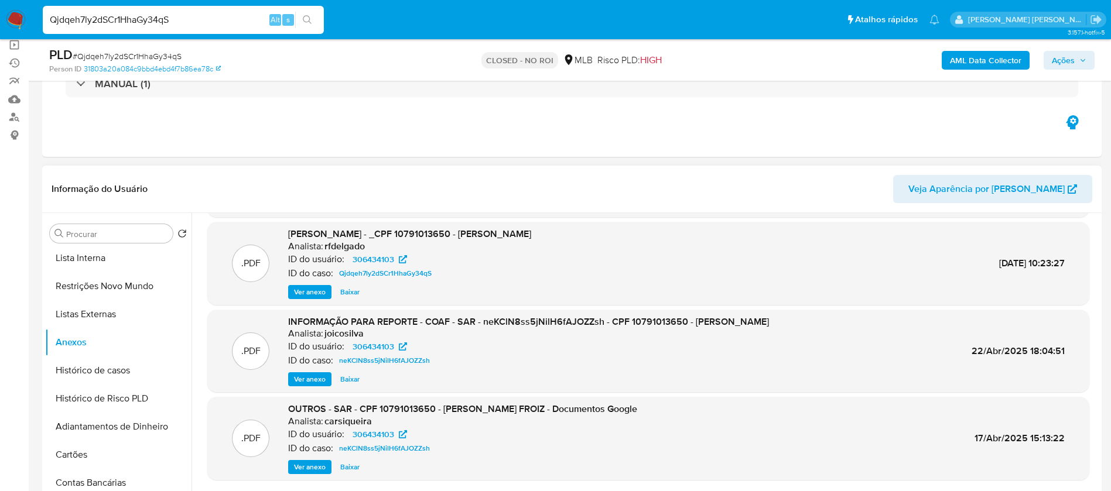
scroll to position [0, 0]
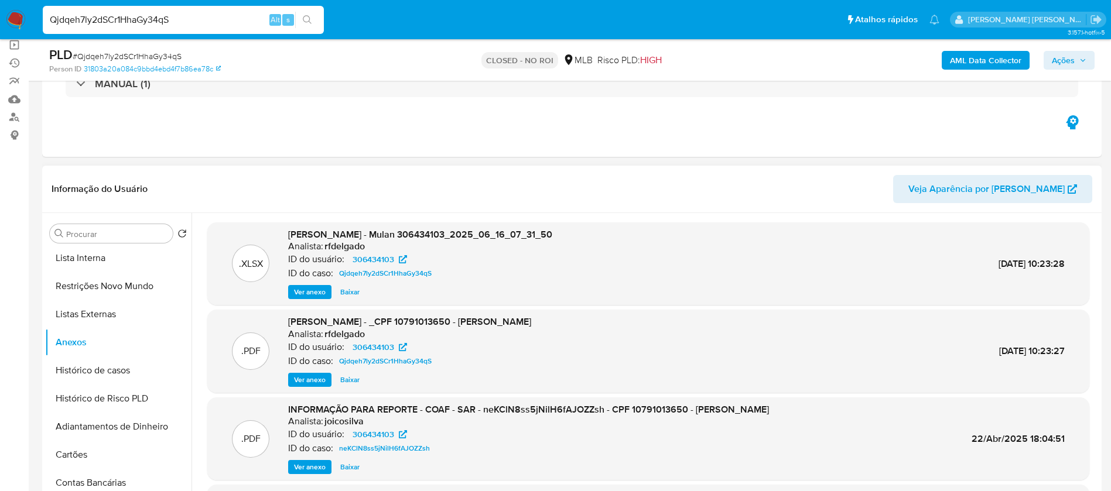
click at [352, 380] on span "Baixar" at bounding box center [349, 380] width 19 height 12
click at [350, 290] on span "Baixar" at bounding box center [349, 292] width 19 height 12
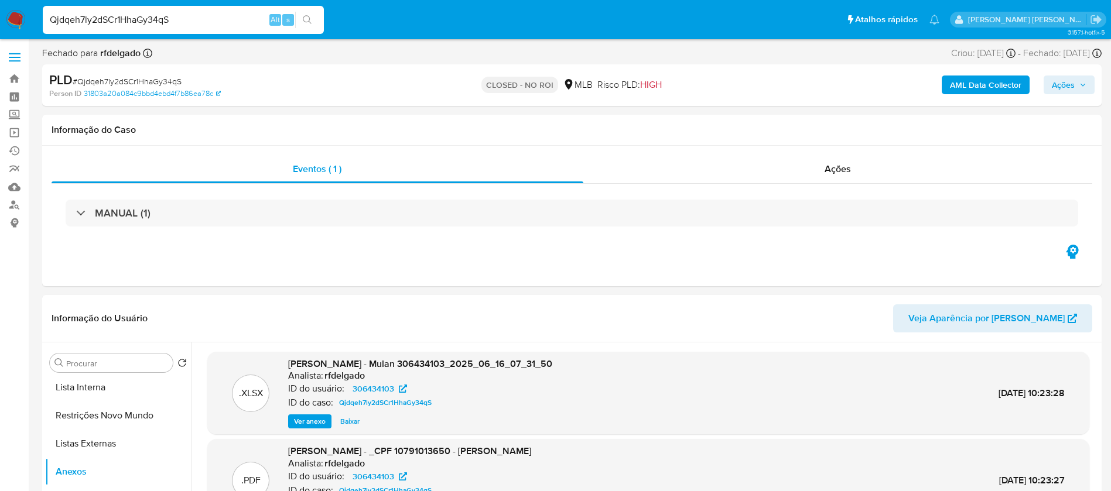
click at [193, 20] on input "Qjdqeh7ly2dSCr1HhaGy34qS" at bounding box center [183, 19] width 281 height 15
paste input "Tc0gn9ywaJtQ97hX8pybxkWF"
type input "Tc0gn9ywaJtQ97hX8pybxkWF"
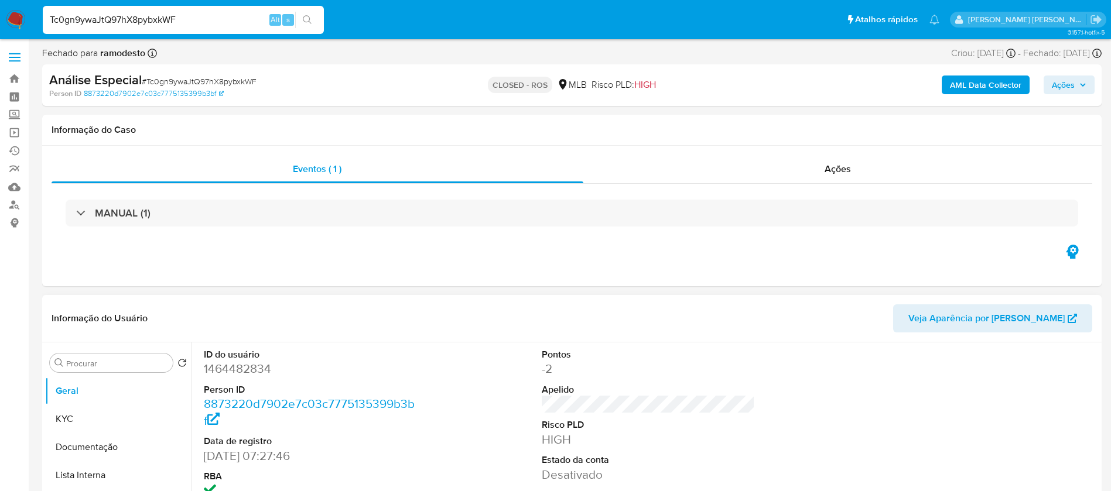
scroll to position [88, 0]
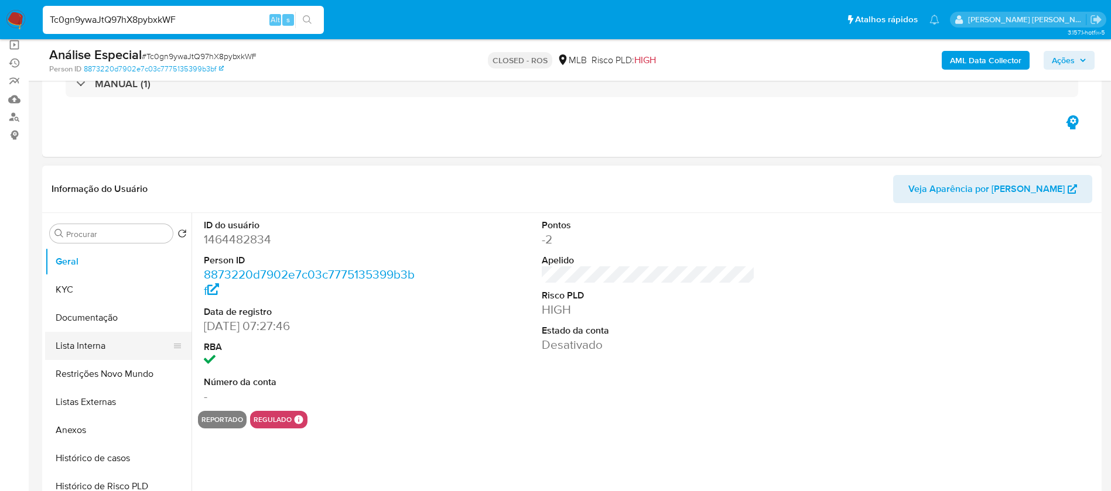
select select "10"
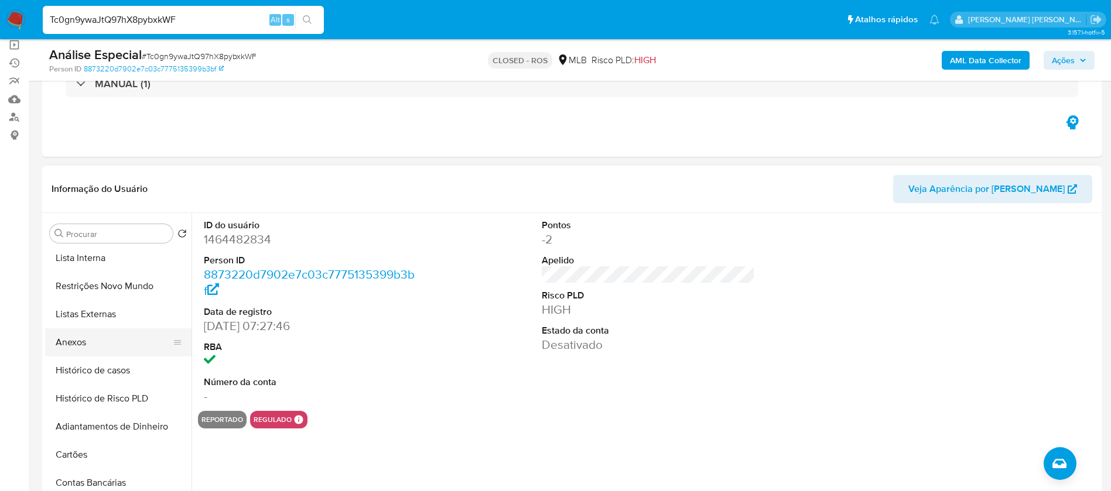
click at [82, 344] on button "Anexos" at bounding box center [113, 342] width 137 height 28
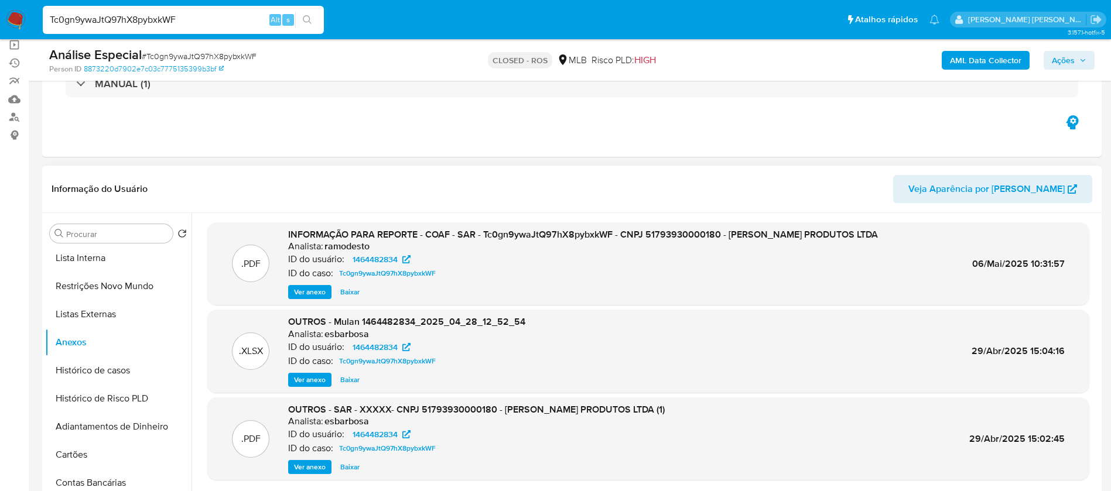
click at [353, 292] on span "Baixar" at bounding box center [349, 292] width 19 height 12
click at [350, 382] on span "Baixar" at bounding box center [349, 380] width 19 height 12
click at [132, 25] on input "Tc0gn9ywaJtQ97hX8pybxkWF" at bounding box center [183, 19] width 281 height 15
paste input "Mtwvt7HD0bNJAaziFlG5VHe"
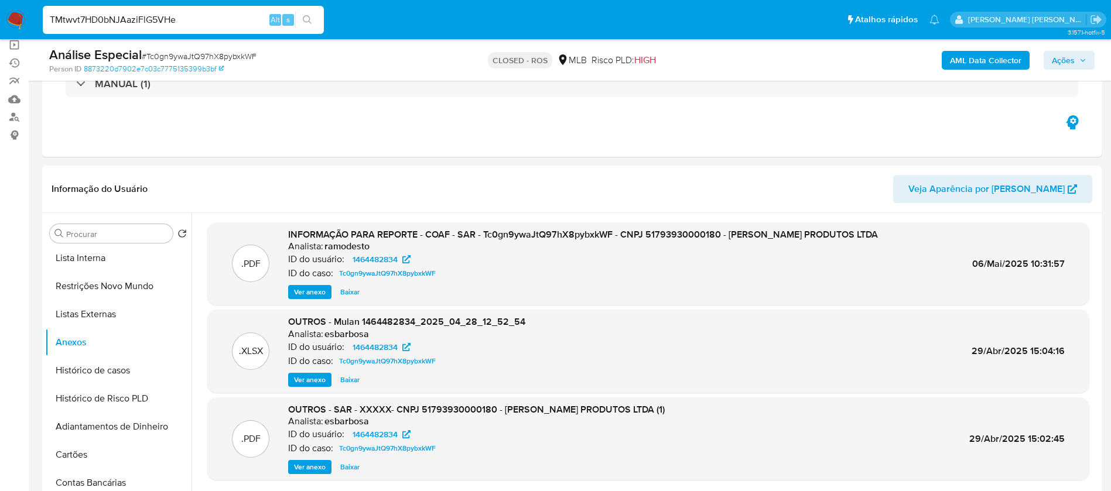
type input "TMtwvt7HD0bNJAaziFlG5VHe"
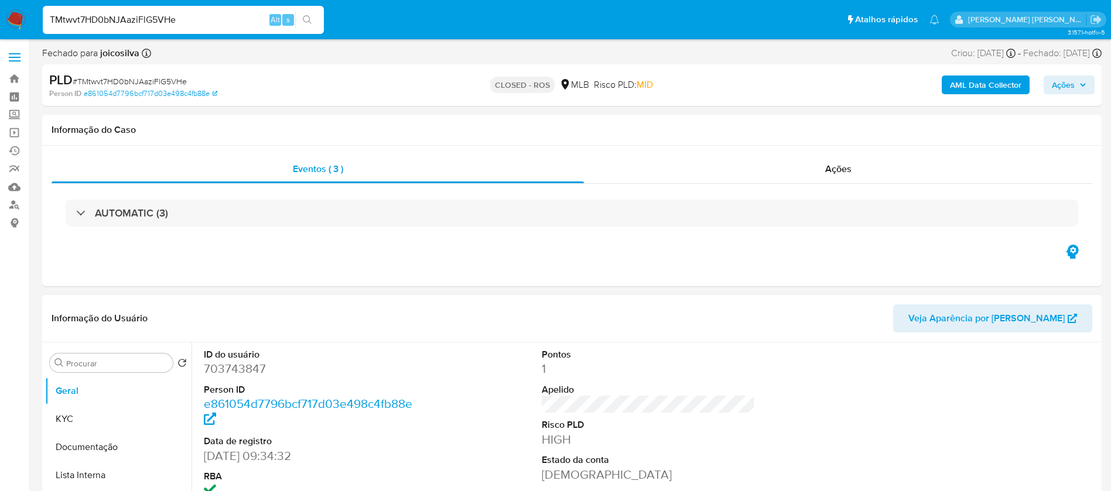
select select "10"
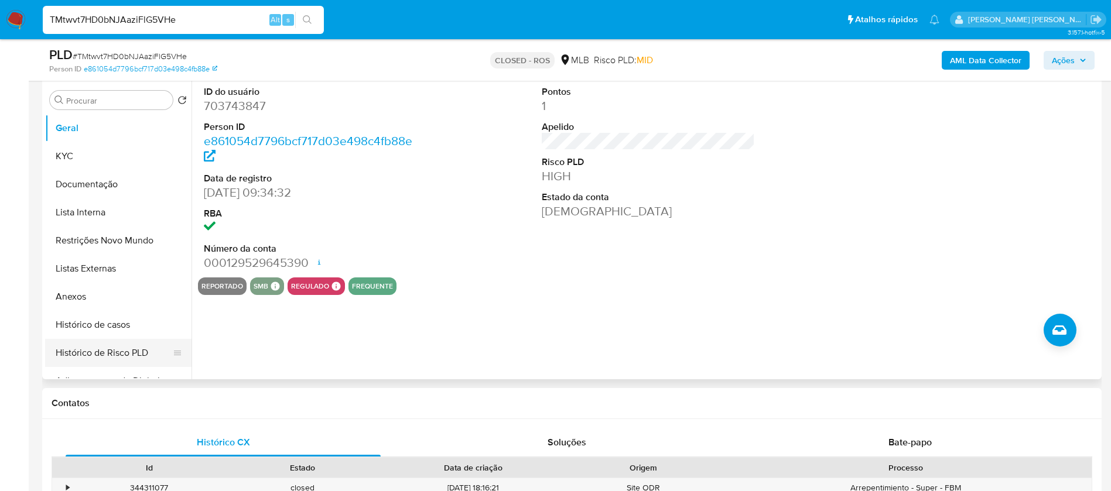
scroll to position [264, 0]
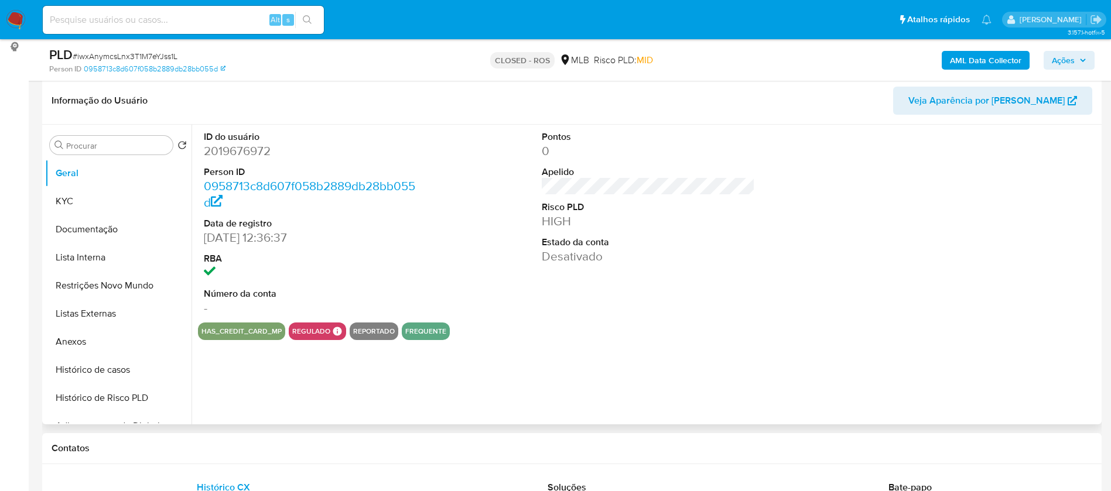
scroll to position [264, 0]
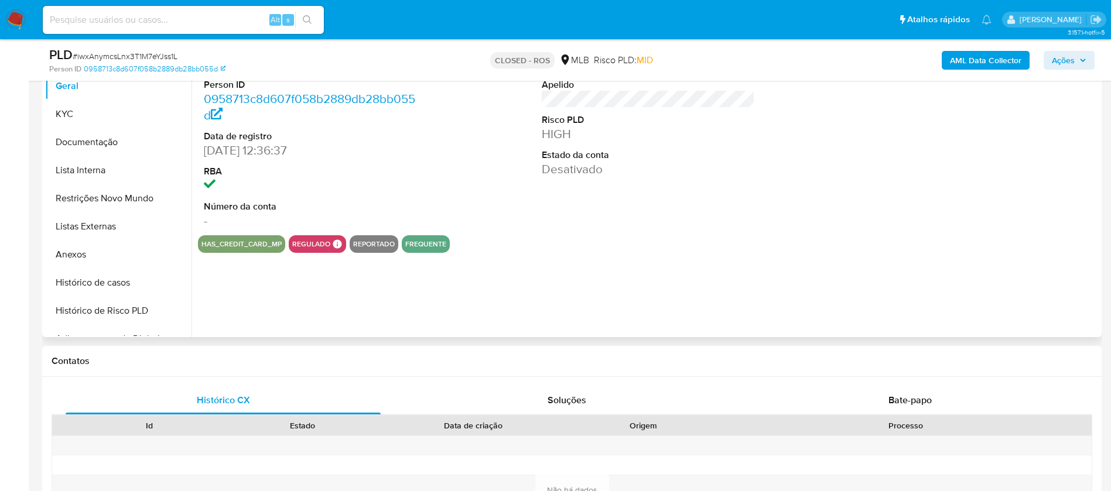
select select "10"
click at [69, 255] on button "Anexos" at bounding box center [113, 255] width 137 height 28
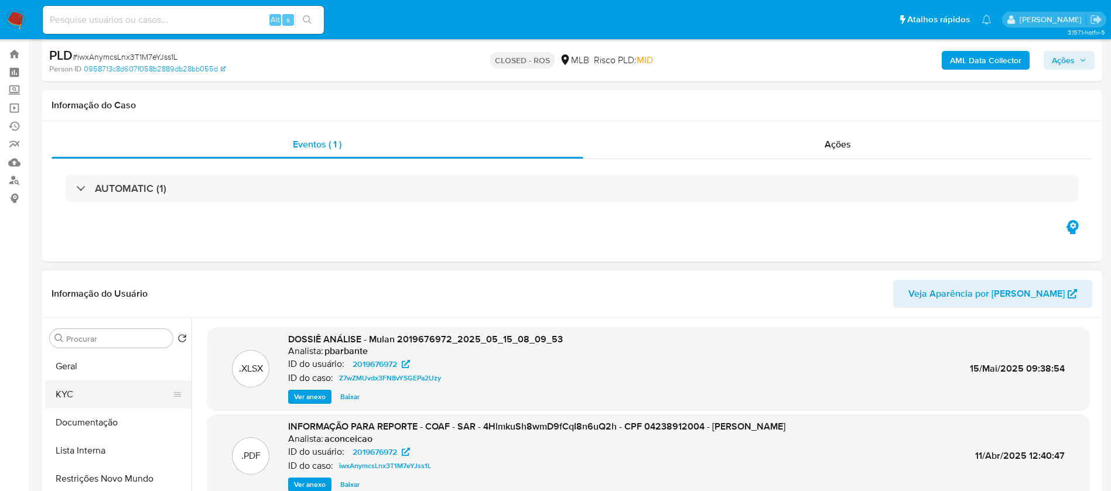
scroll to position [0, 0]
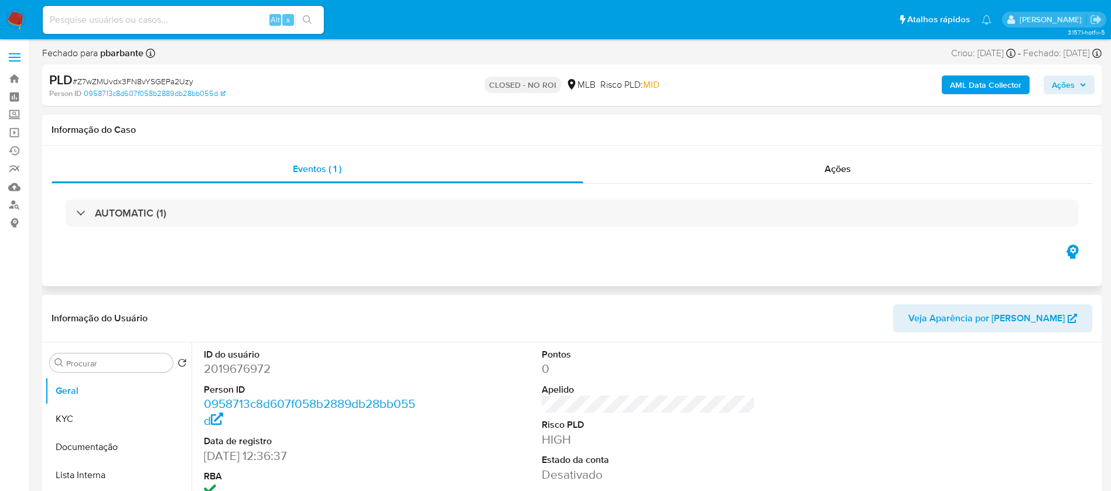
select select "10"
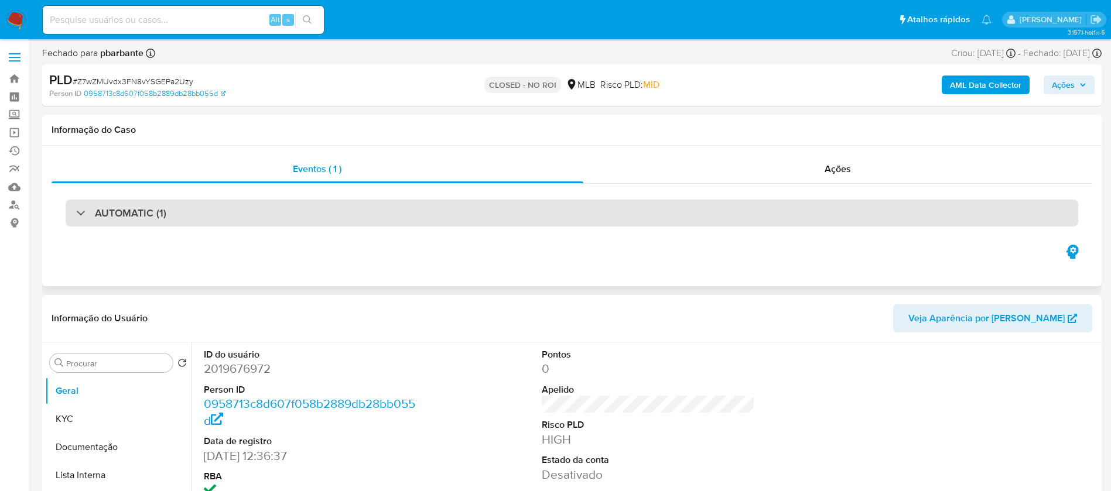
click at [412, 222] on div "AUTOMATIC (1)" at bounding box center [572, 213] width 1012 height 27
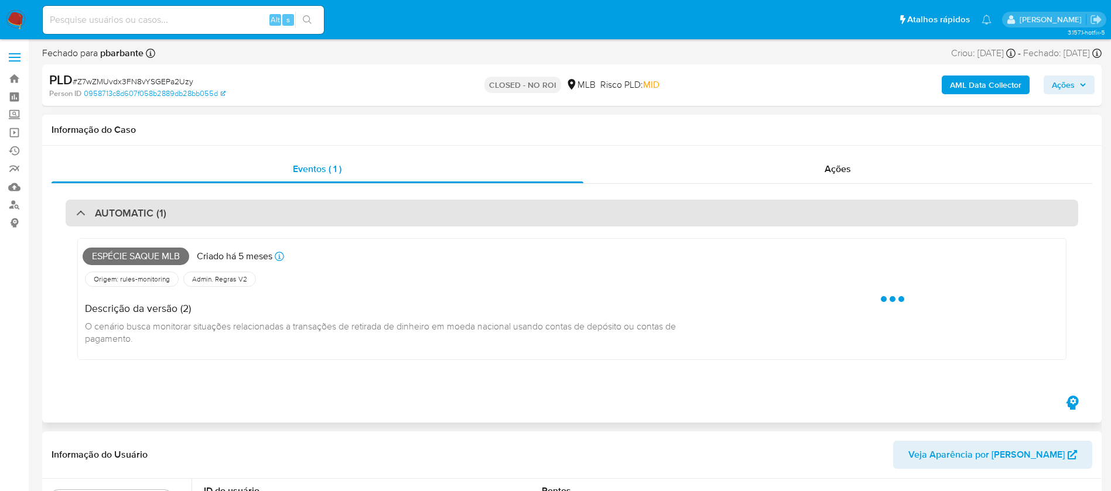
click at [412, 222] on div "AUTOMATIC (1)" at bounding box center [572, 213] width 1012 height 27
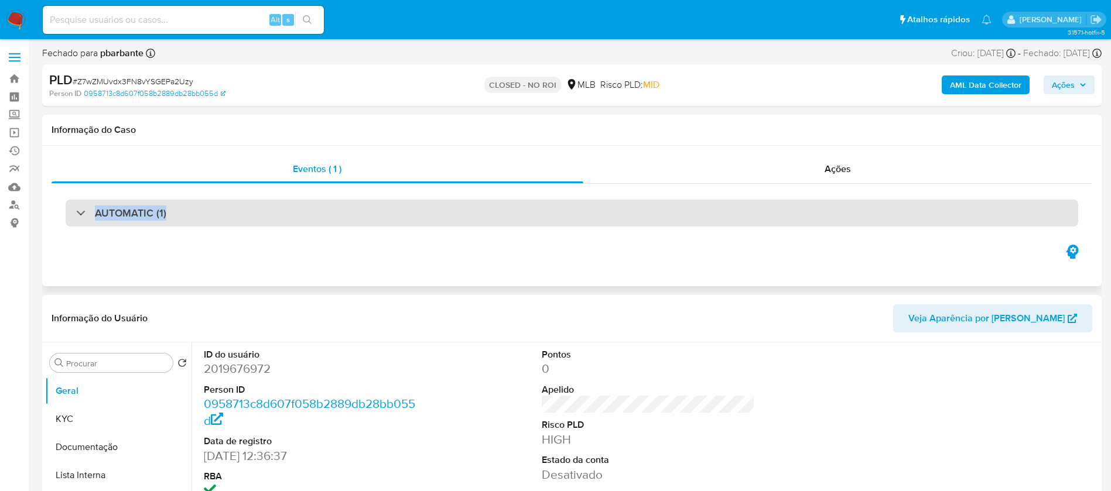
click at [412, 208] on div "AUTOMATIC (1)" at bounding box center [572, 213] width 1012 height 27
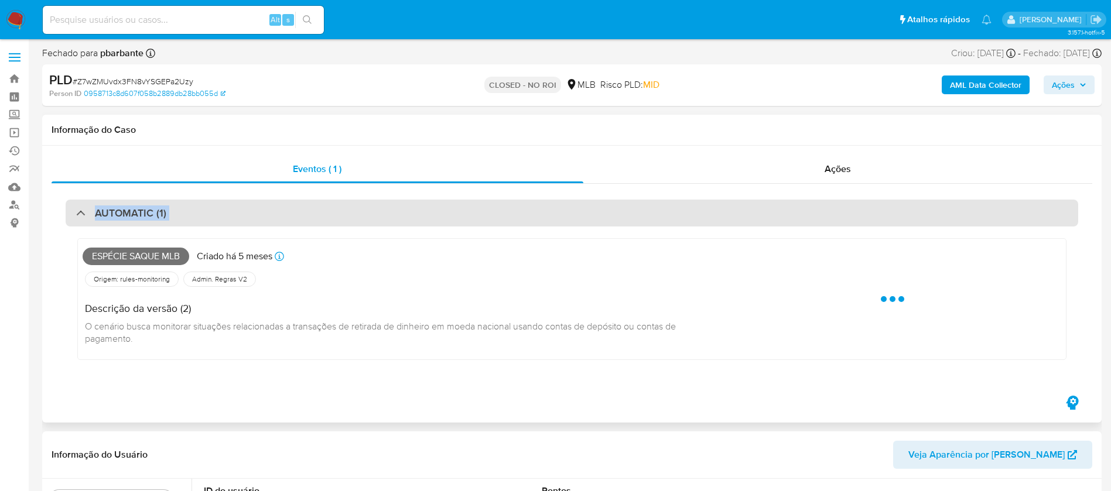
click at [412, 208] on div "AUTOMATIC (1)" at bounding box center [572, 213] width 1012 height 27
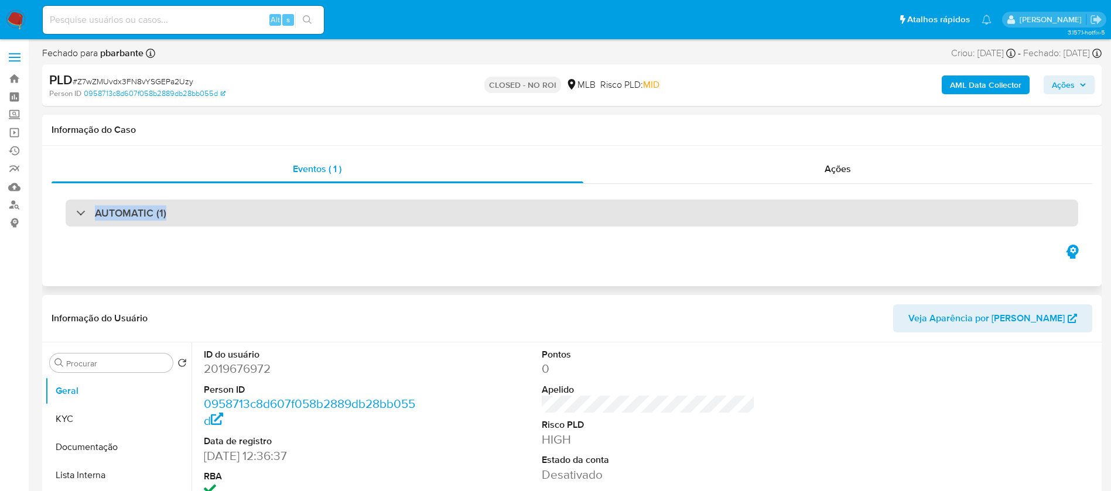
click at [84, 207] on div "AUTOMATIC (1)" at bounding box center [121, 213] width 90 height 13
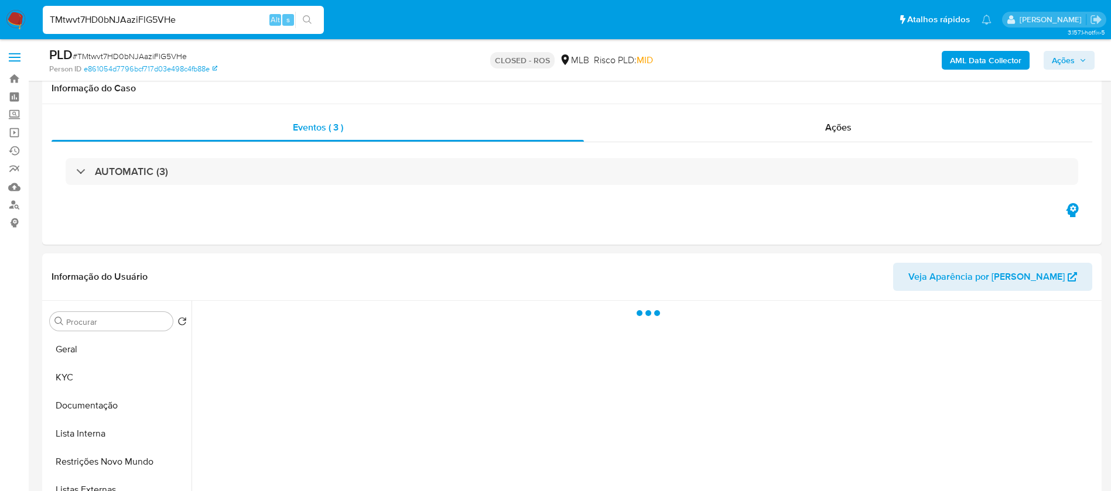
select select "10"
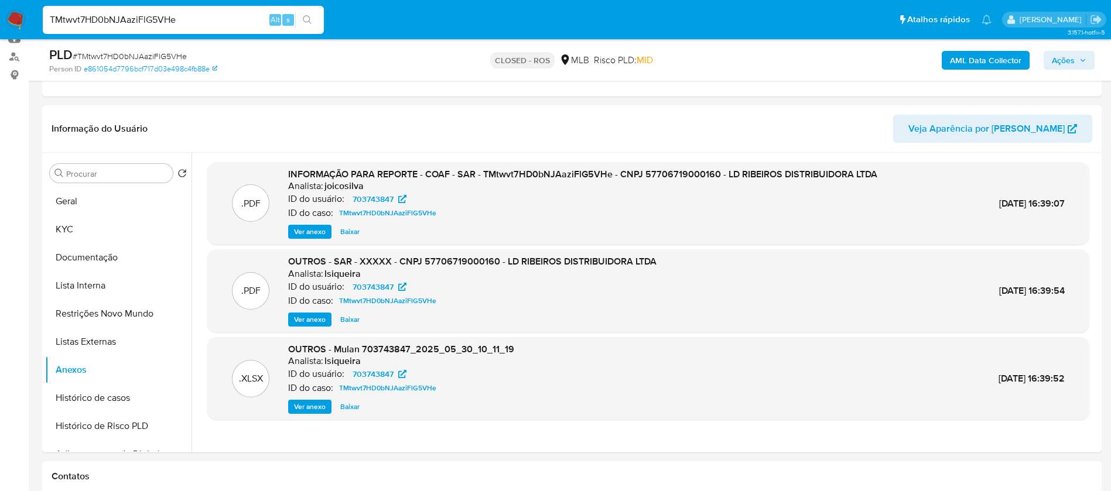
scroll to position [176, 0]
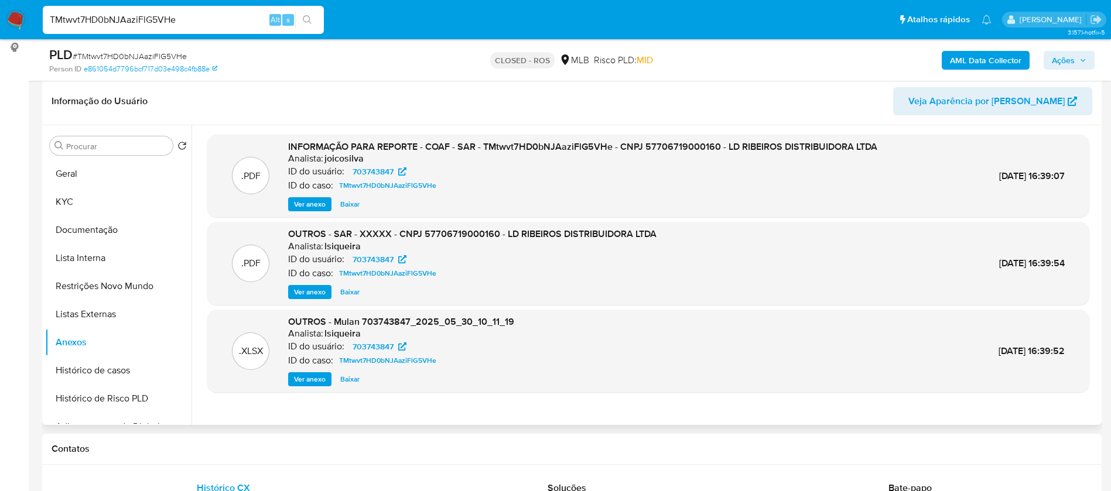
click at [349, 203] on span "Baixar" at bounding box center [349, 205] width 19 height 12
click at [351, 381] on span "Baixar" at bounding box center [349, 380] width 19 height 12
click at [228, 17] on input "TMtwvt7HD0bNJAaziFlG5VHe" at bounding box center [183, 19] width 281 height 15
paste input "V5IXU8jBTKUYYpz8yH3Z2DJu"
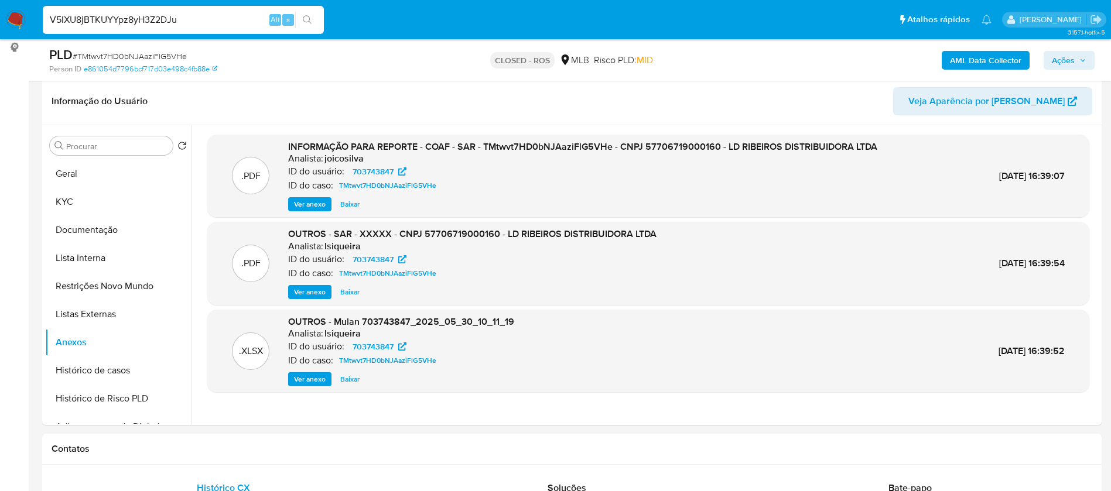
type input "V5IXU8jBTKUYYpz8yH3Z2DJu"
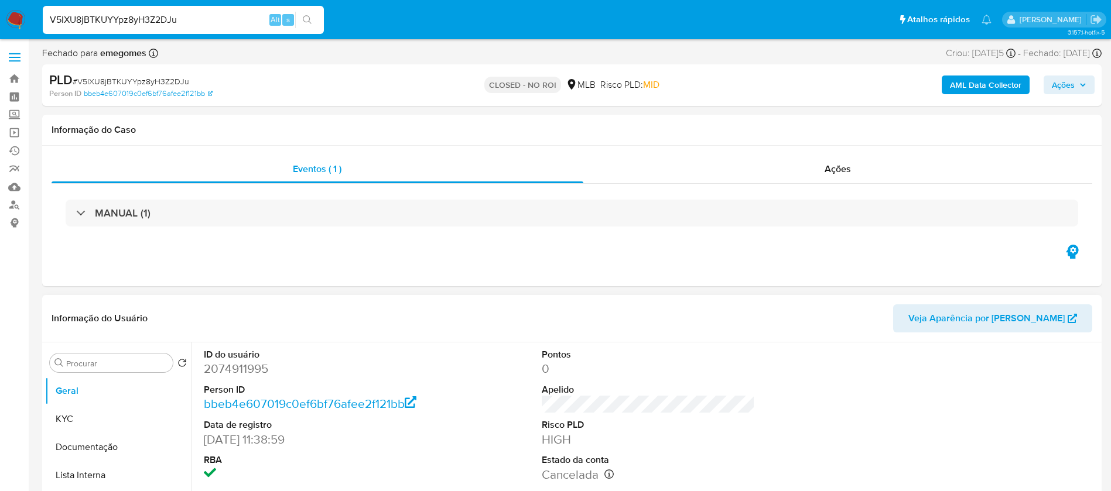
select select "10"
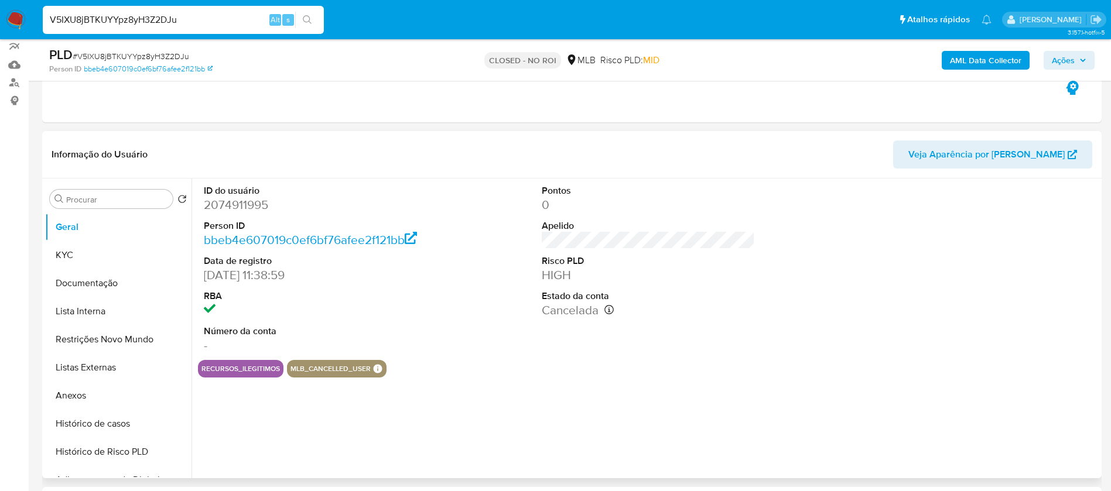
scroll to position [176, 0]
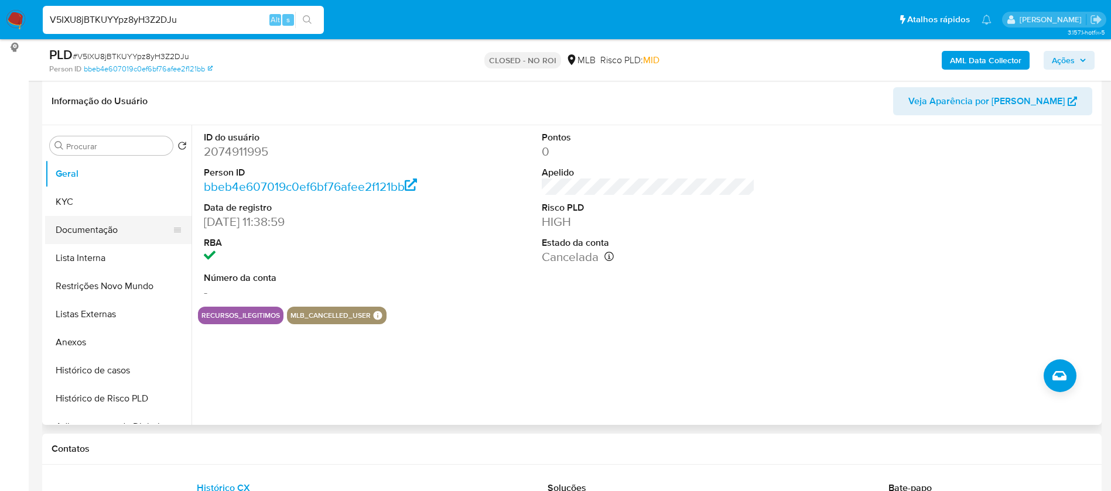
click at [100, 223] on button "Documentação" at bounding box center [113, 230] width 137 height 28
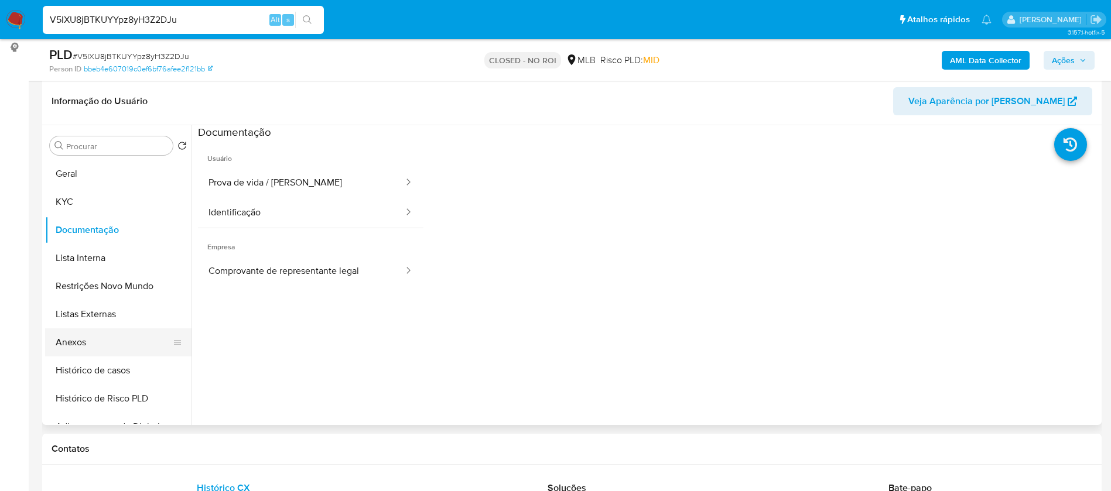
click at [82, 338] on button "Anexos" at bounding box center [113, 342] width 137 height 28
